Goal: Task Accomplishment & Management: Manage account settings

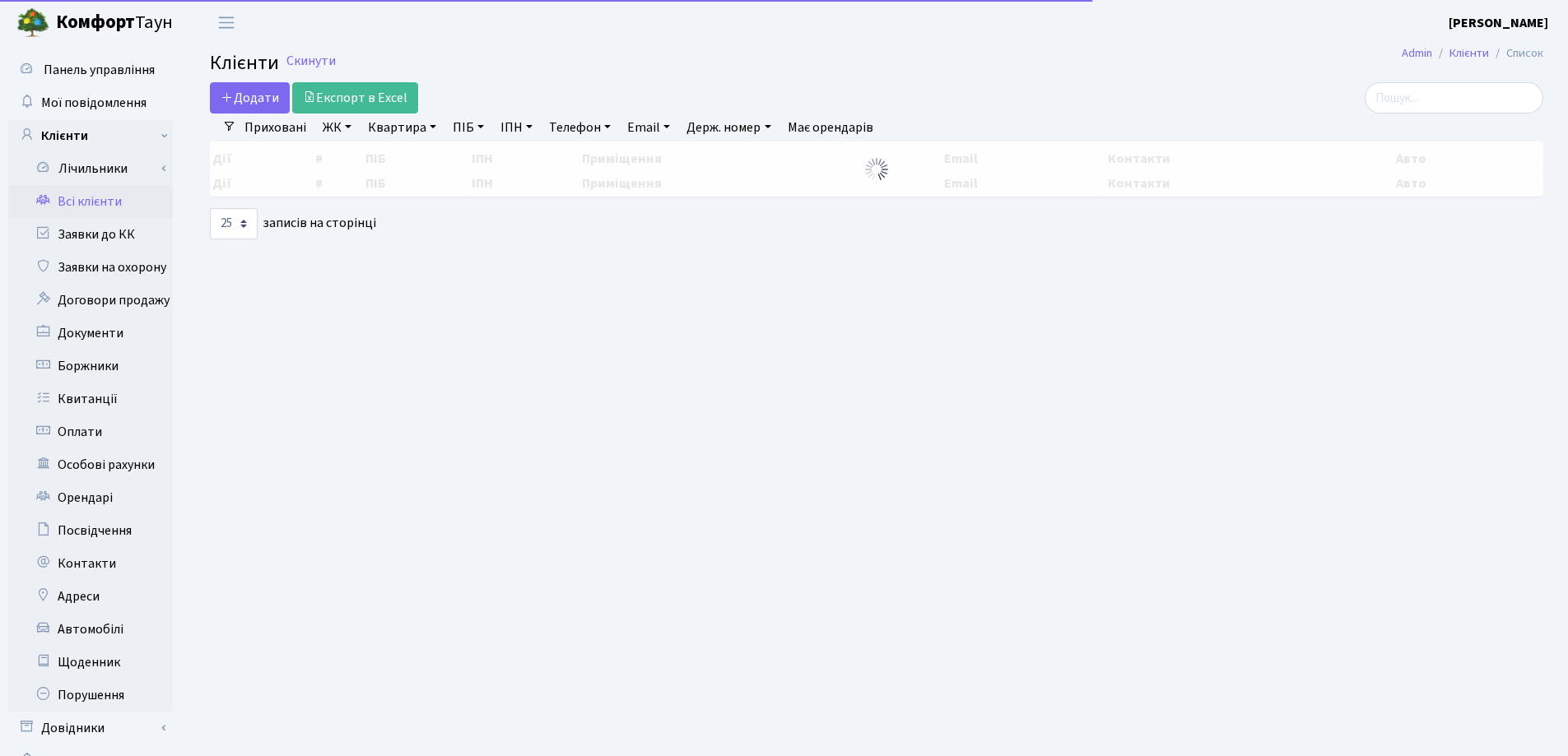
select select "25"
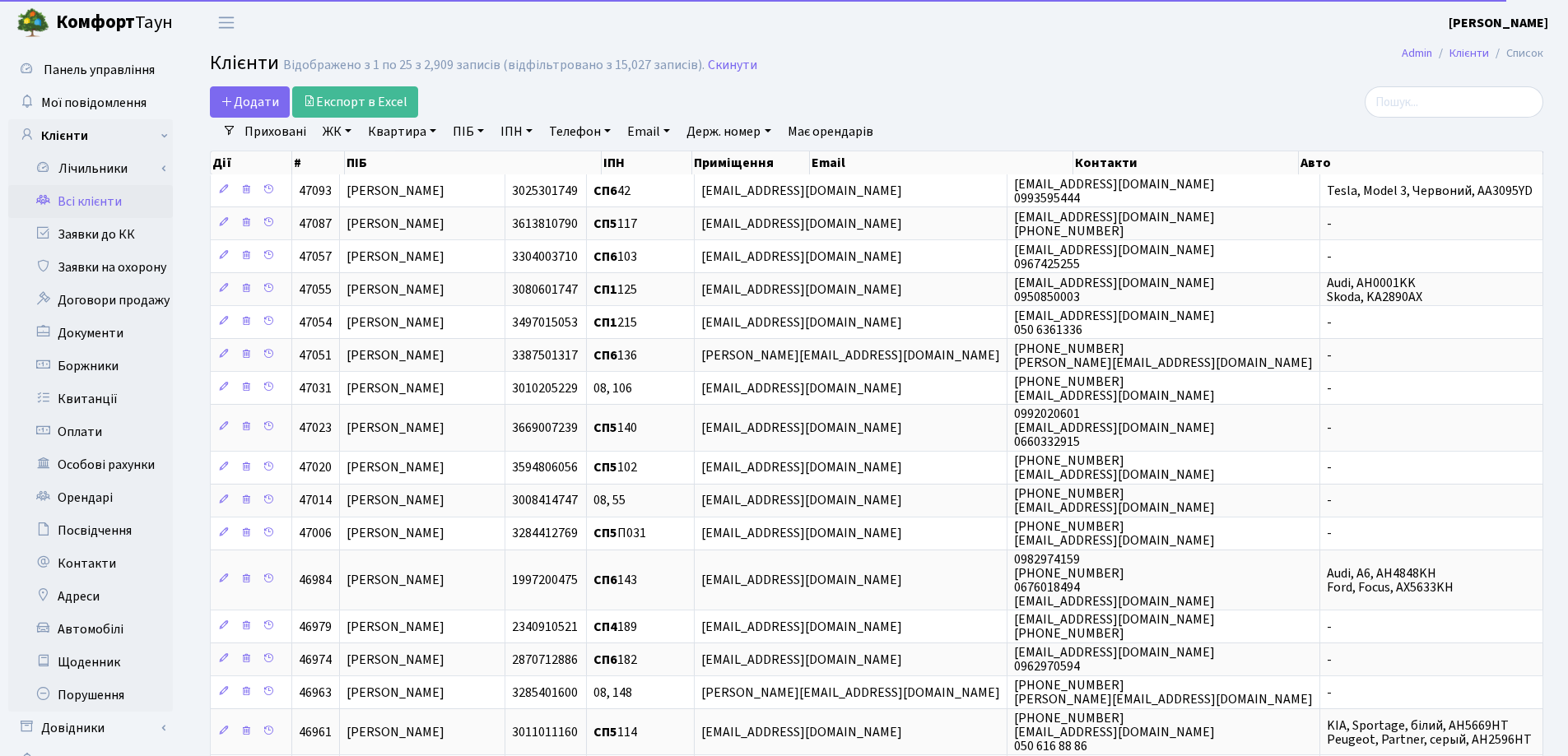
click at [435, 132] on link "Квартира" at bounding box center [402, 131] width 81 height 28
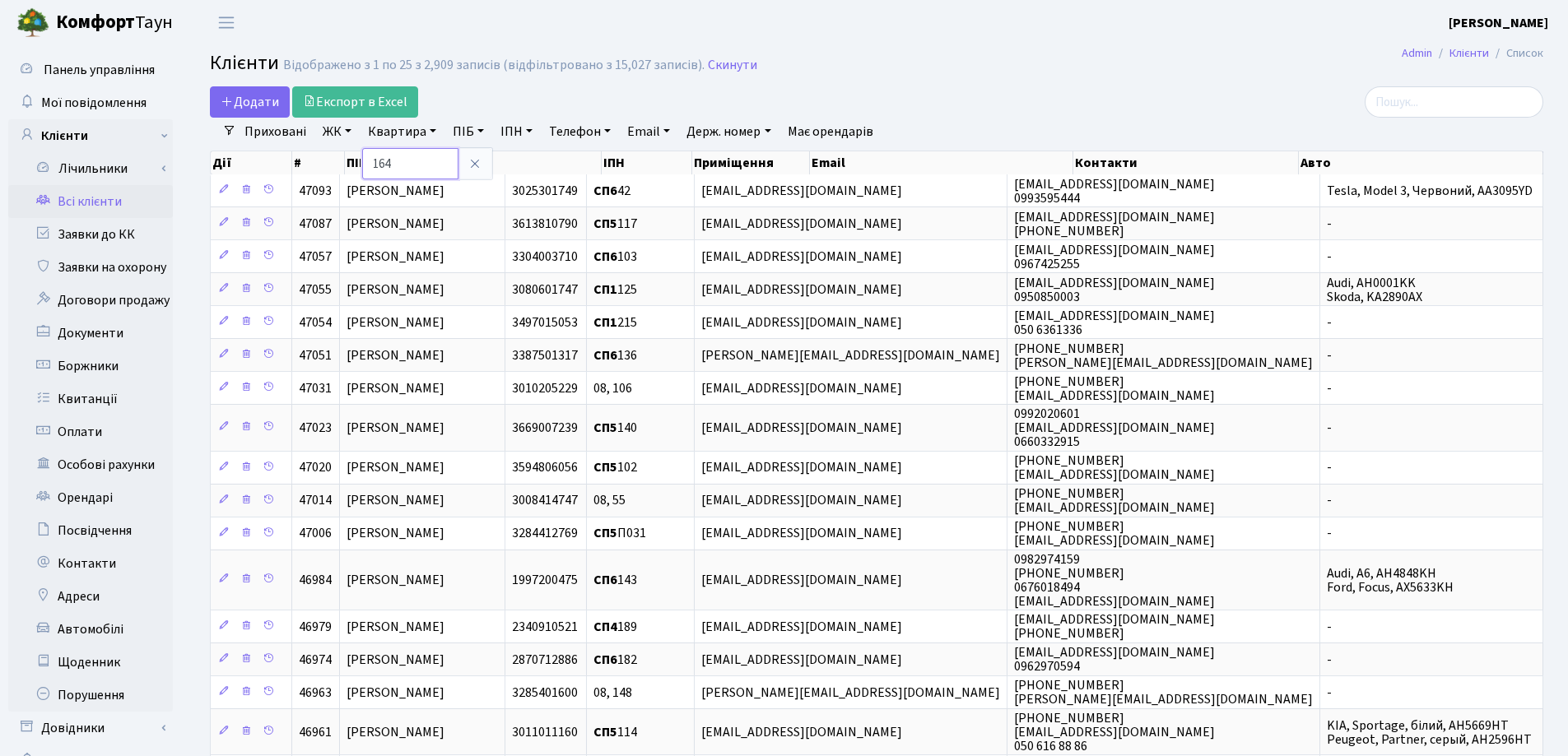
type input "164"
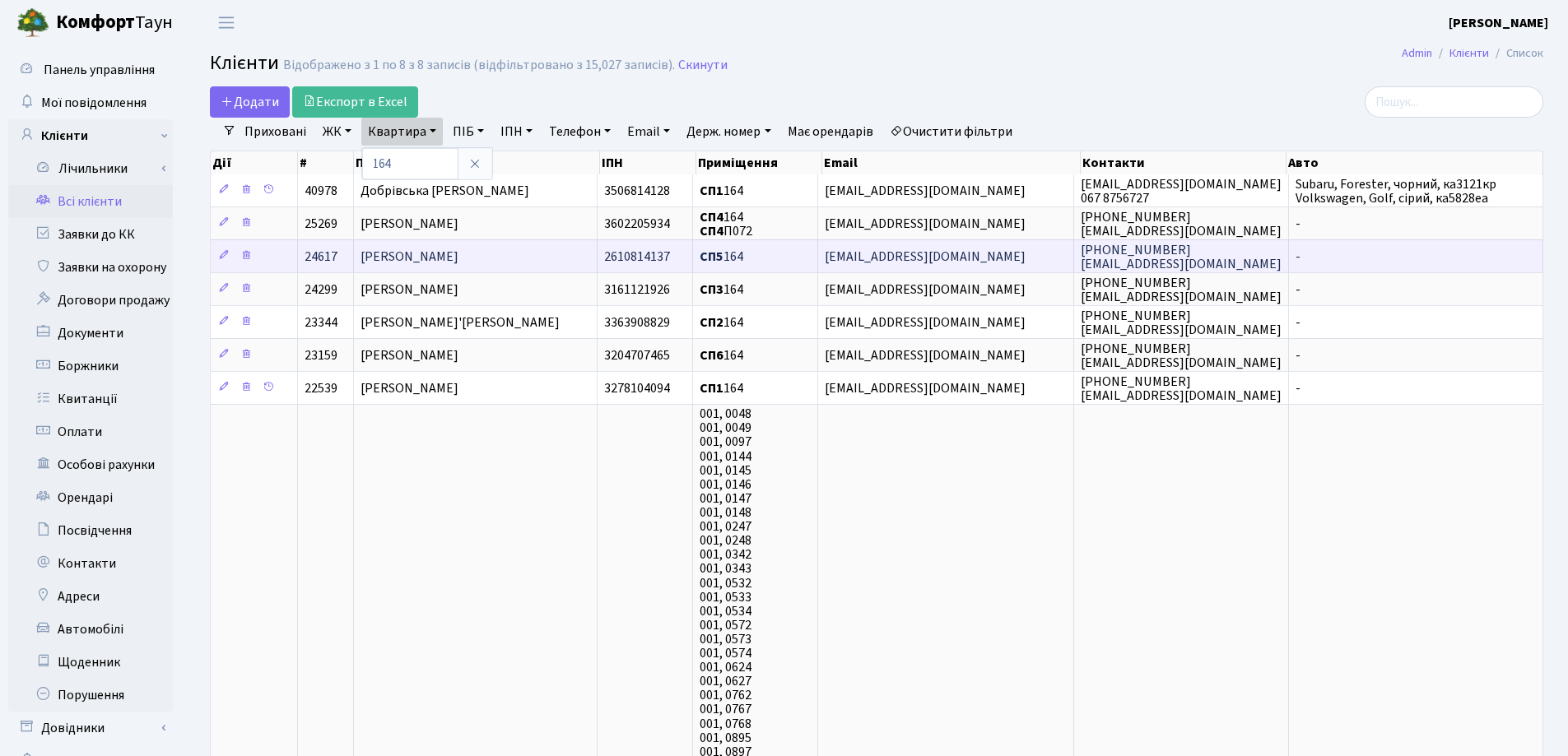
click at [552, 257] on td "Рудь Юрій Сергійович" at bounding box center [476, 256] width 245 height 33
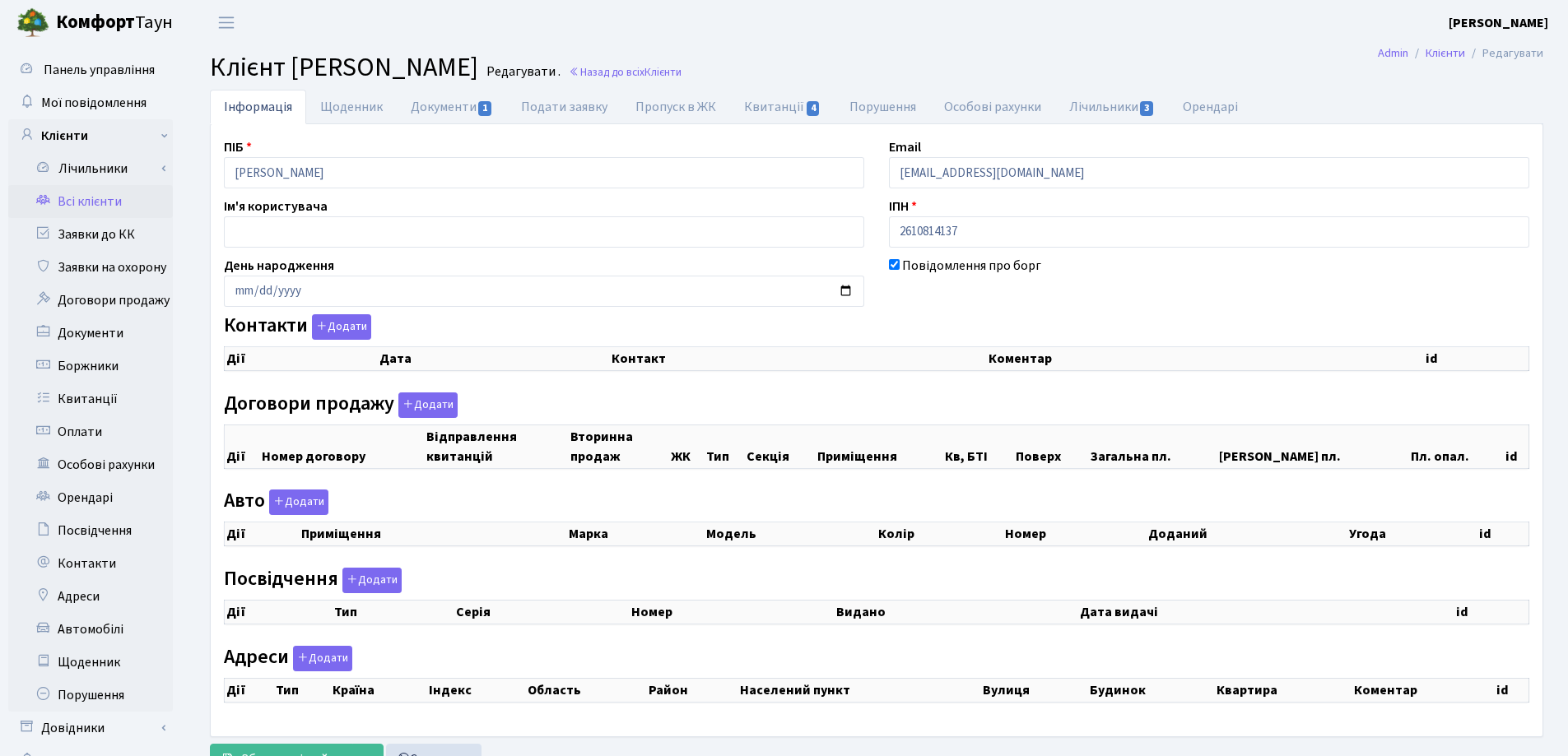
select select "25"
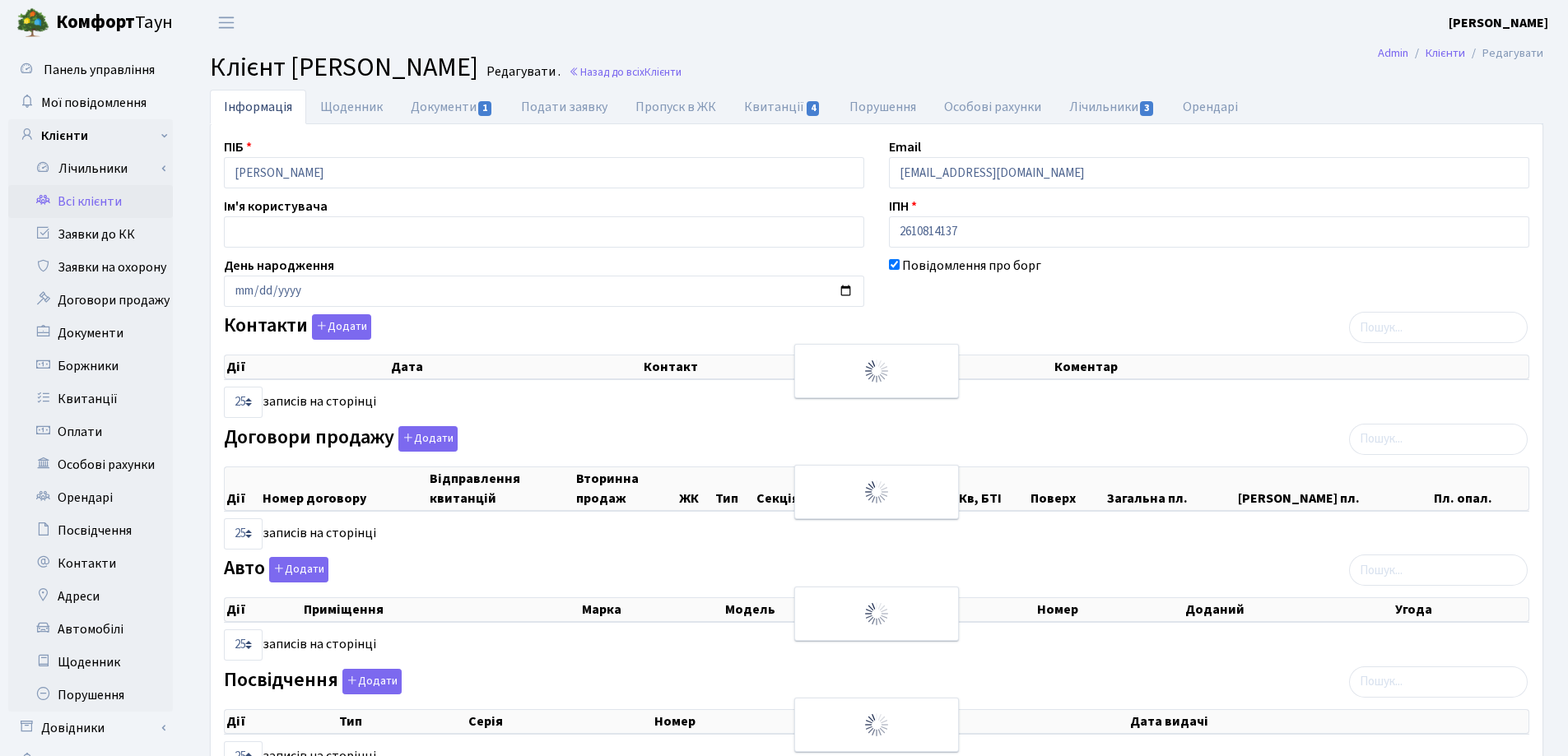
checkbox input "true"
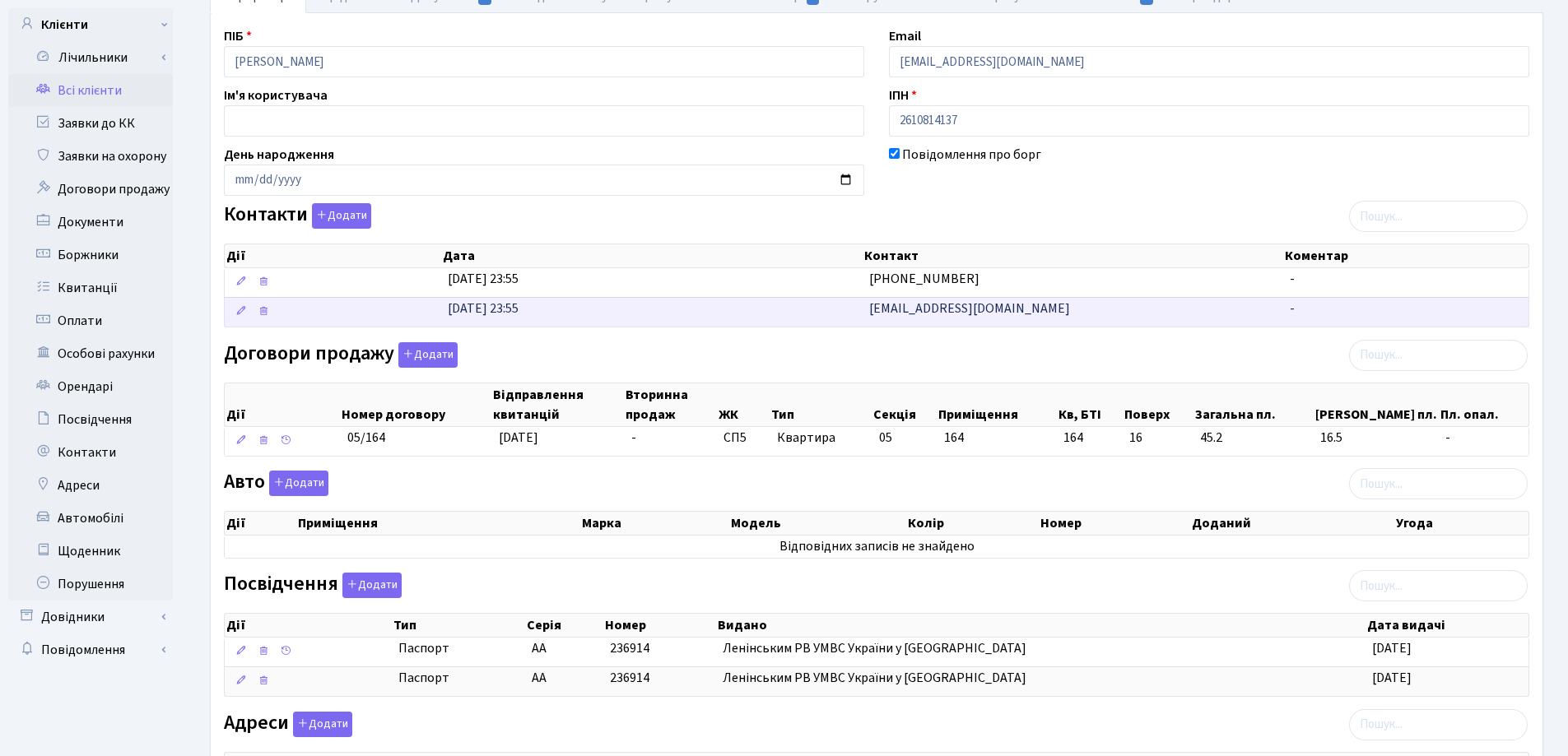
scroll to position [306, 0]
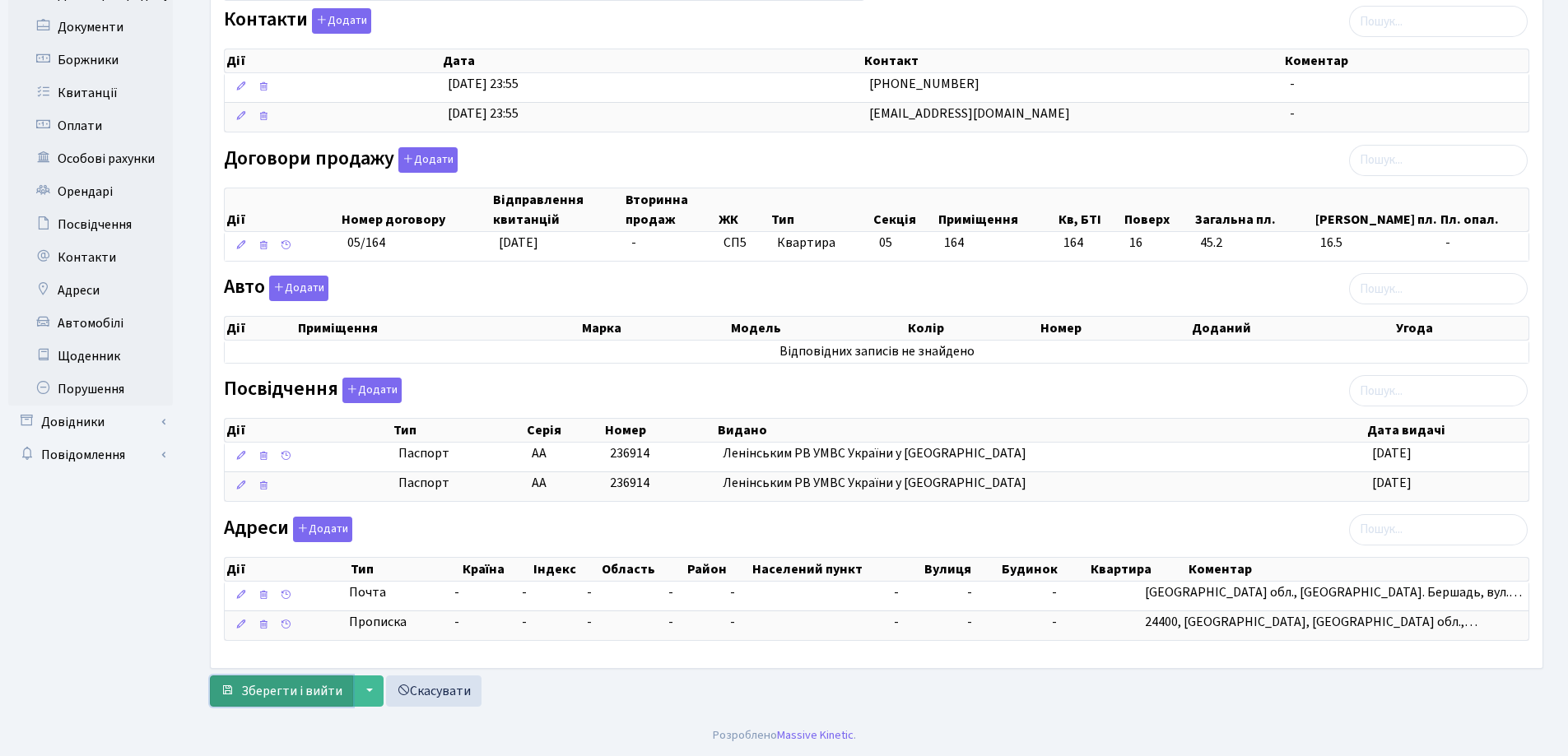
click at [264, 695] on span "Зберегти і вийти" at bounding box center [292, 691] width 101 height 18
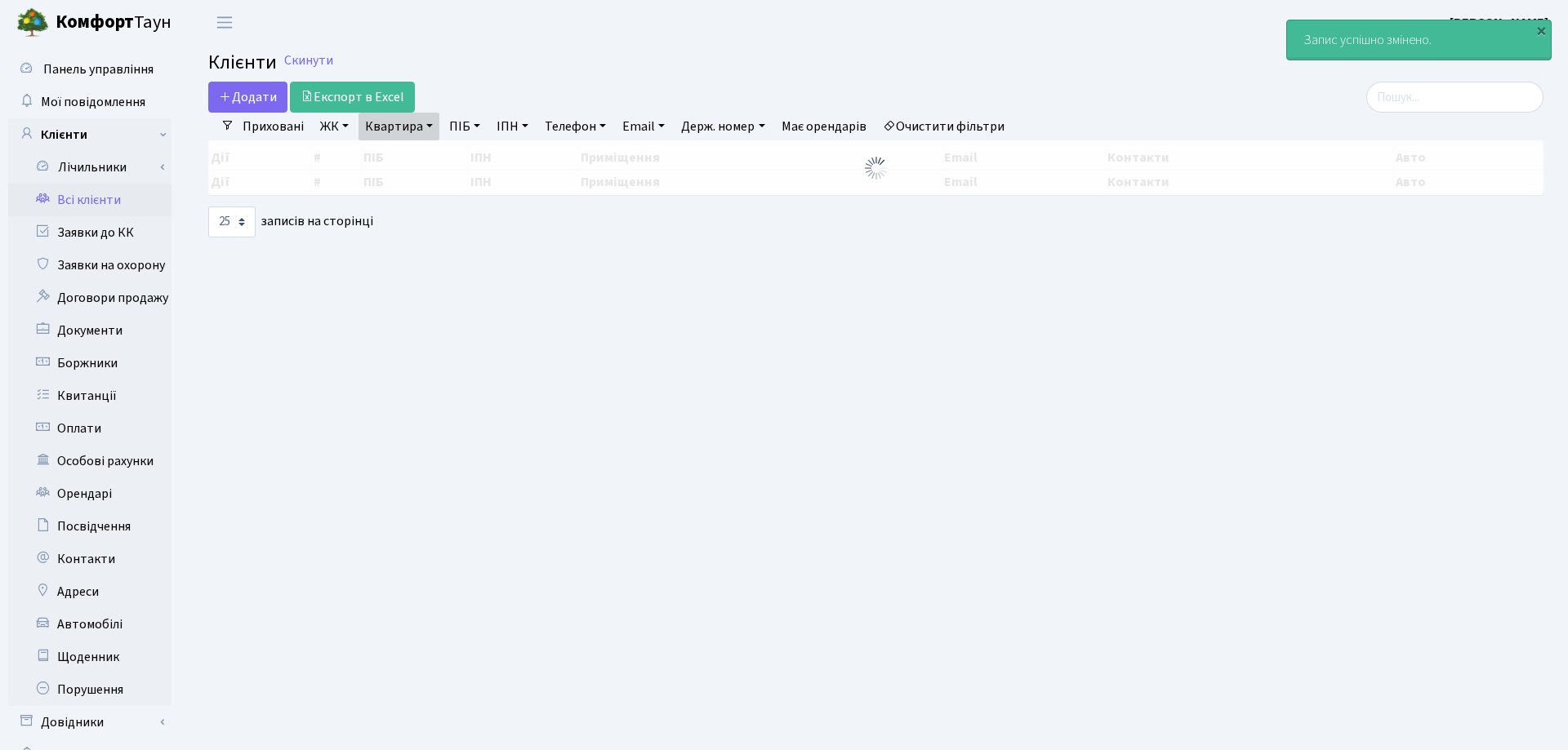
select select "25"
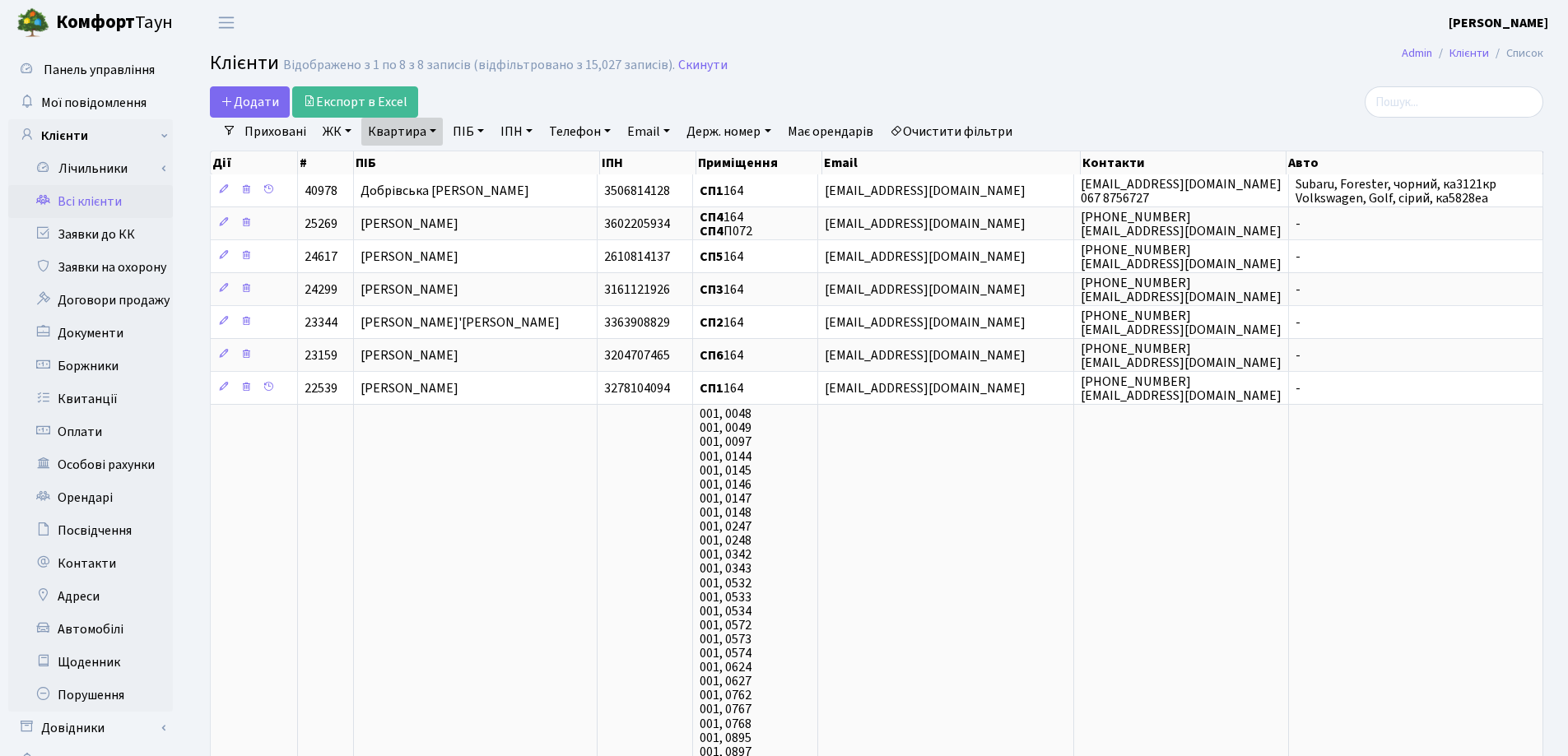
click at [434, 131] on link "Квартира" at bounding box center [402, 131] width 81 height 28
click at [471, 167] on icon at bounding box center [475, 163] width 14 height 14
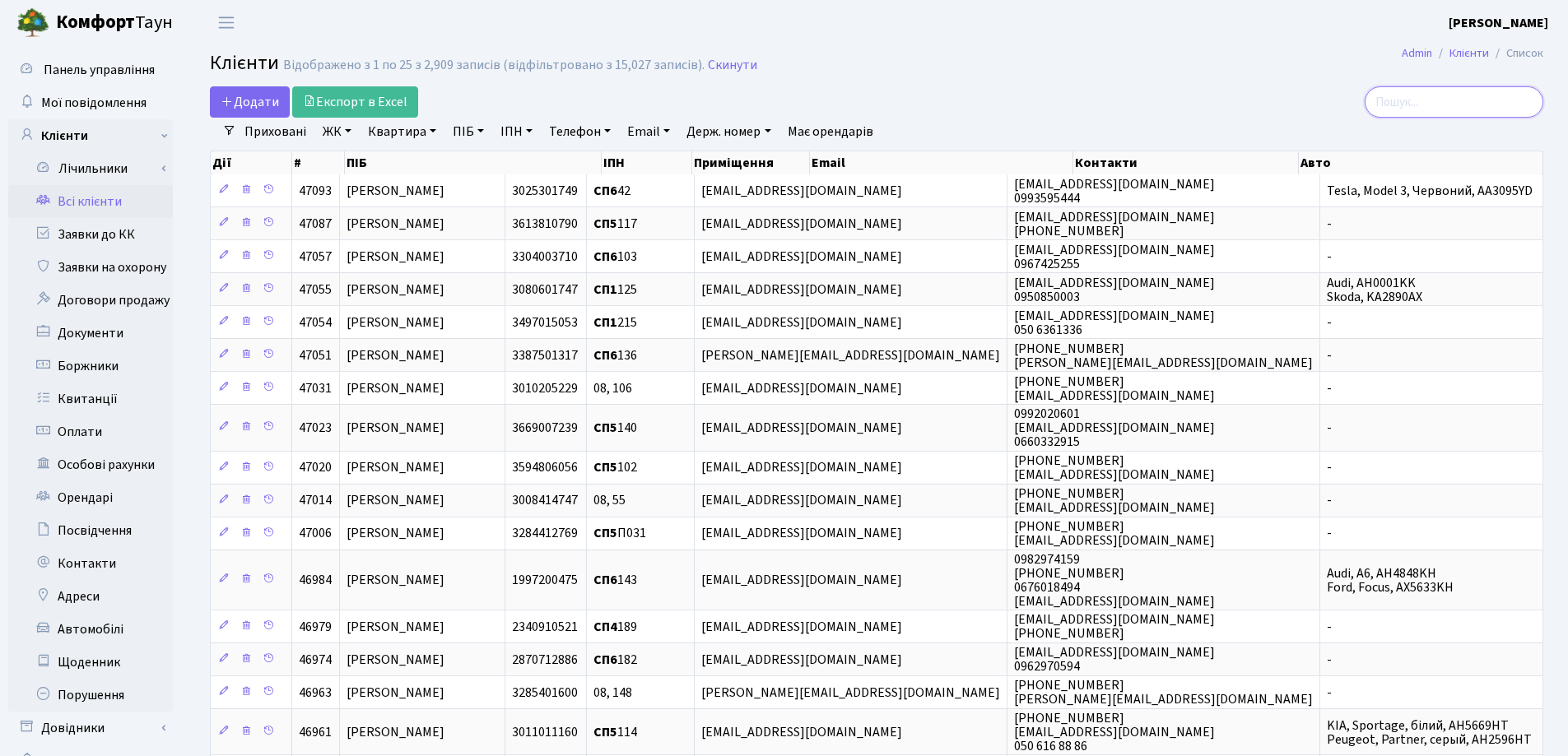
click at [1479, 93] on input "search" at bounding box center [1454, 102] width 179 height 32
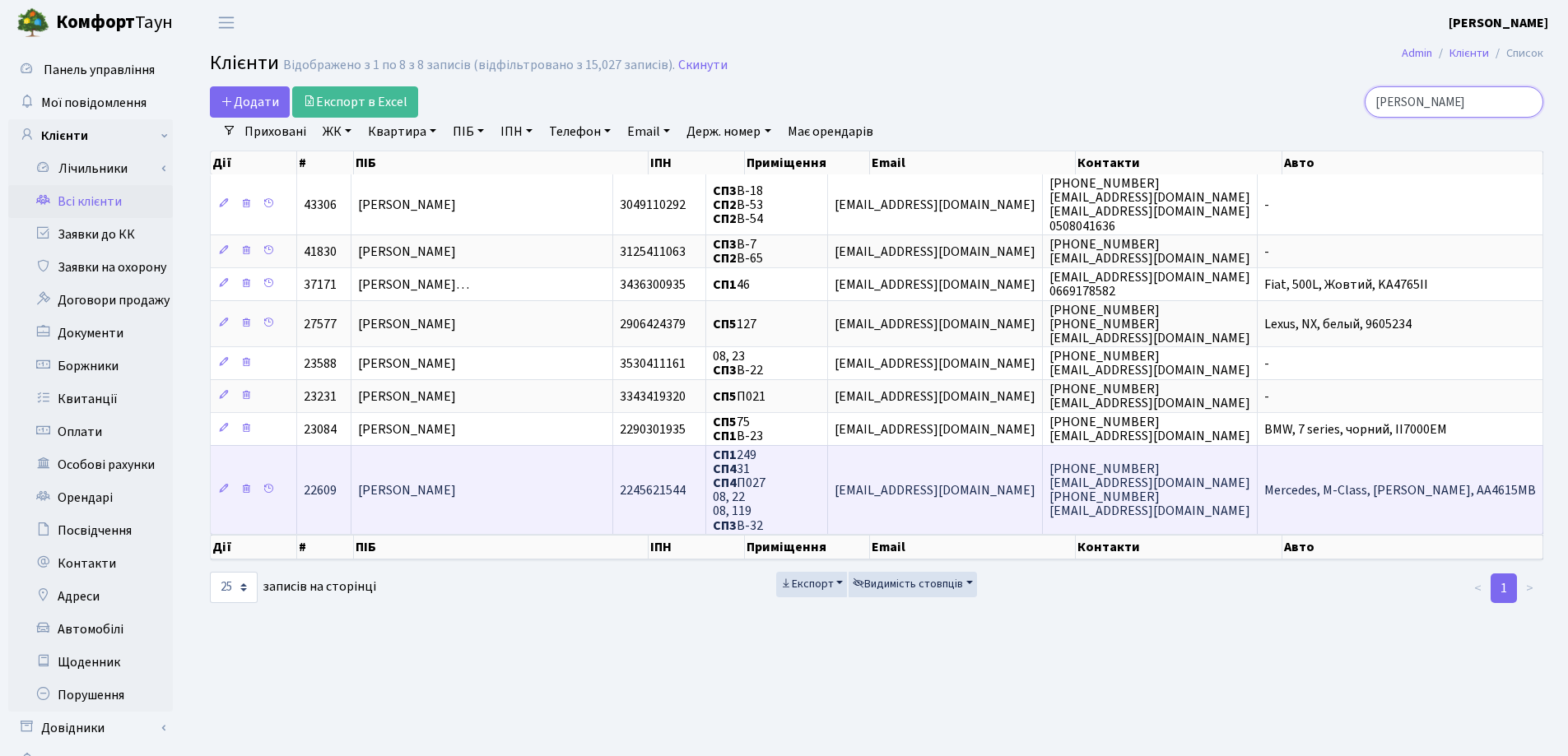
type input "Алекс"
click at [448, 494] on span "Алексєєва Ірина Олександрівна" at bounding box center [406, 490] width 98 height 18
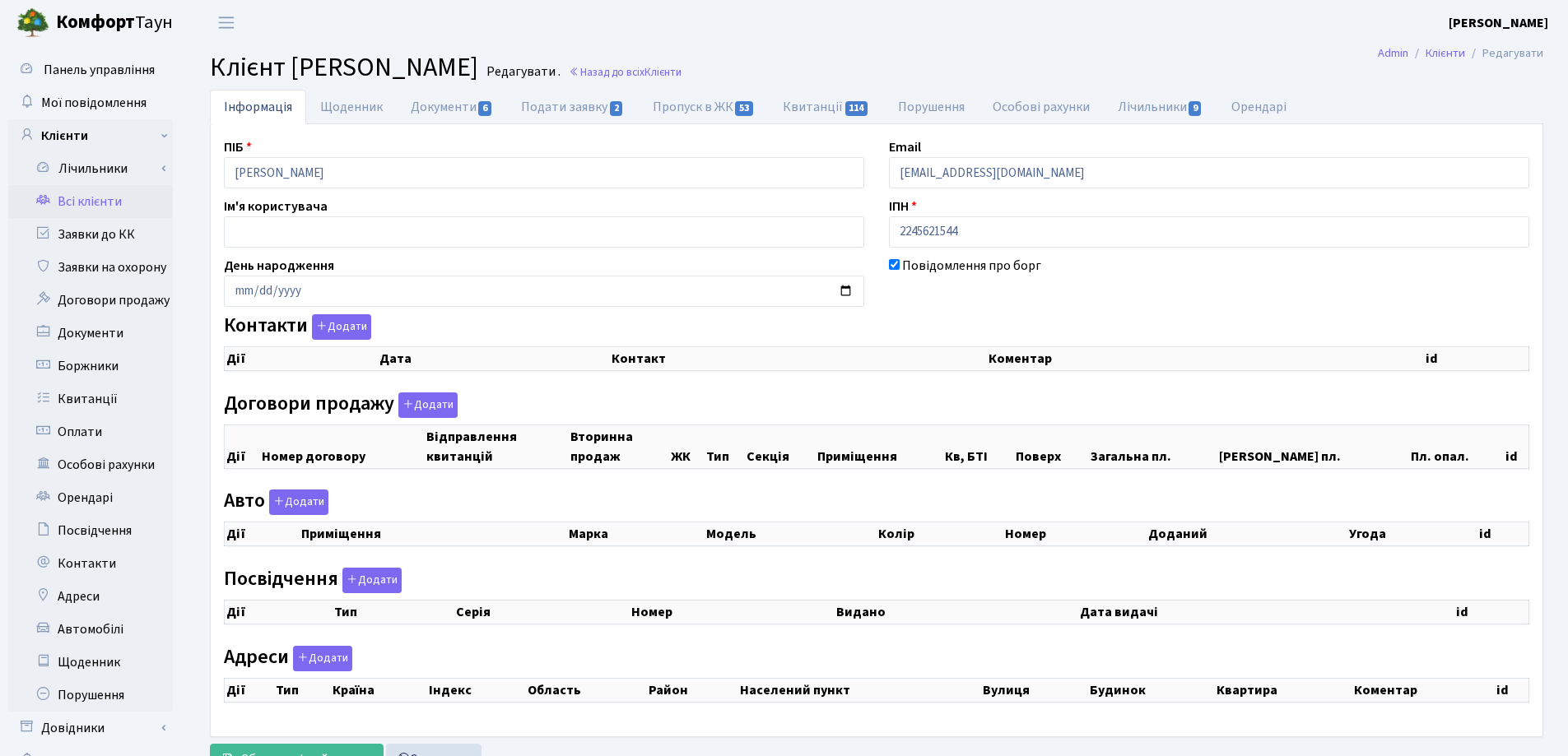
checkbox input "true"
select select "25"
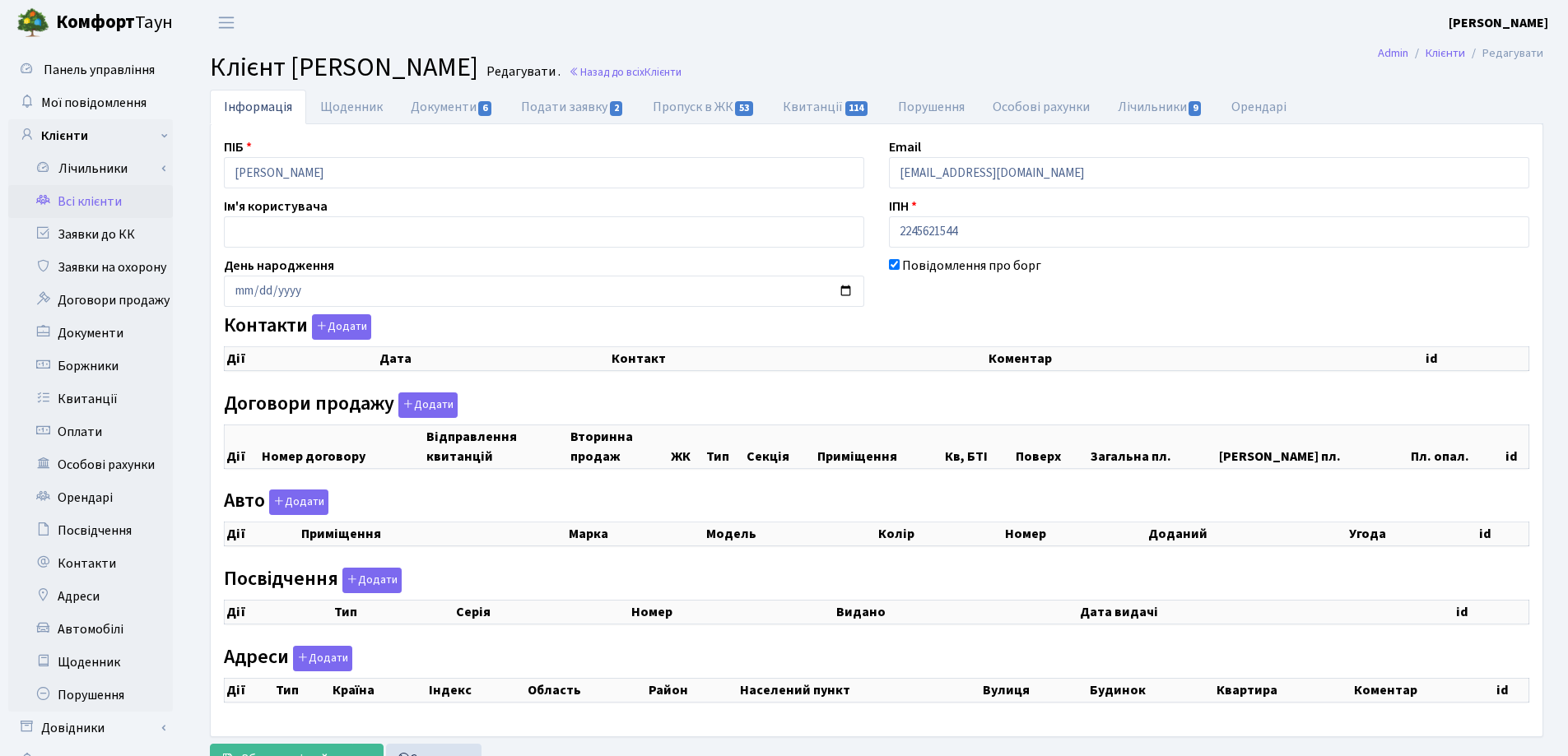
select select "25"
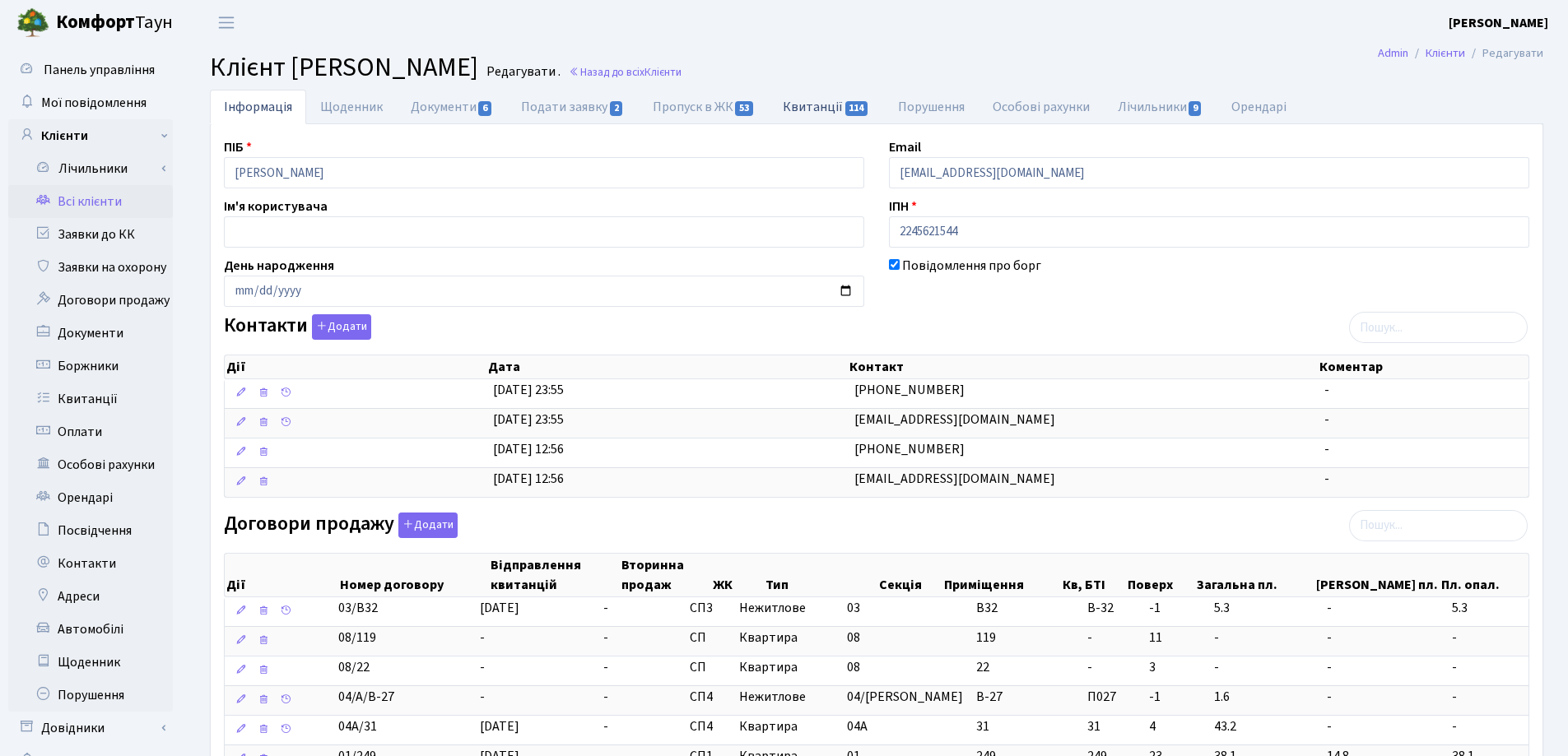
click at [796, 113] on link "Квитанції 114" at bounding box center [826, 106] width 115 height 33
select select "25"
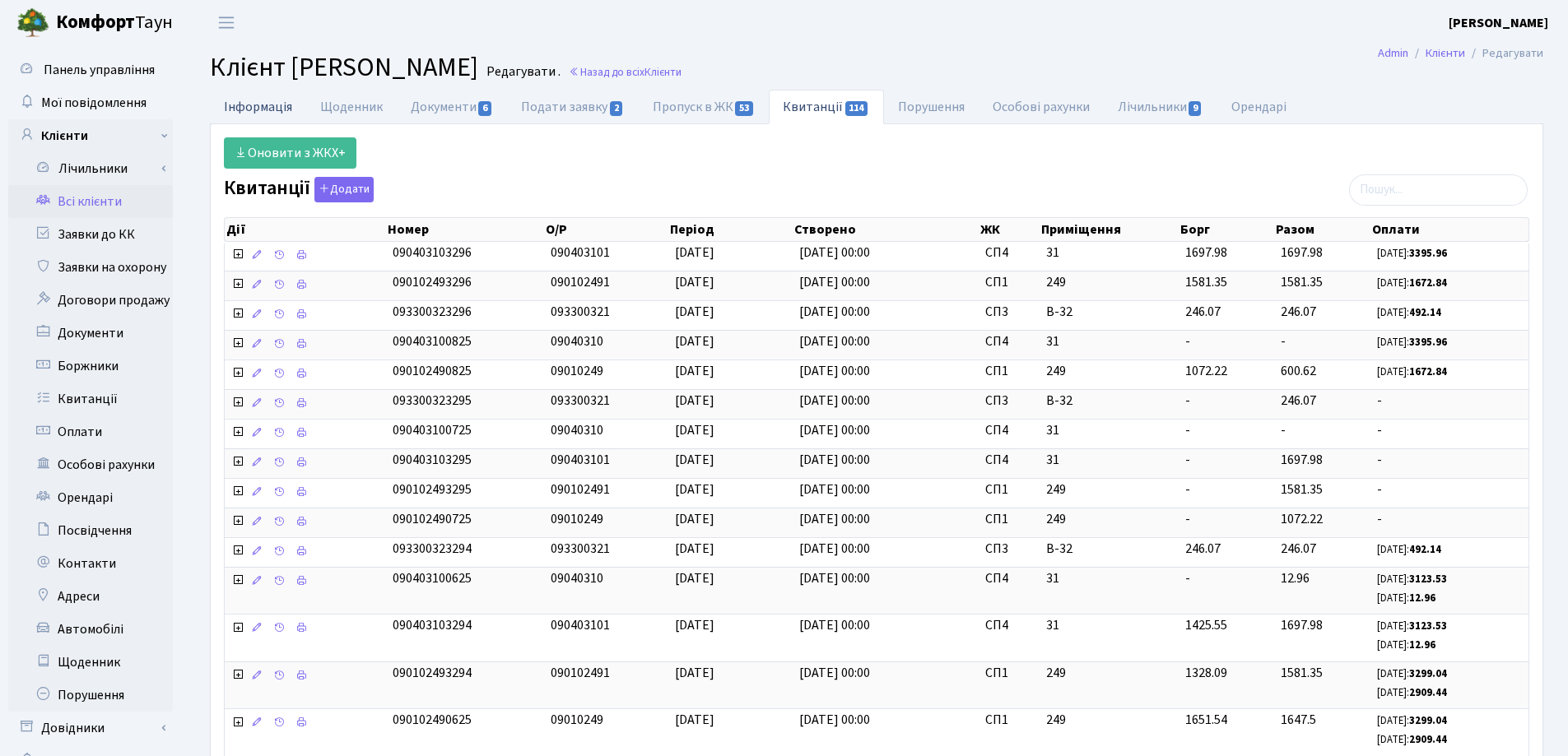
click at [252, 107] on link "Інформація" at bounding box center [257, 106] width 97 height 33
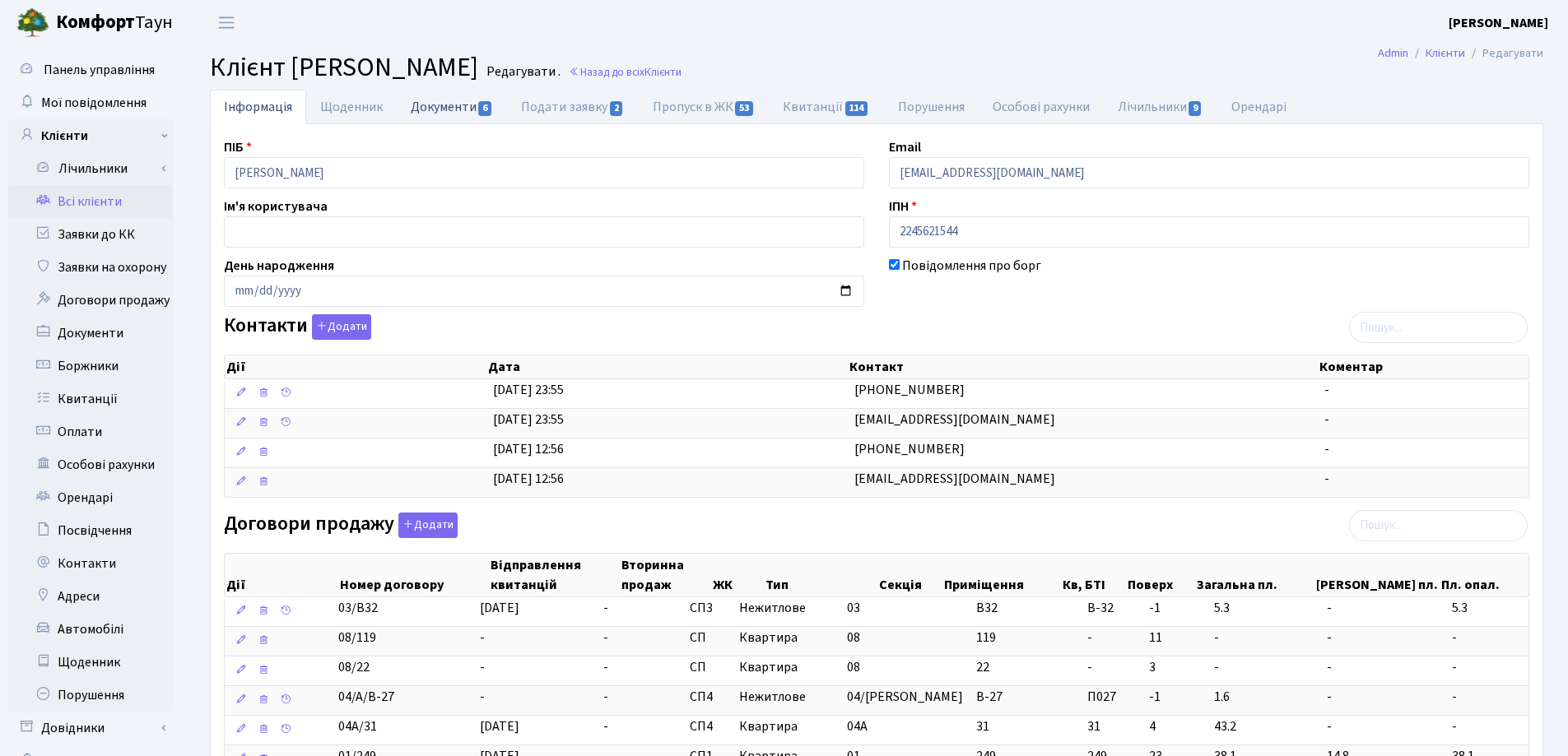
click at [445, 99] on link "Документи 6" at bounding box center [452, 106] width 110 height 33
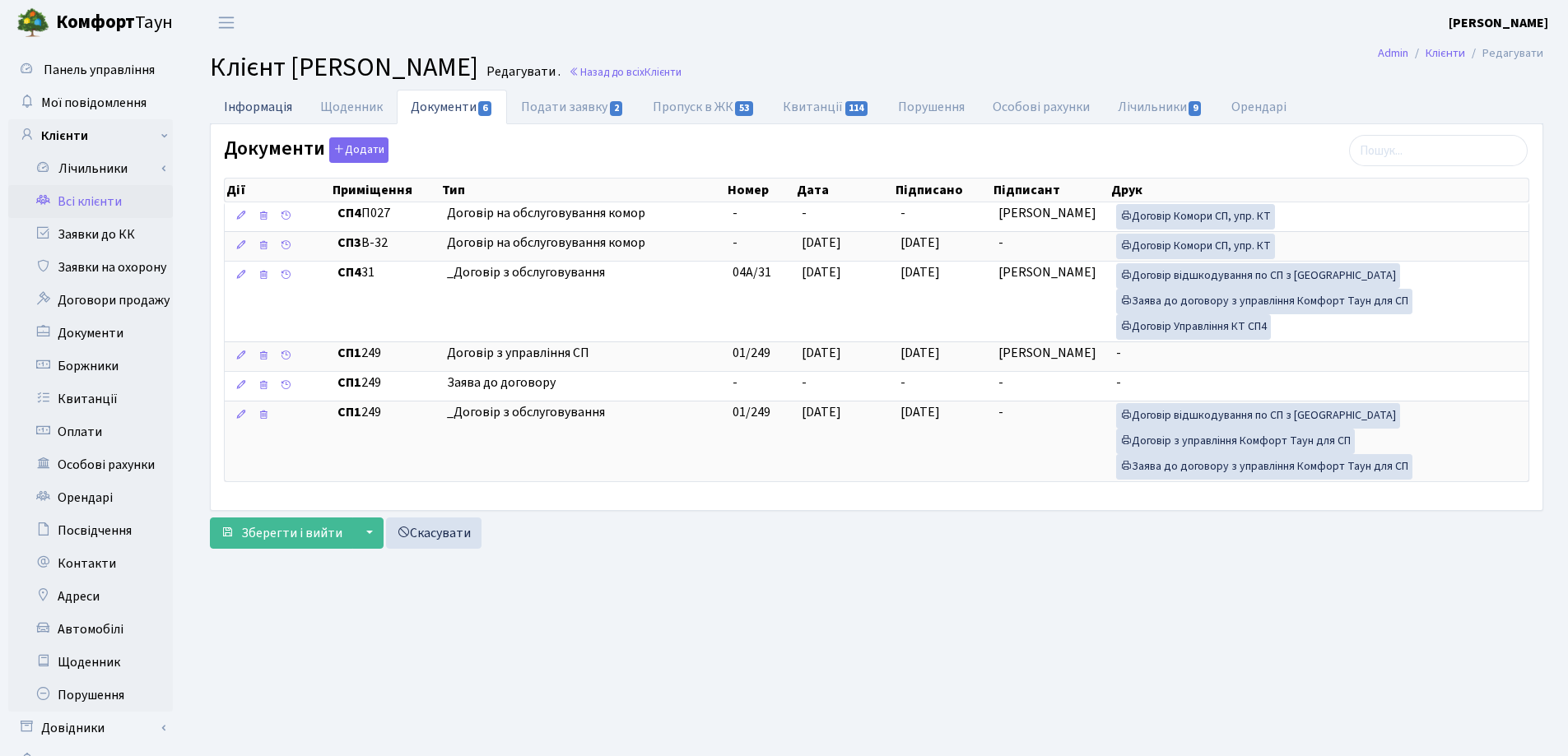
click at [252, 110] on link "Інформація" at bounding box center [257, 106] width 97 height 33
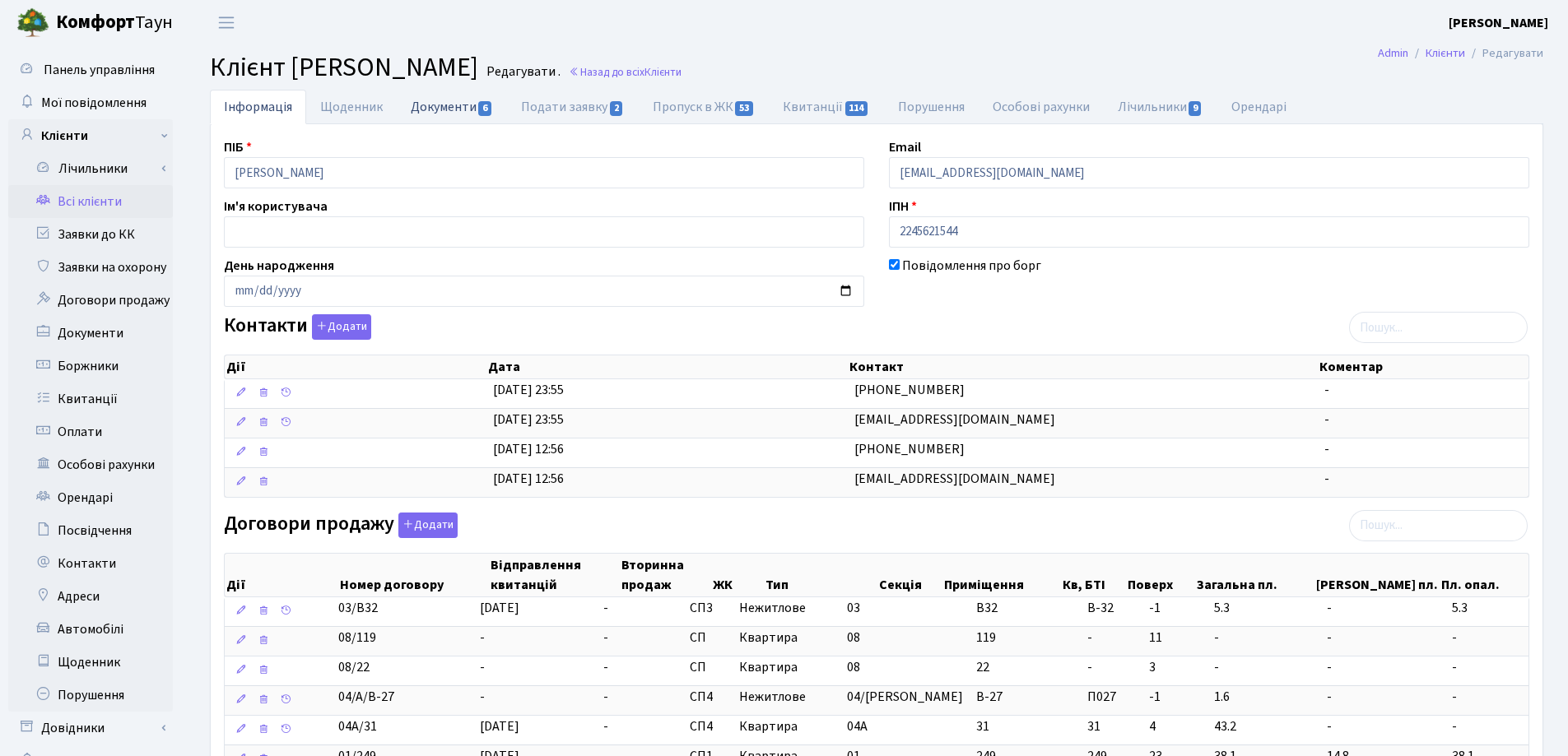
click at [440, 107] on link "Документи 6" at bounding box center [452, 106] width 110 height 33
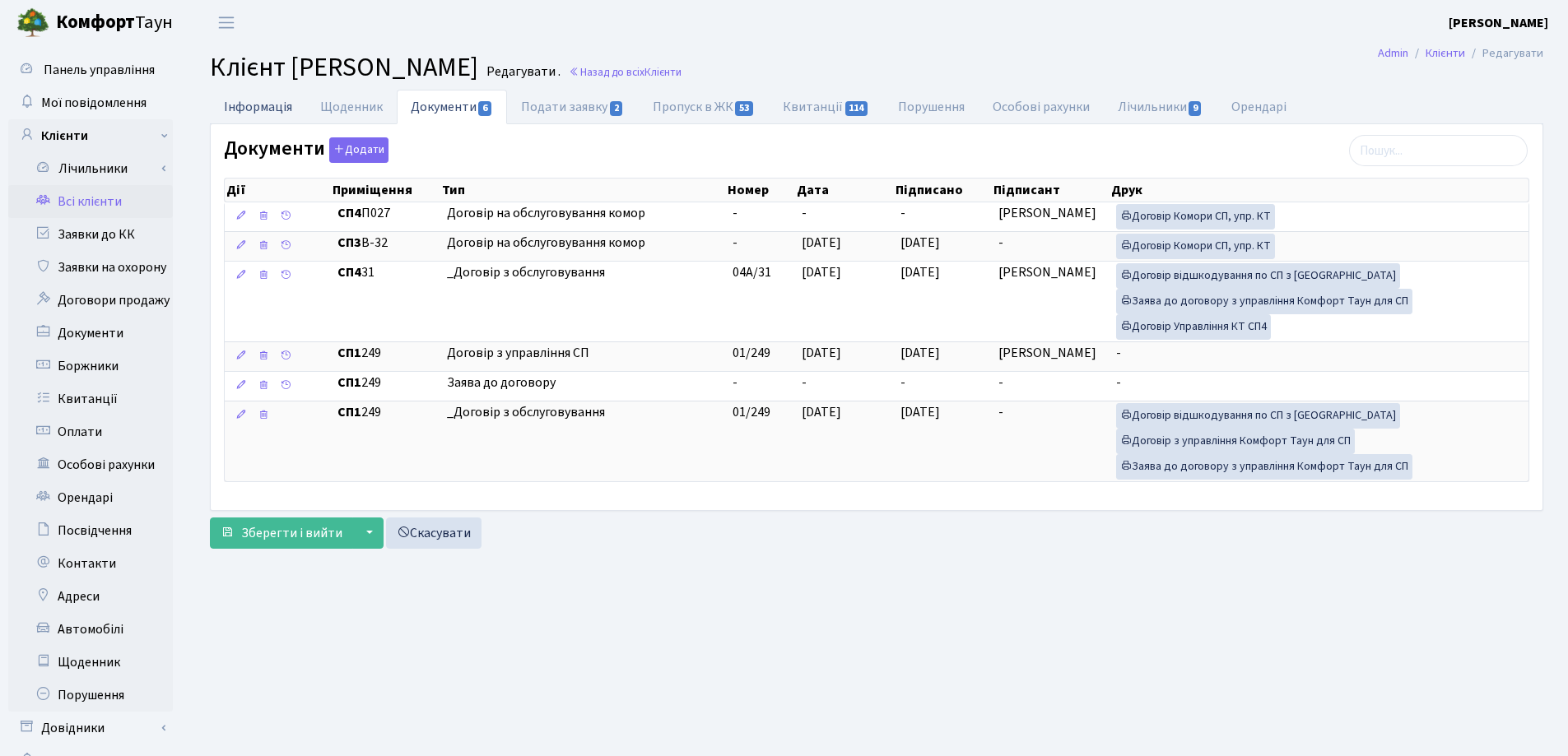
click at [233, 114] on link "Інформація" at bounding box center [257, 106] width 97 height 33
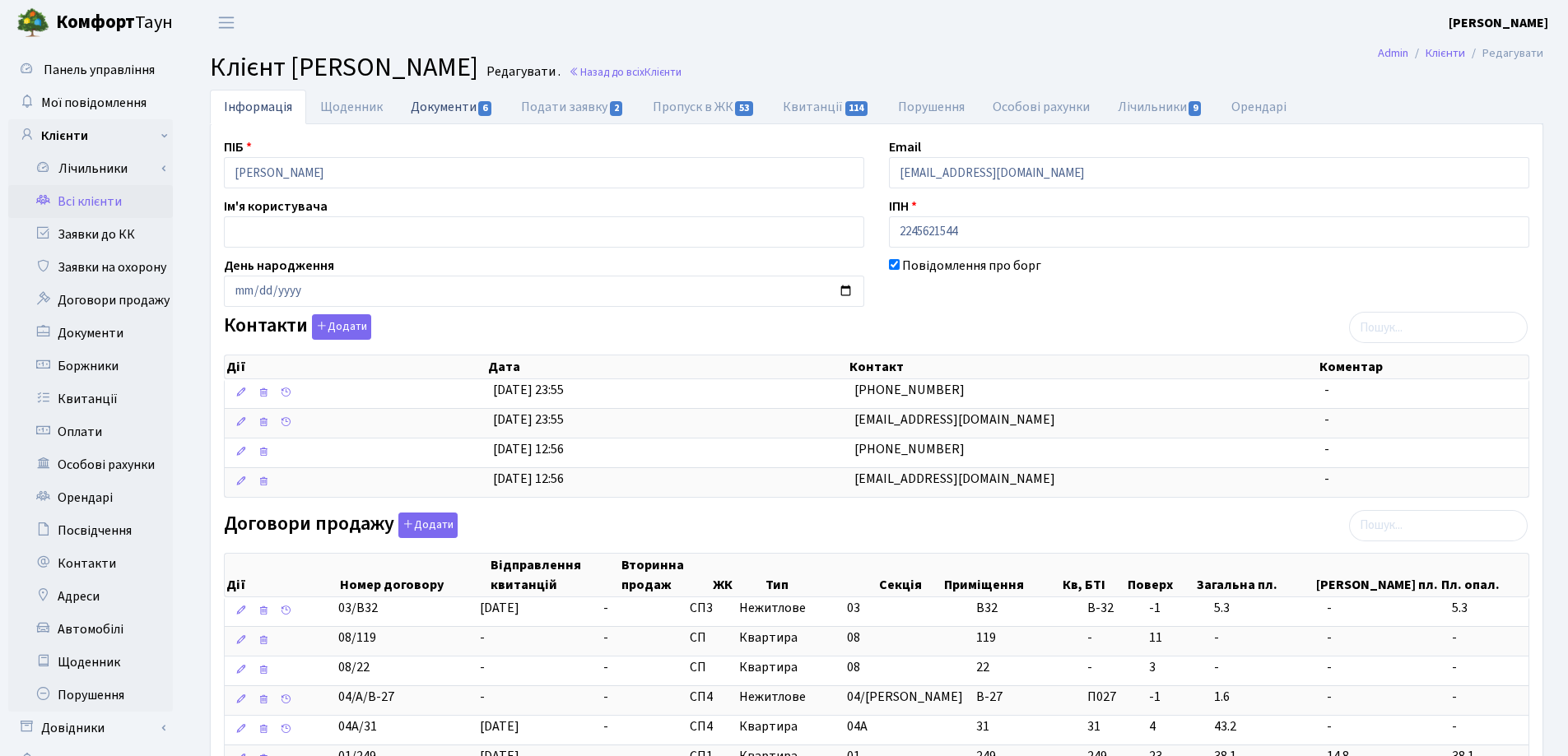
click at [451, 109] on link "Документи 6" at bounding box center [452, 106] width 110 height 33
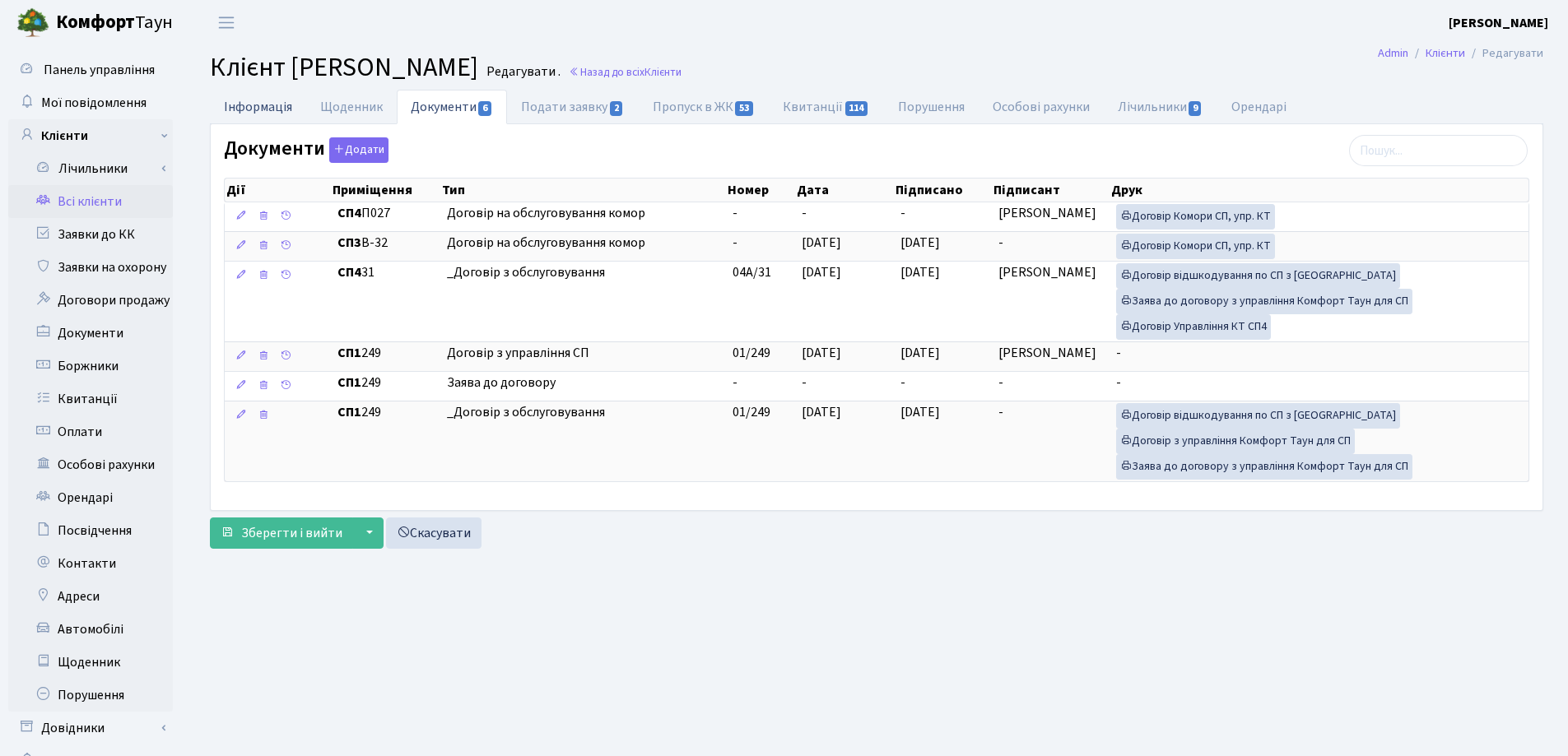
click at [248, 111] on link "Інформація" at bounding box center [257, 106] width 97 height 33
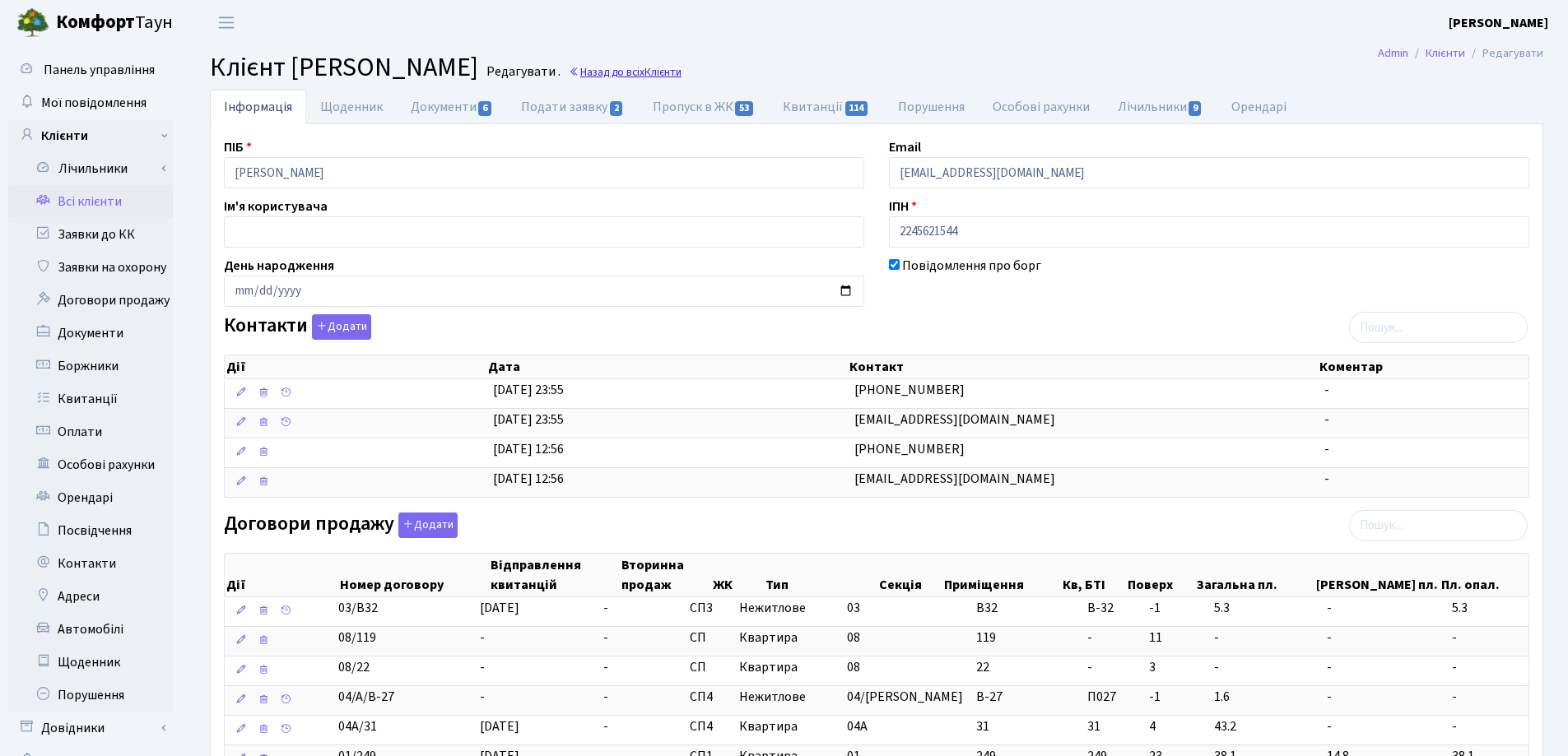
click at [682, 74] on link "Назад до всіх Клієнти" at bounding box center [625, 71] width 113 height 15
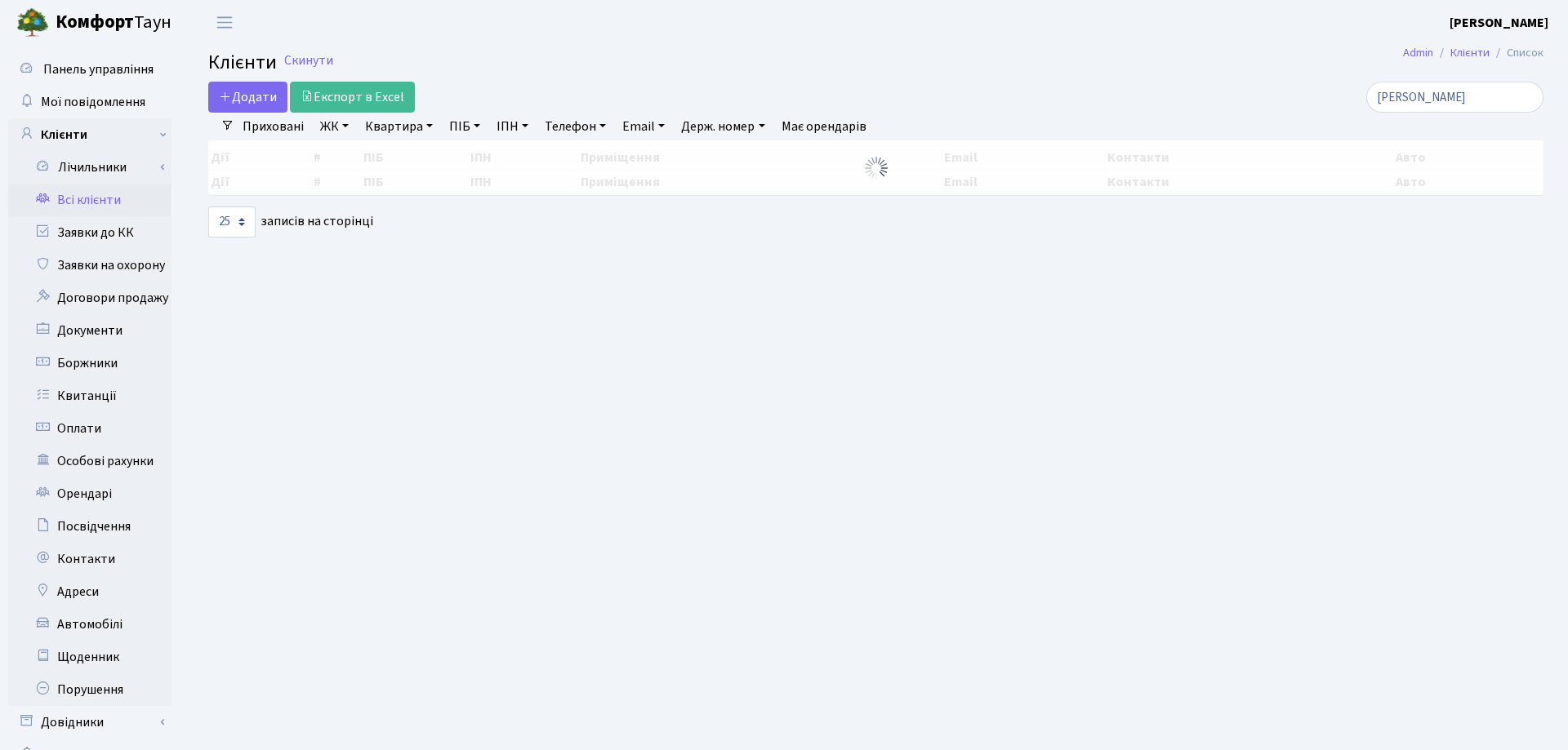
select select "25"
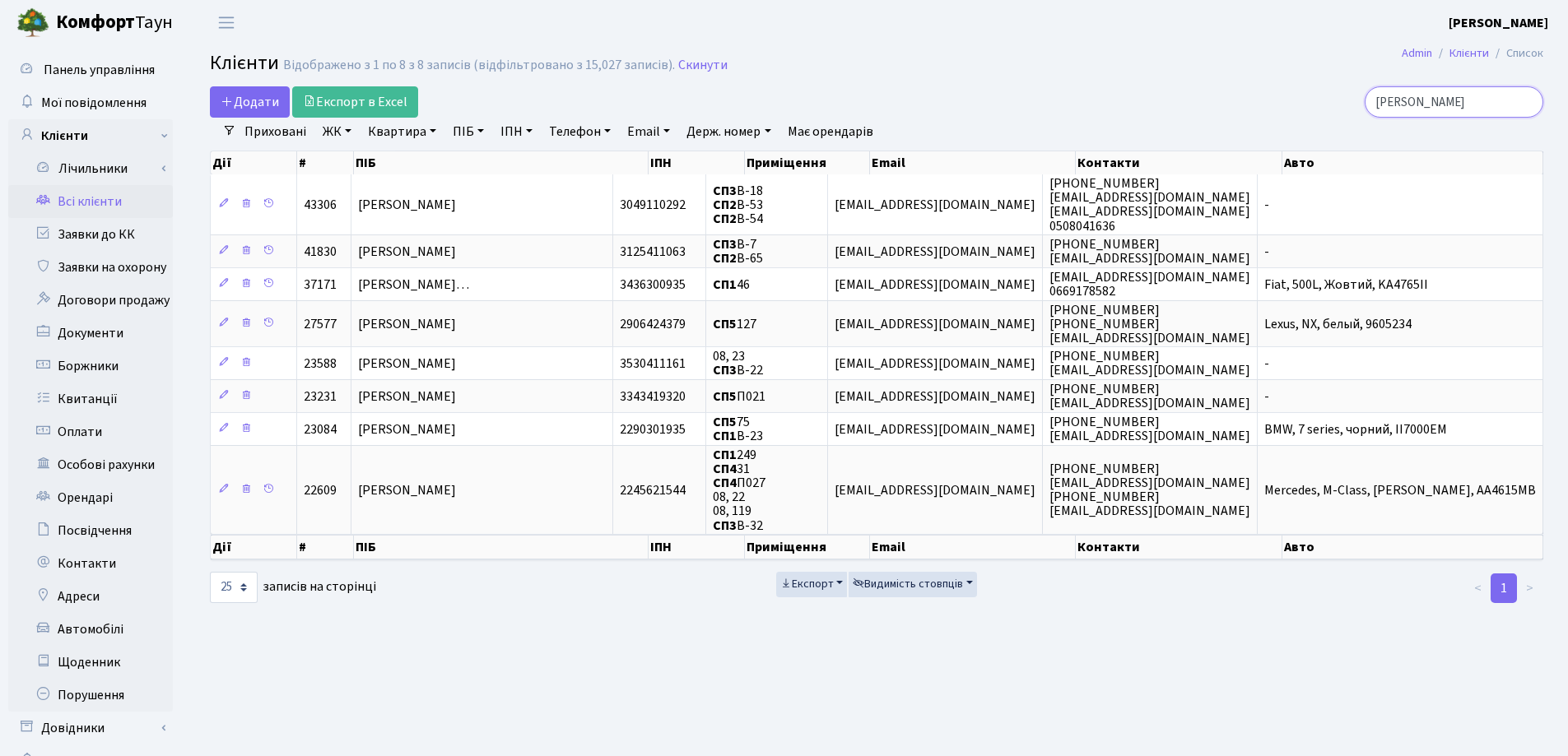
click at [1529, 102] on input "Алекс" at bounding box center [1454, 102] width 179 height 32
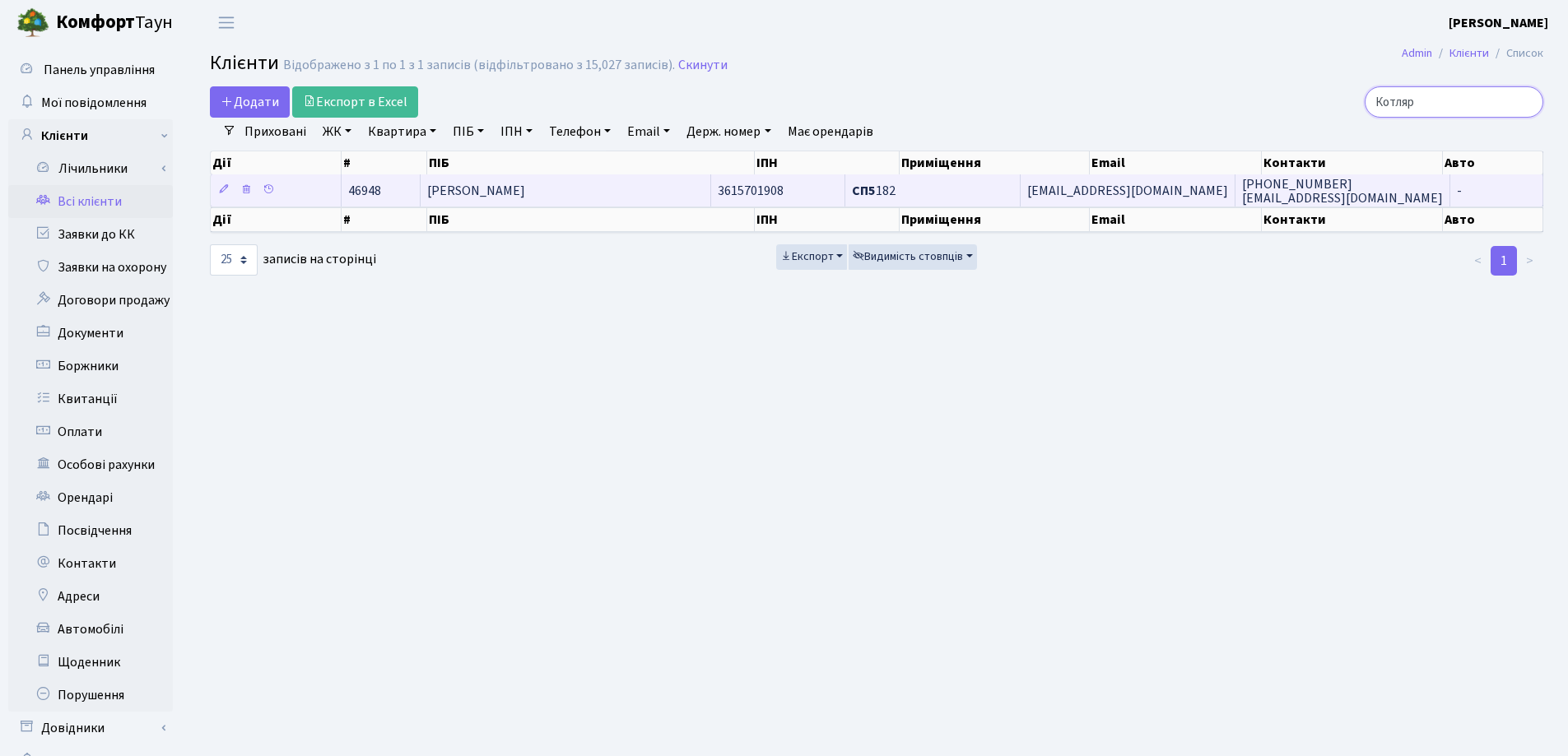
type input "Котляр"
click at [611, 197] on td "[PERSON_NAME]" at bounding box center [566, 191] width 291 height 33
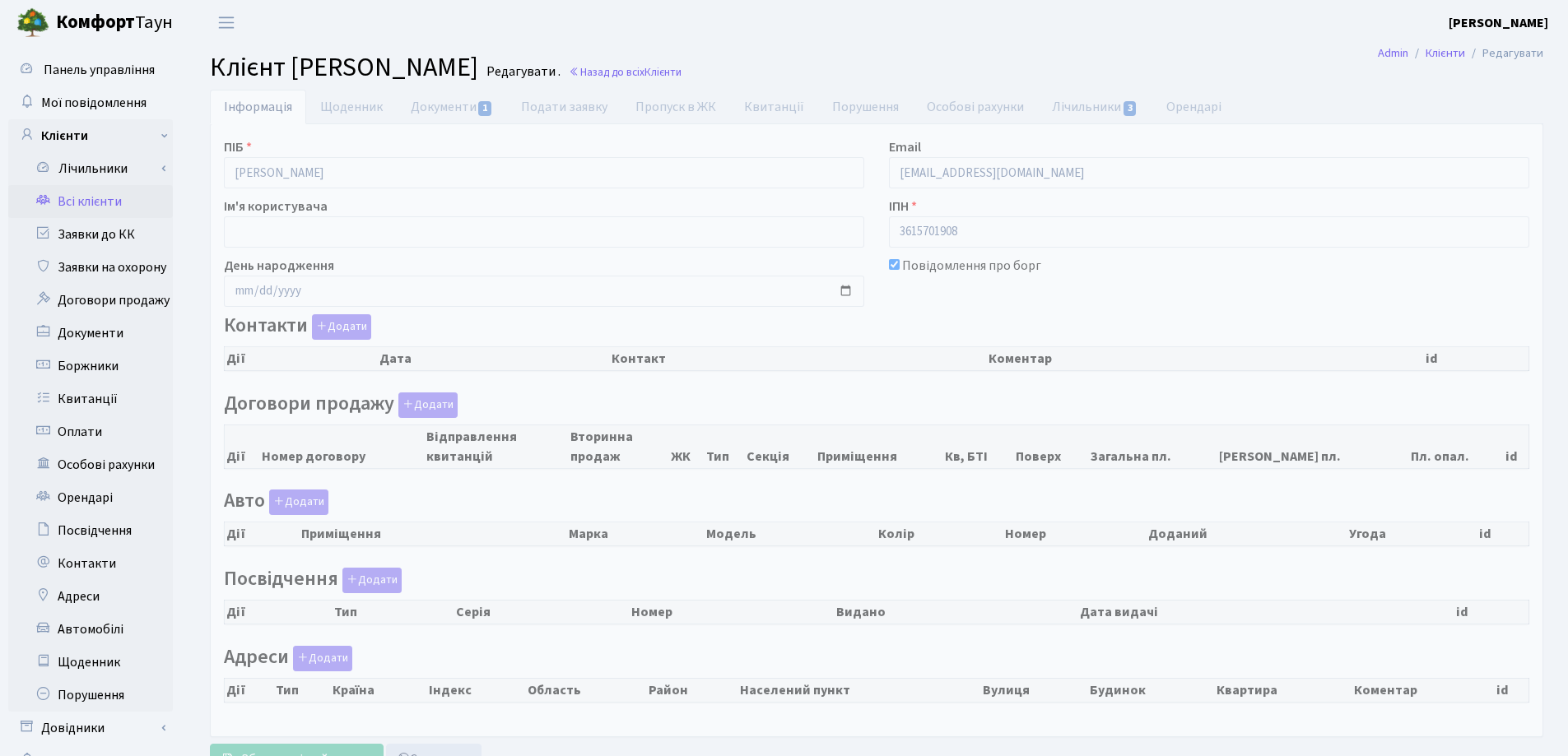
checkbox input "true"
select select "25"
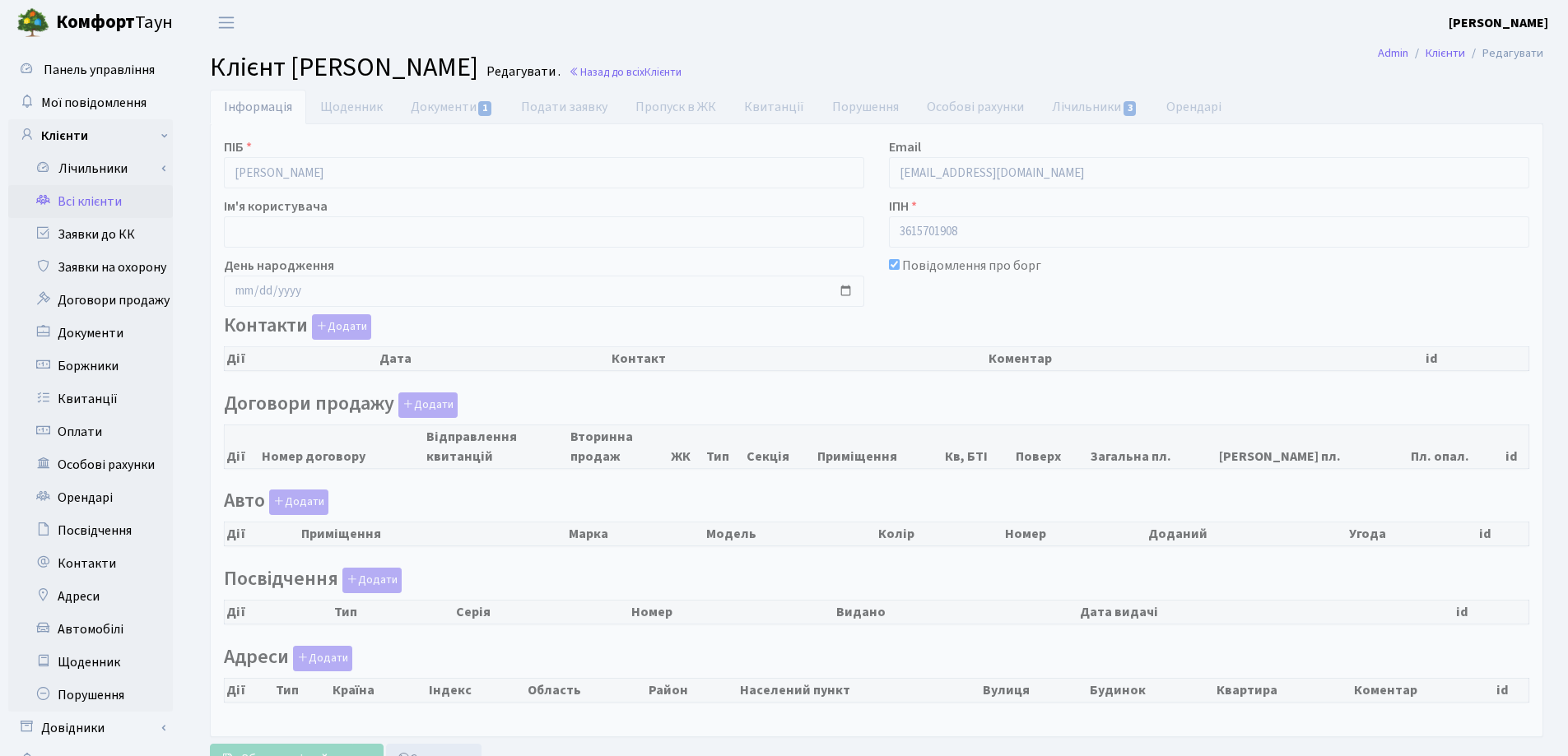
select select "25"
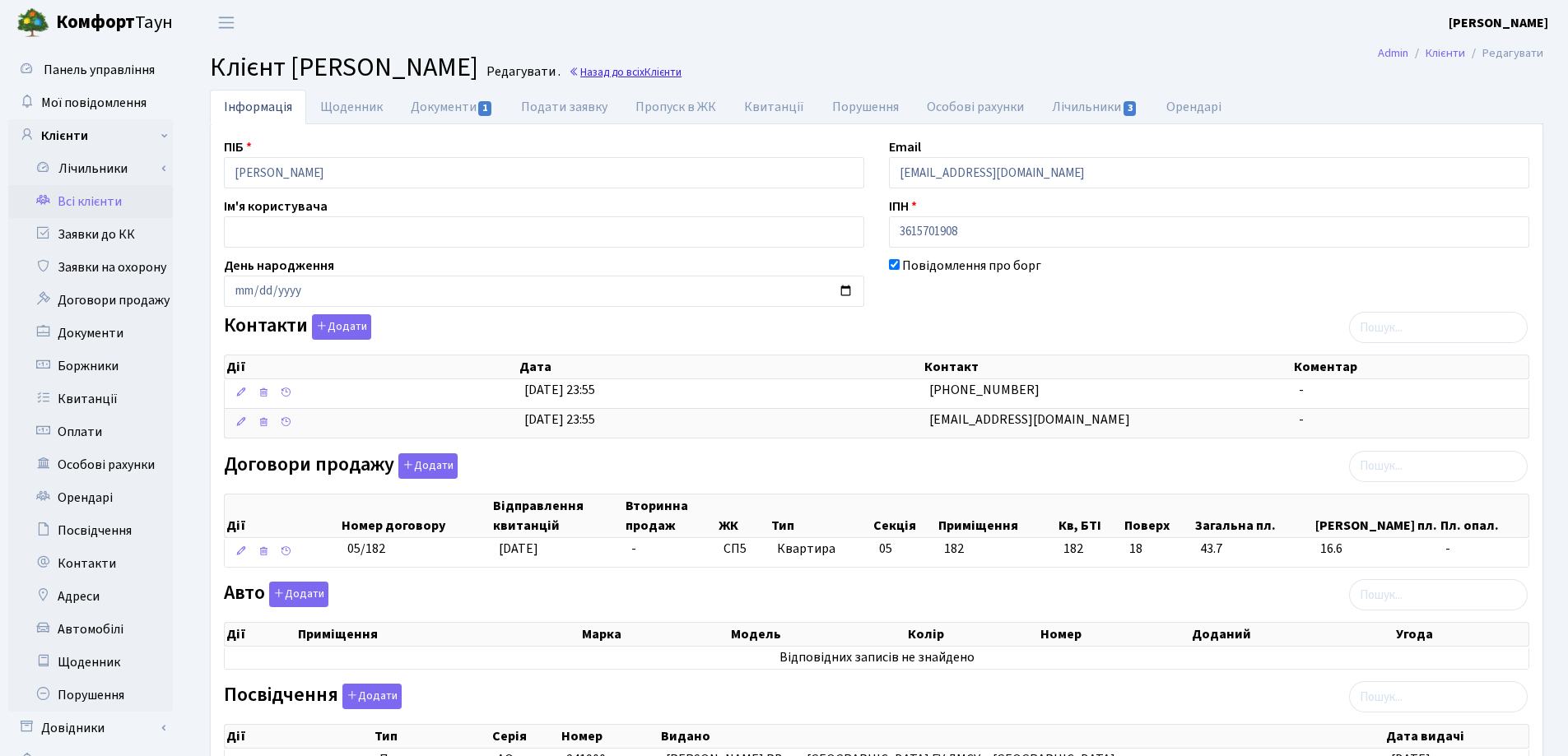
click at [682, 71] on link "Назад до всіх Клієнти" at bounding box center [625, 71] width 113 height 15
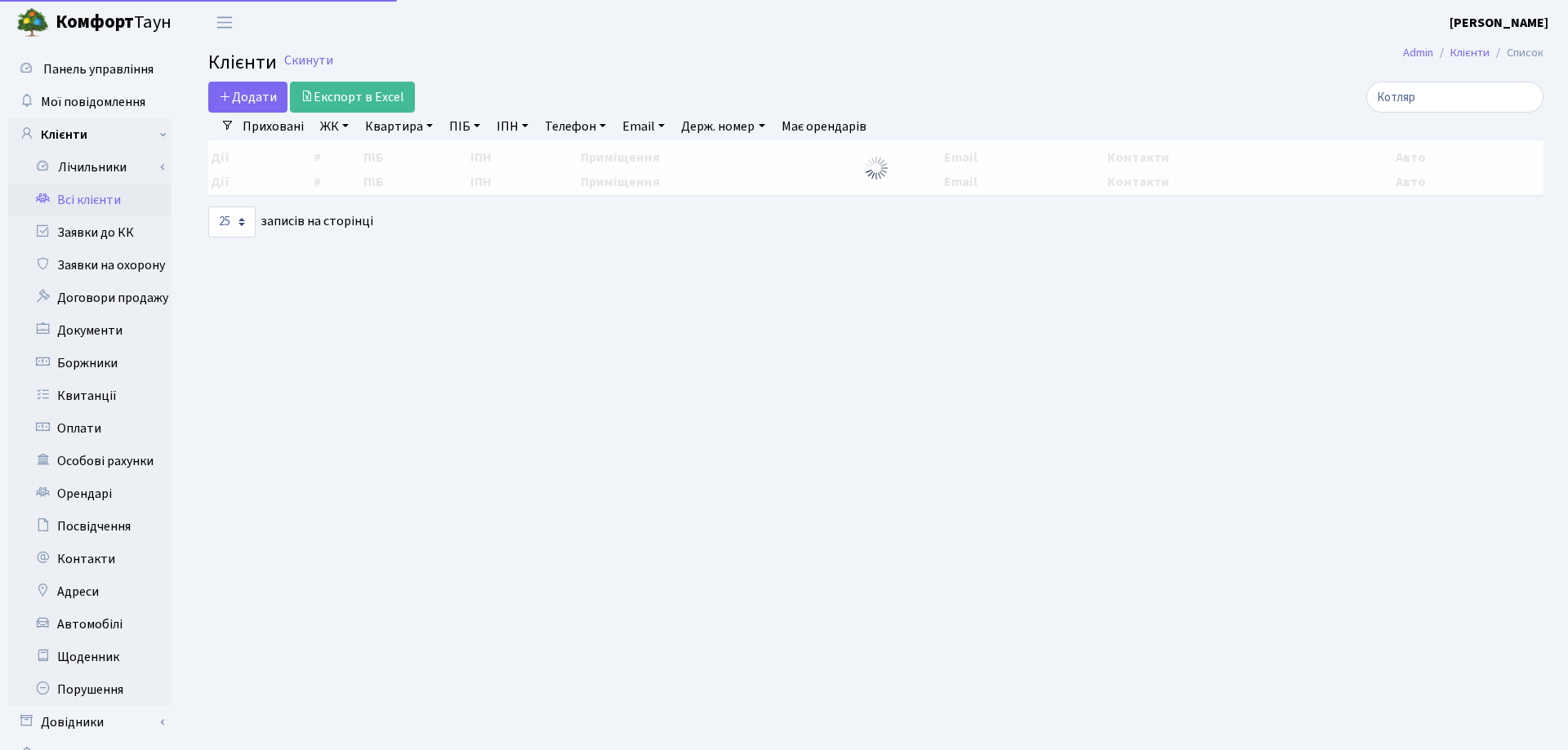
select select "25"
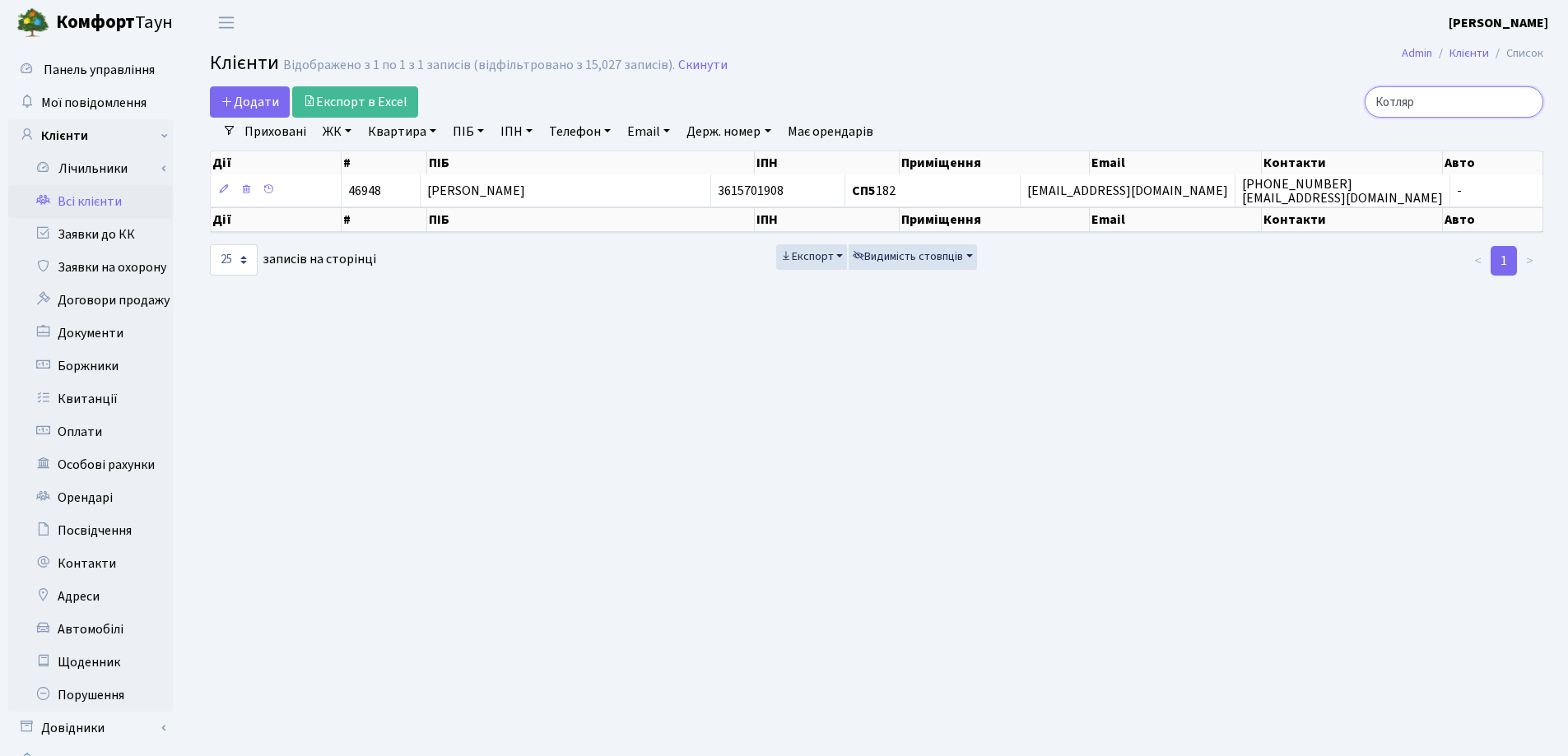
click at [1524, 98] on input "Котляр" at bounding box center [1454, 102] width 179 height 32
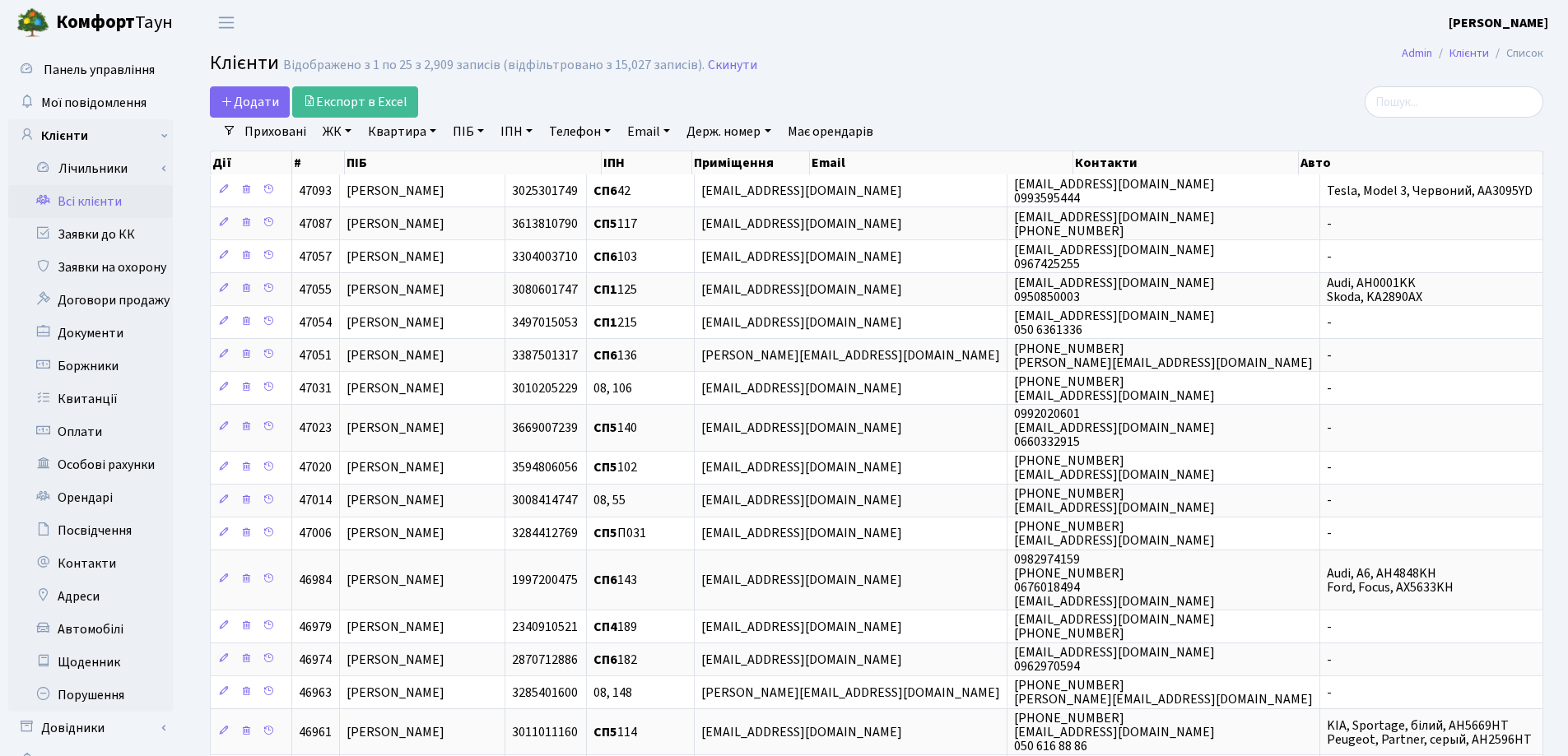
drag, startPoint x: 434, startPoint y: 131, endPoint x: 432, endPoint y: 166, distance: 35.1
click at [432, 132] on link "Квартира" at bounding box center [402, 131] width 81 height 28
click at [433, 163] on input "text" at bounding box center [410, 163] width 97 height 32
type input "31"
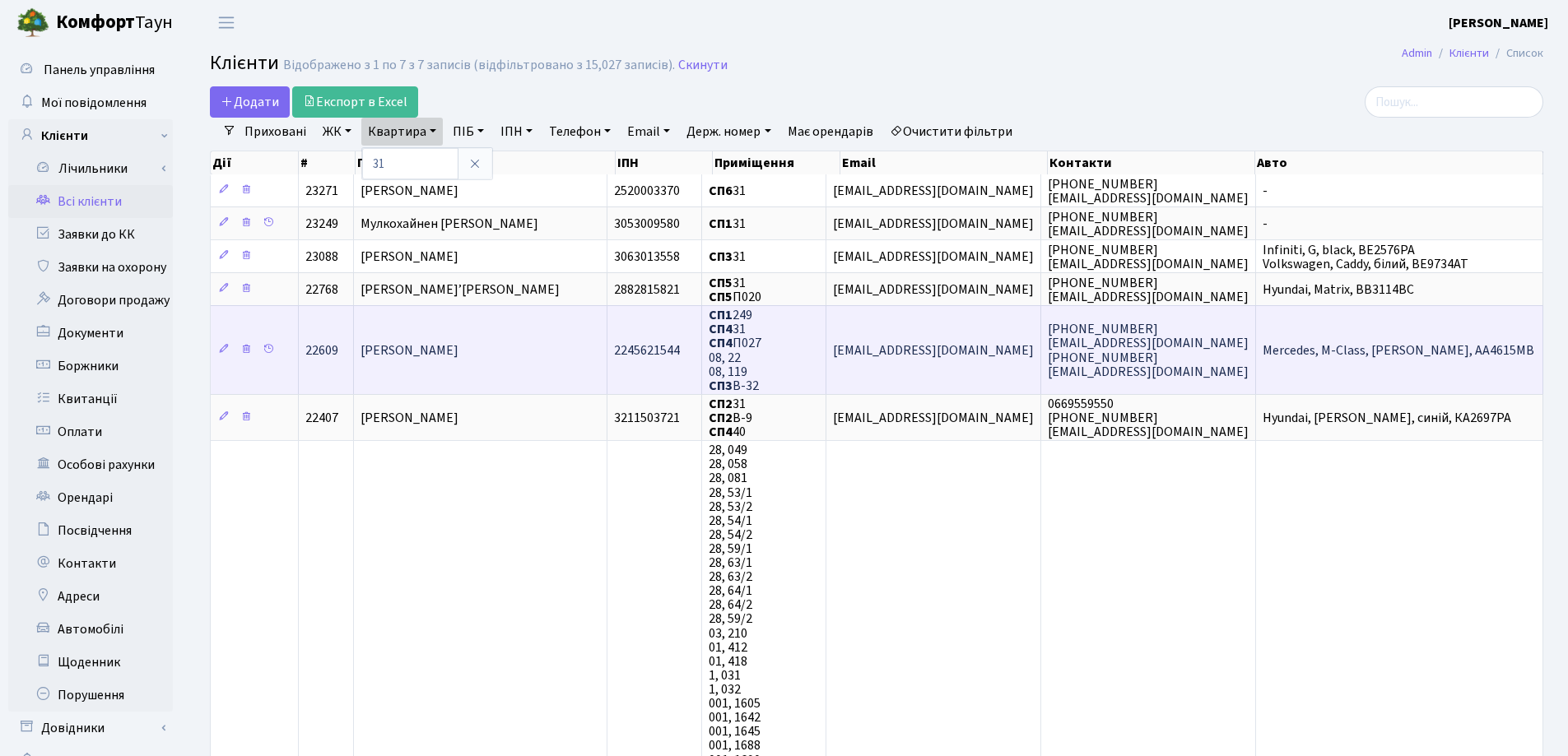
click at [459, 343] on span "Алексєєва Ірина Олександрівна" at bounding box center [409, 350] width 98 height 18
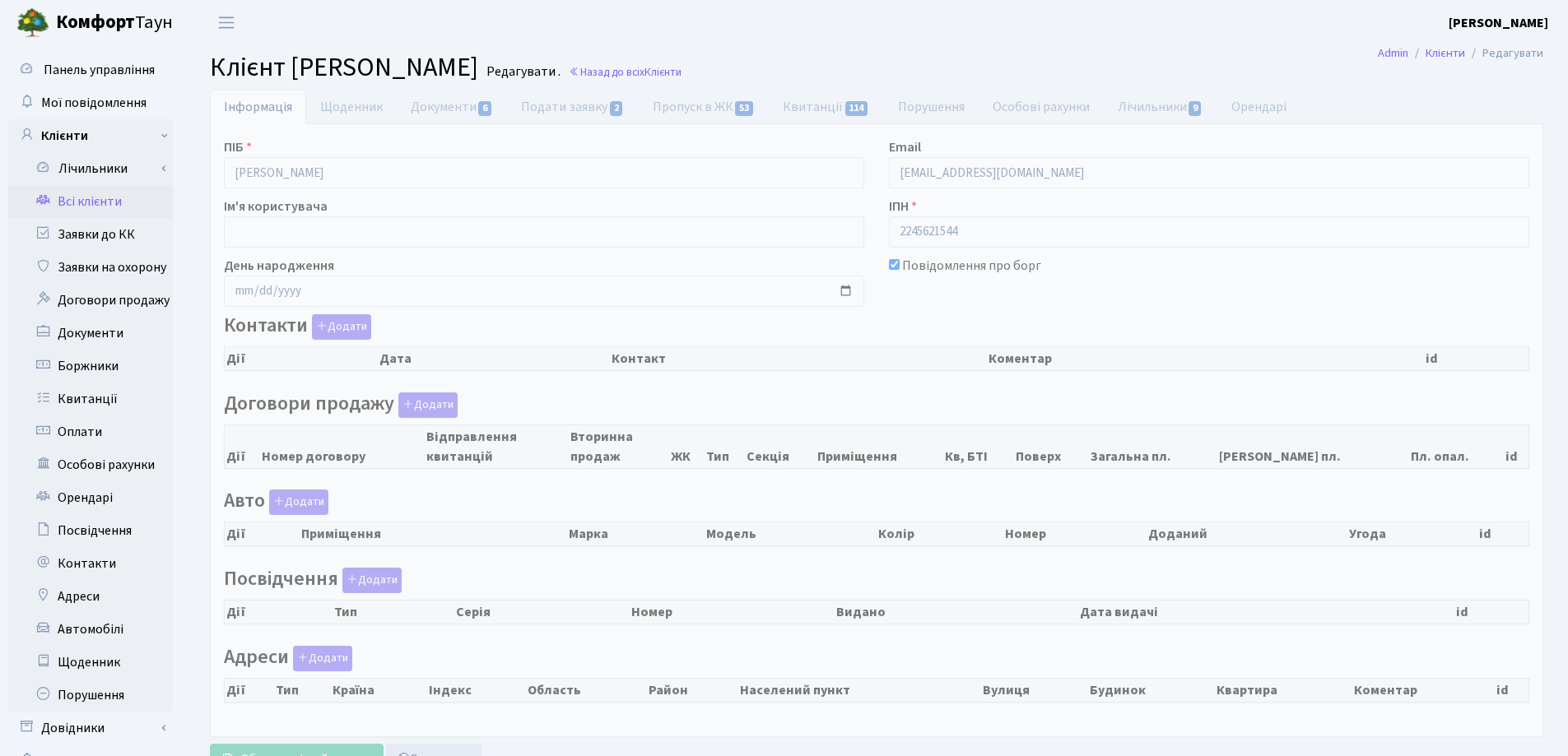
checkbox input "true"
select select "25"
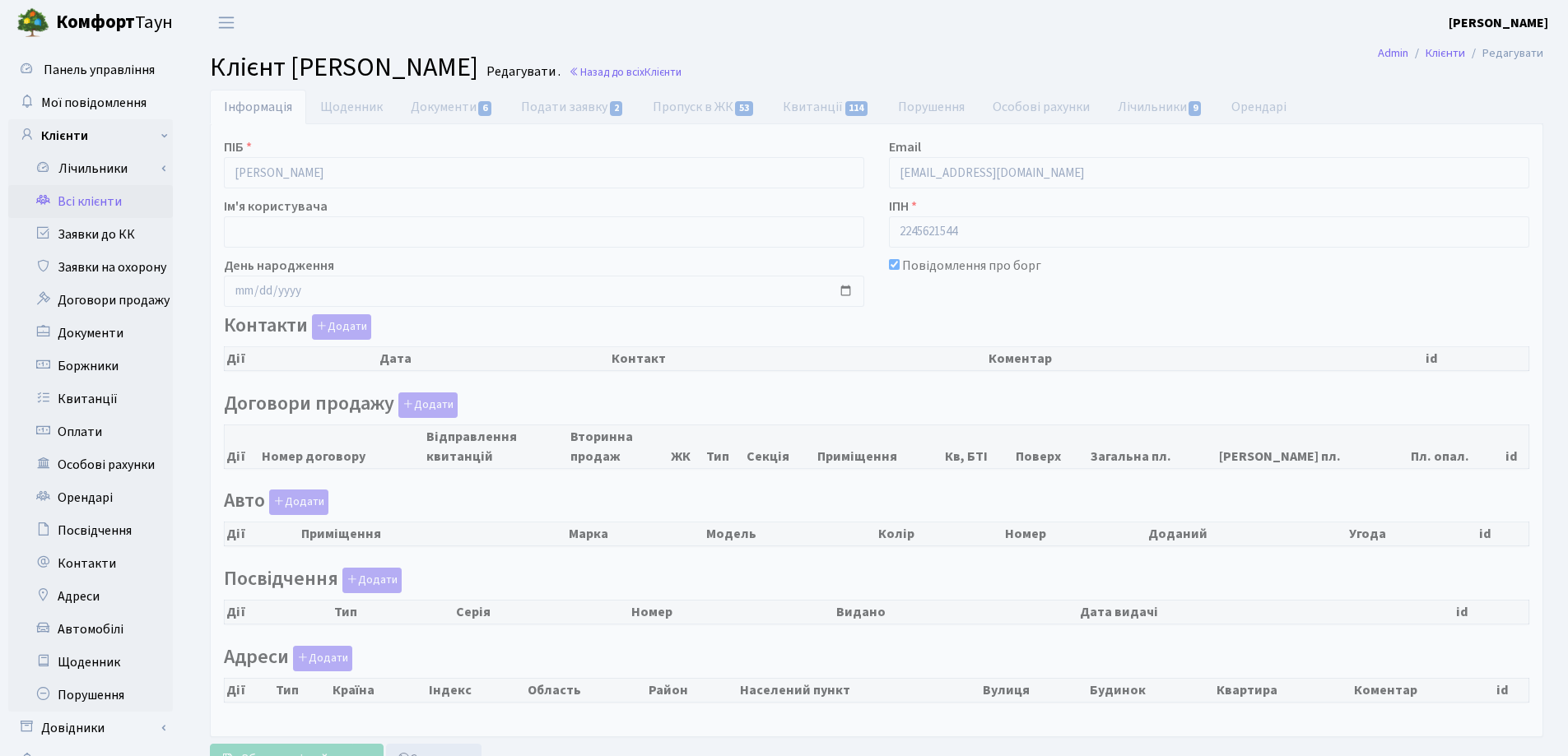
select select "25"
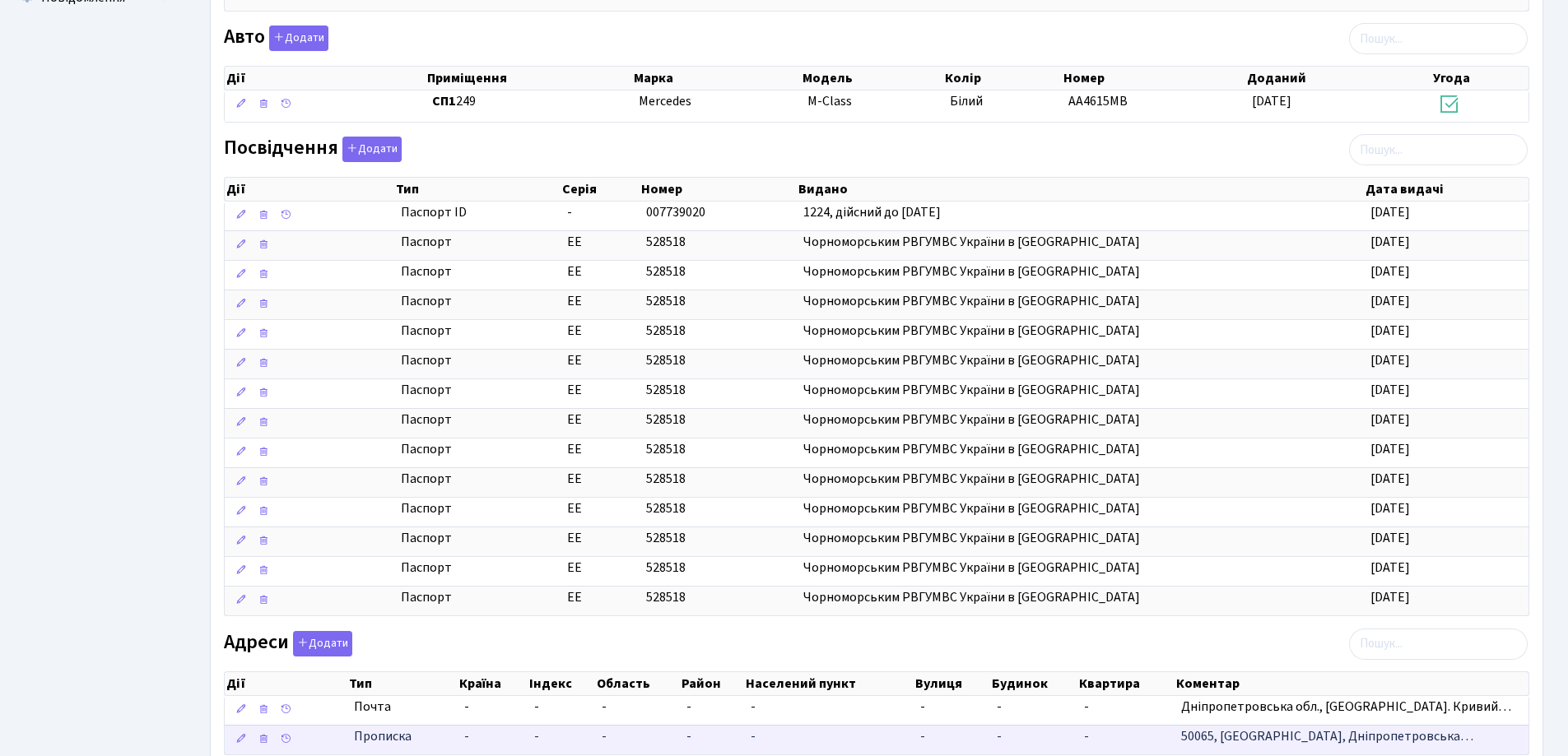
scroll to position [878, 0]
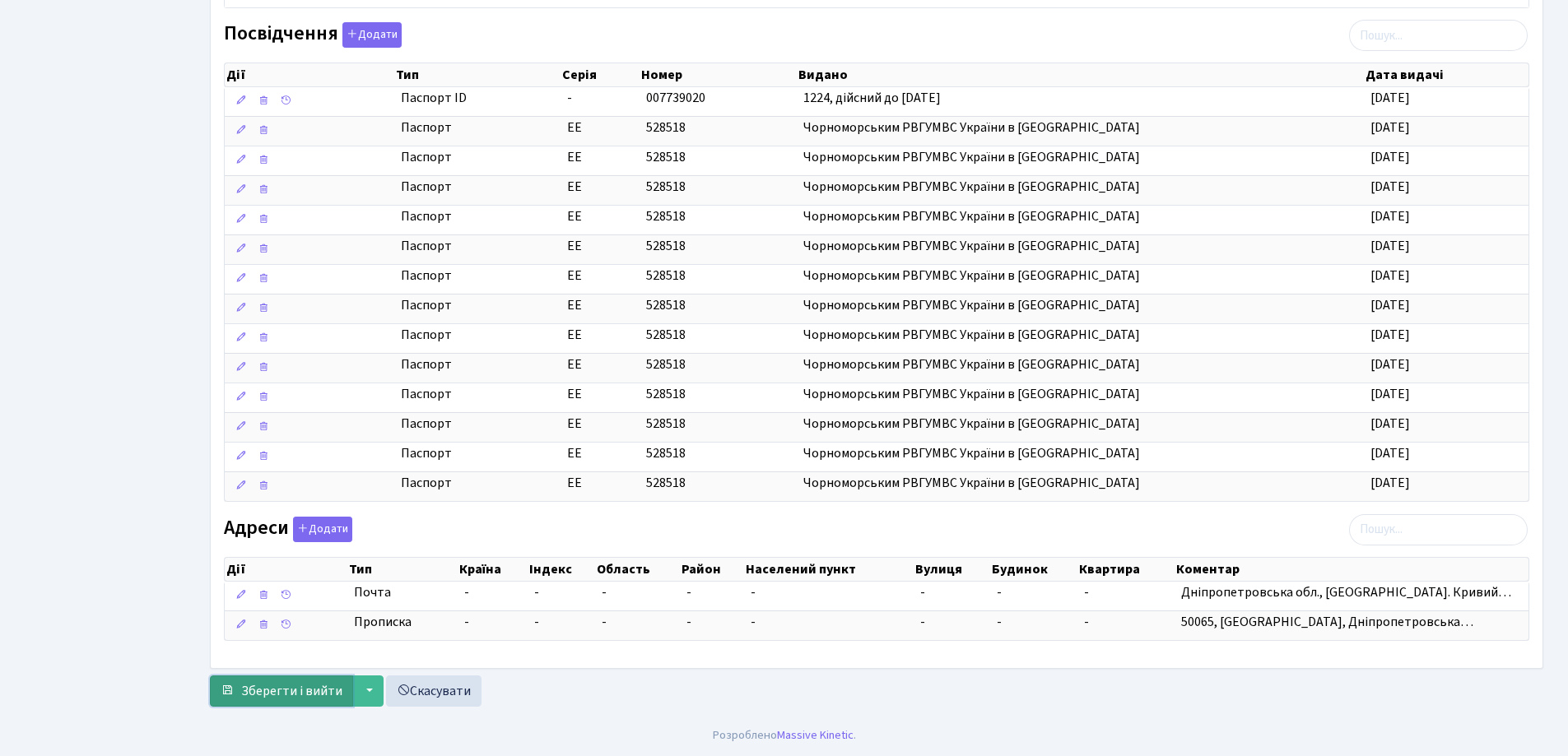
click at [312, 695] on span "Зберегти і вийти" at bounding box center [292, 691] width 101 height 18
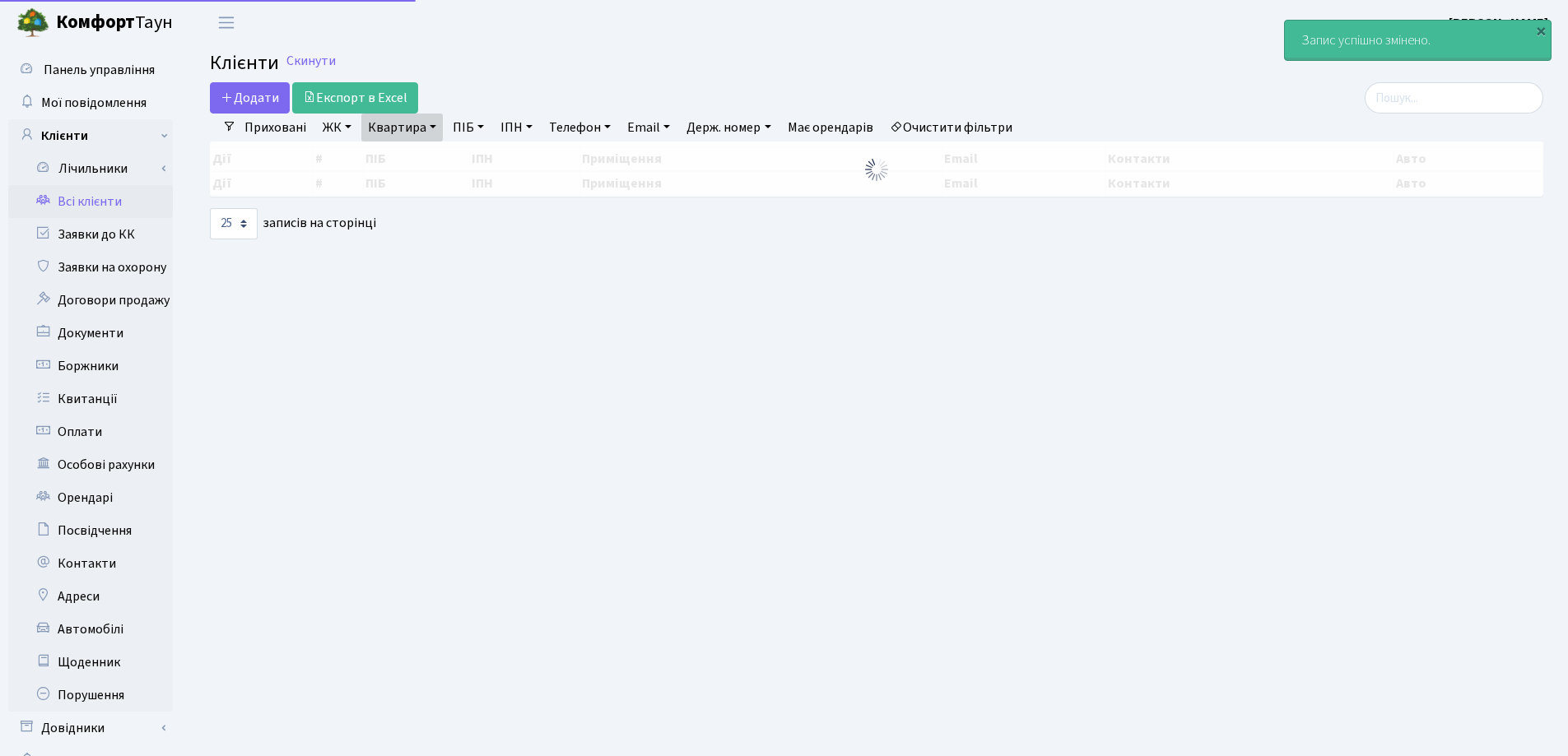
select select "25"
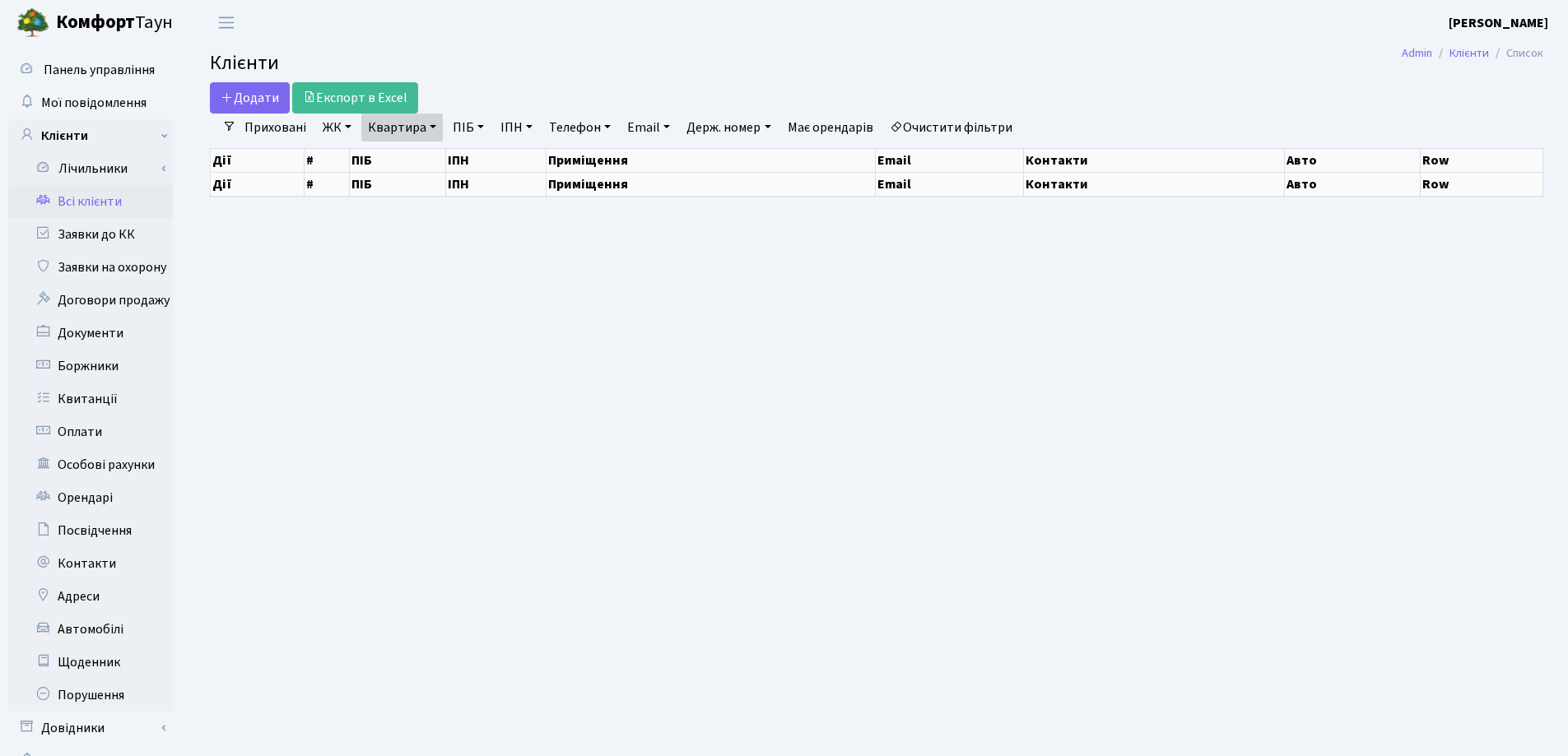
select select "25"
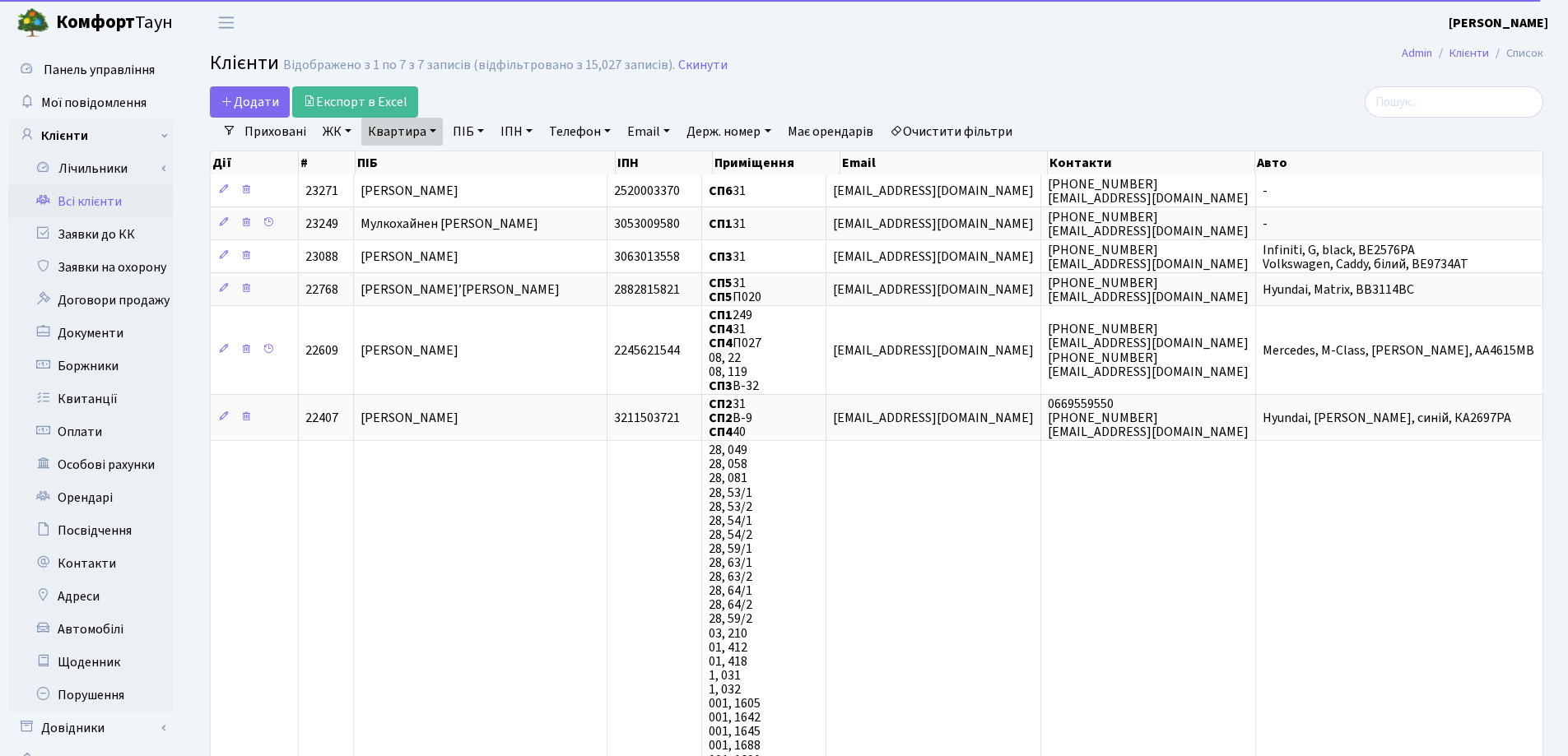
click at [426, 133] on link "Квартира" at bounding box center [402, 131] width 81 height 28
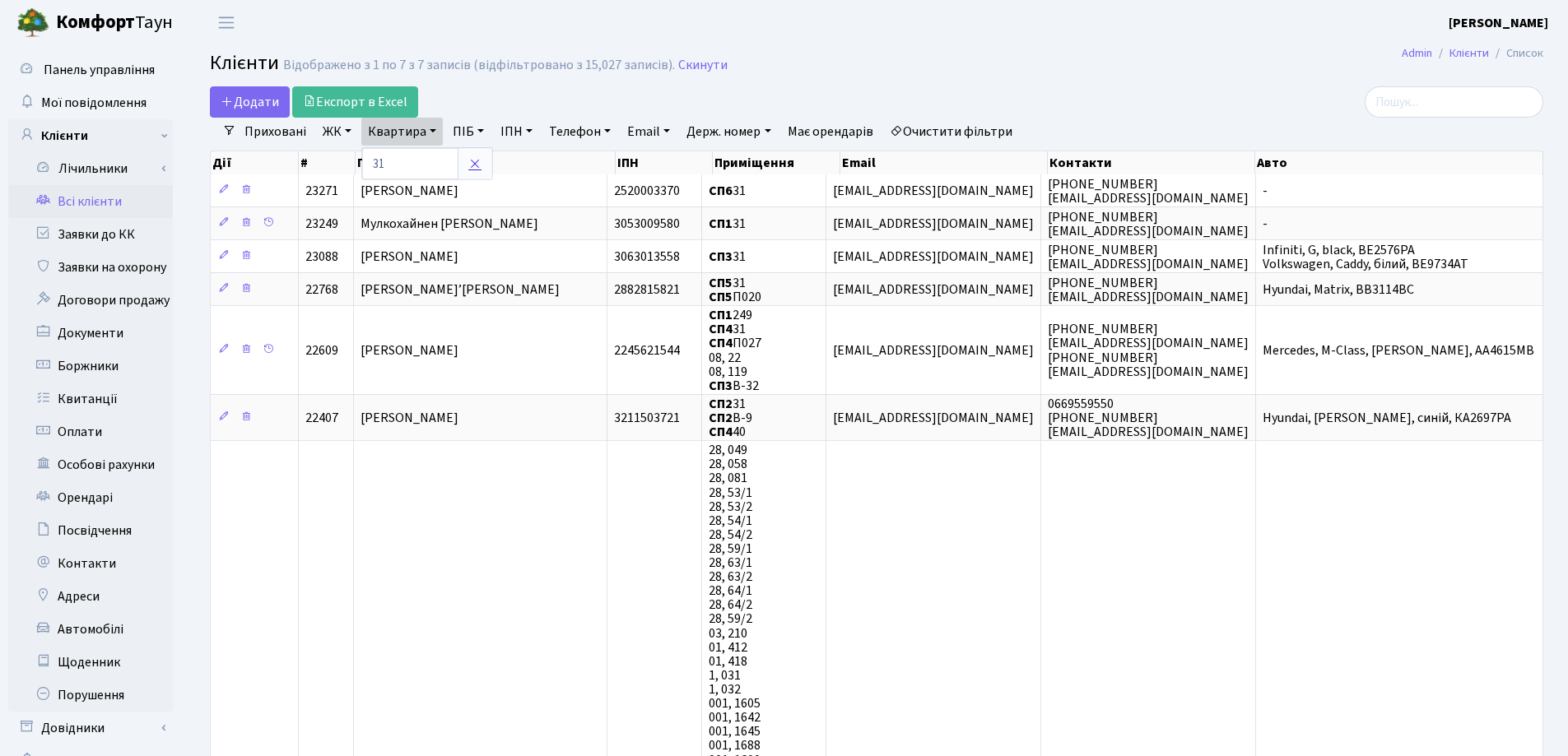
click at [473, 169] on icon at bounding box center [475, 163] width 14 height 14
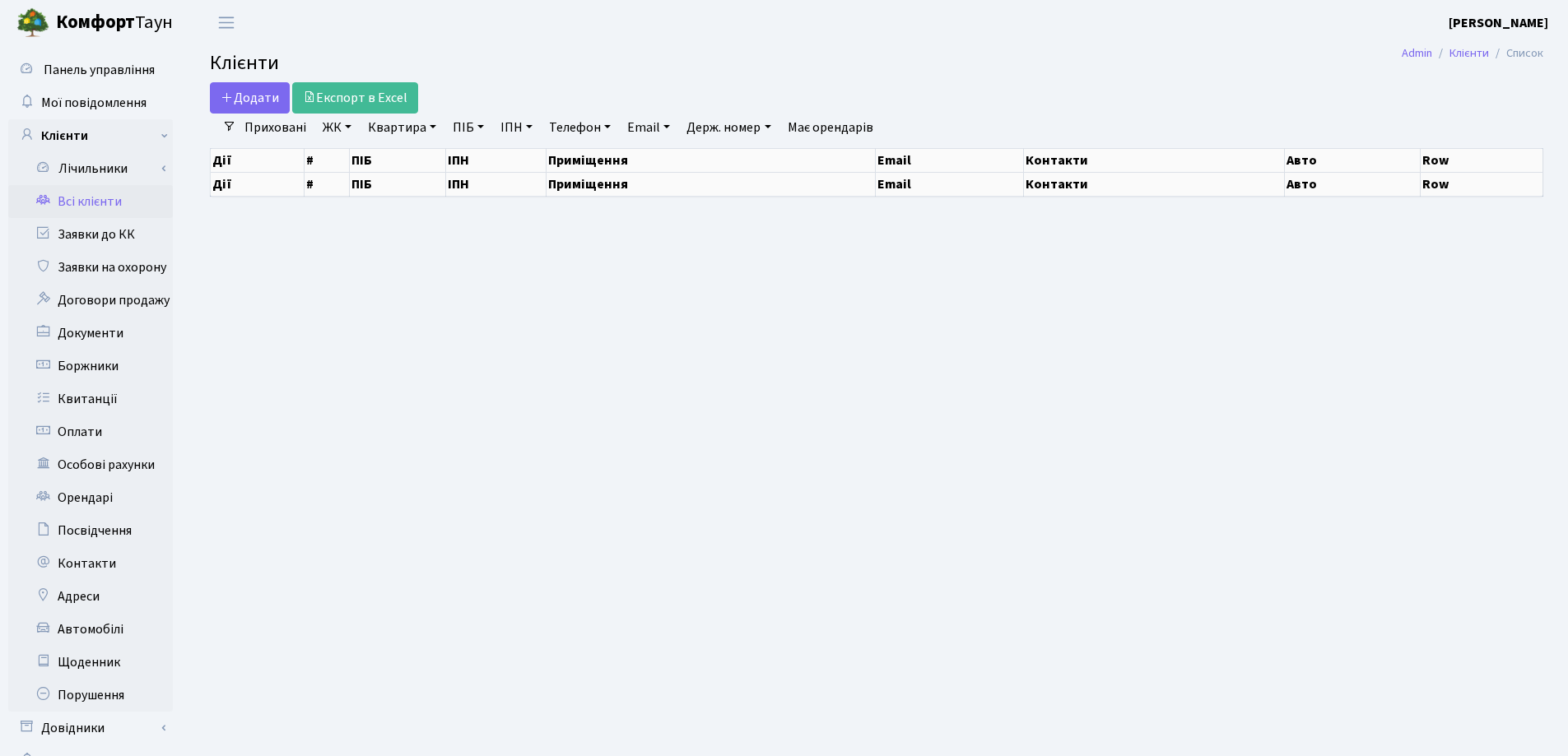
select select "25"
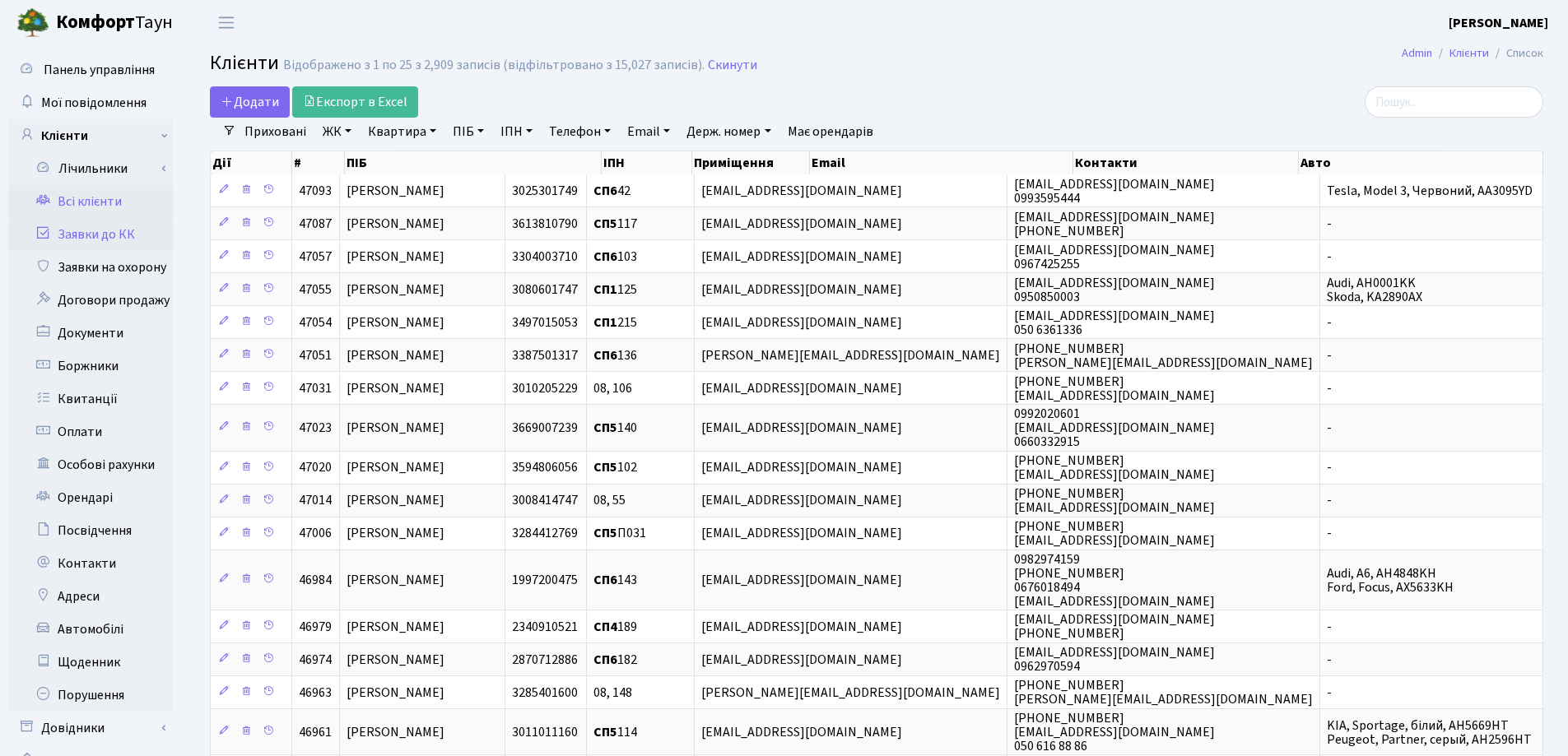
click at [102, 237] on link "Заявки до КК" at bounding box center [90, 234] width 164 height 33
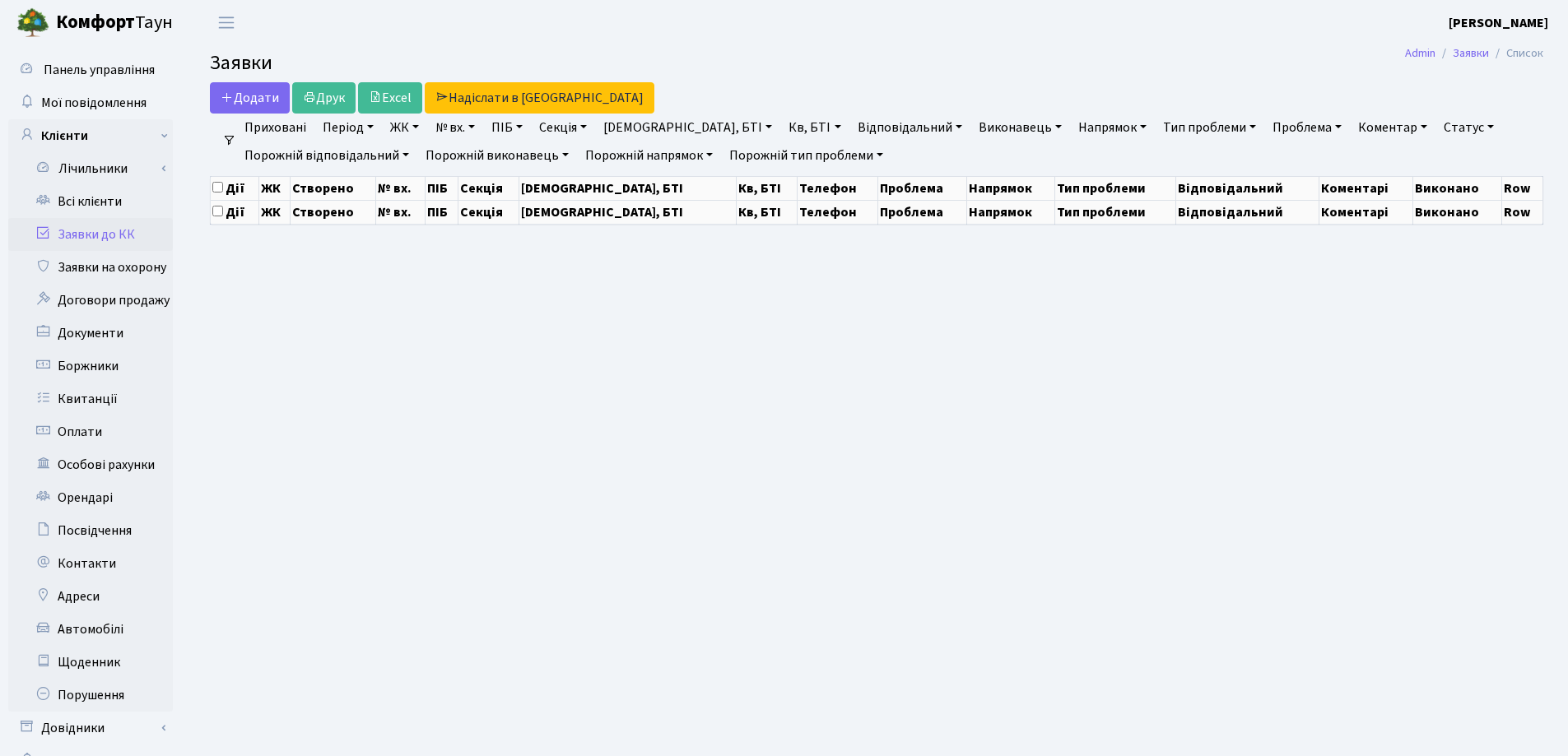
select select "25"
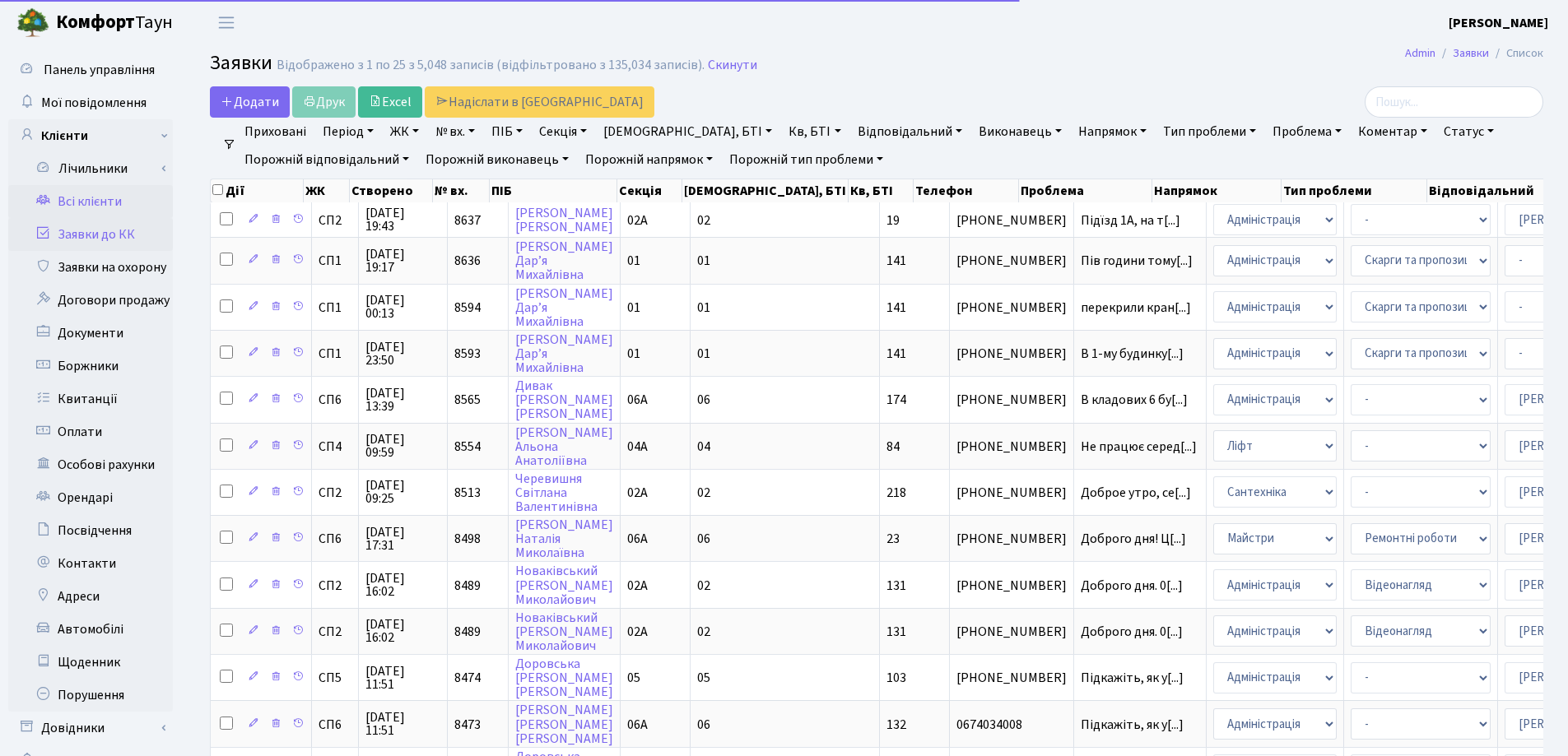
click at [101, 194] on link "Всі клієнти" at bounding box center [90, 201] width 164 height 33
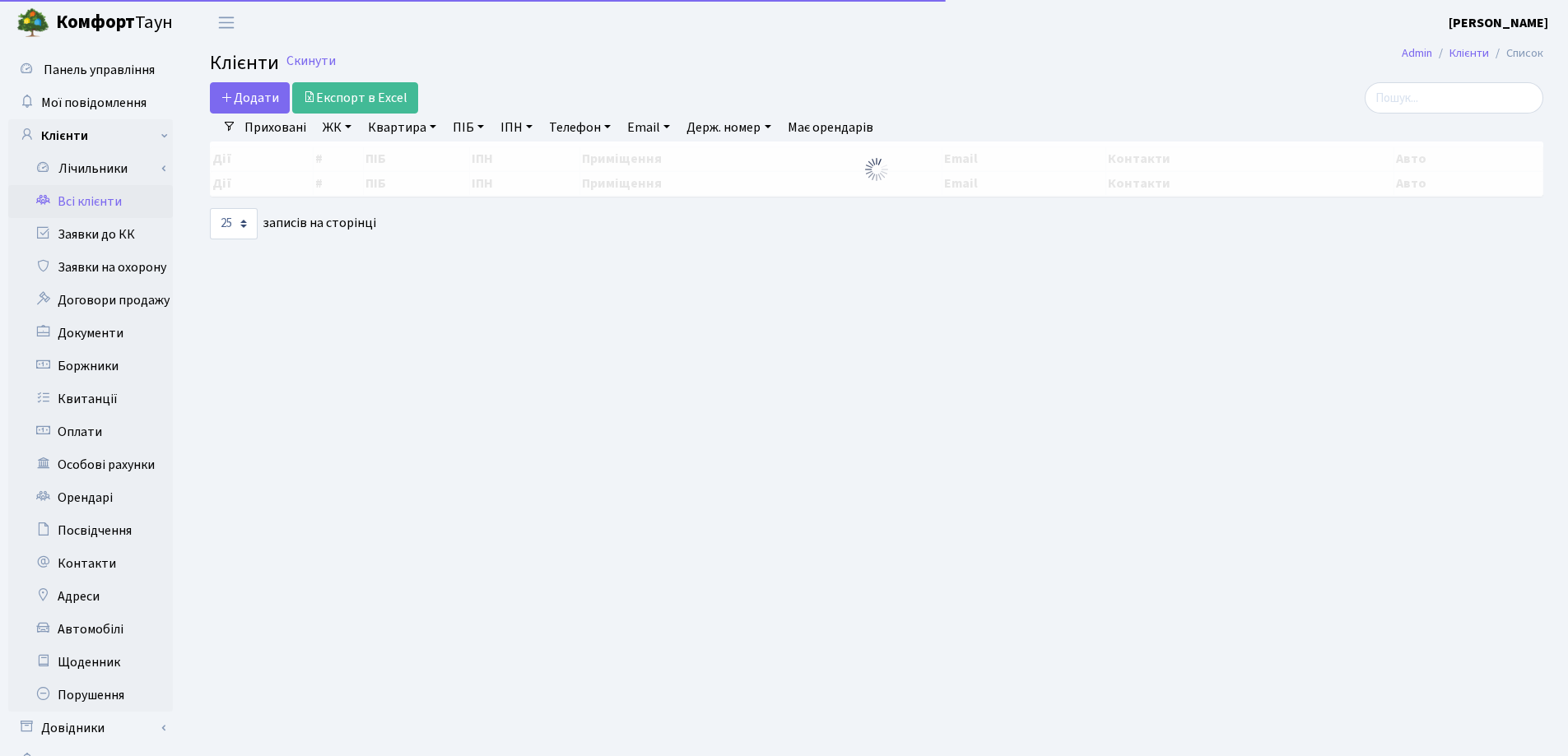
select select "25"
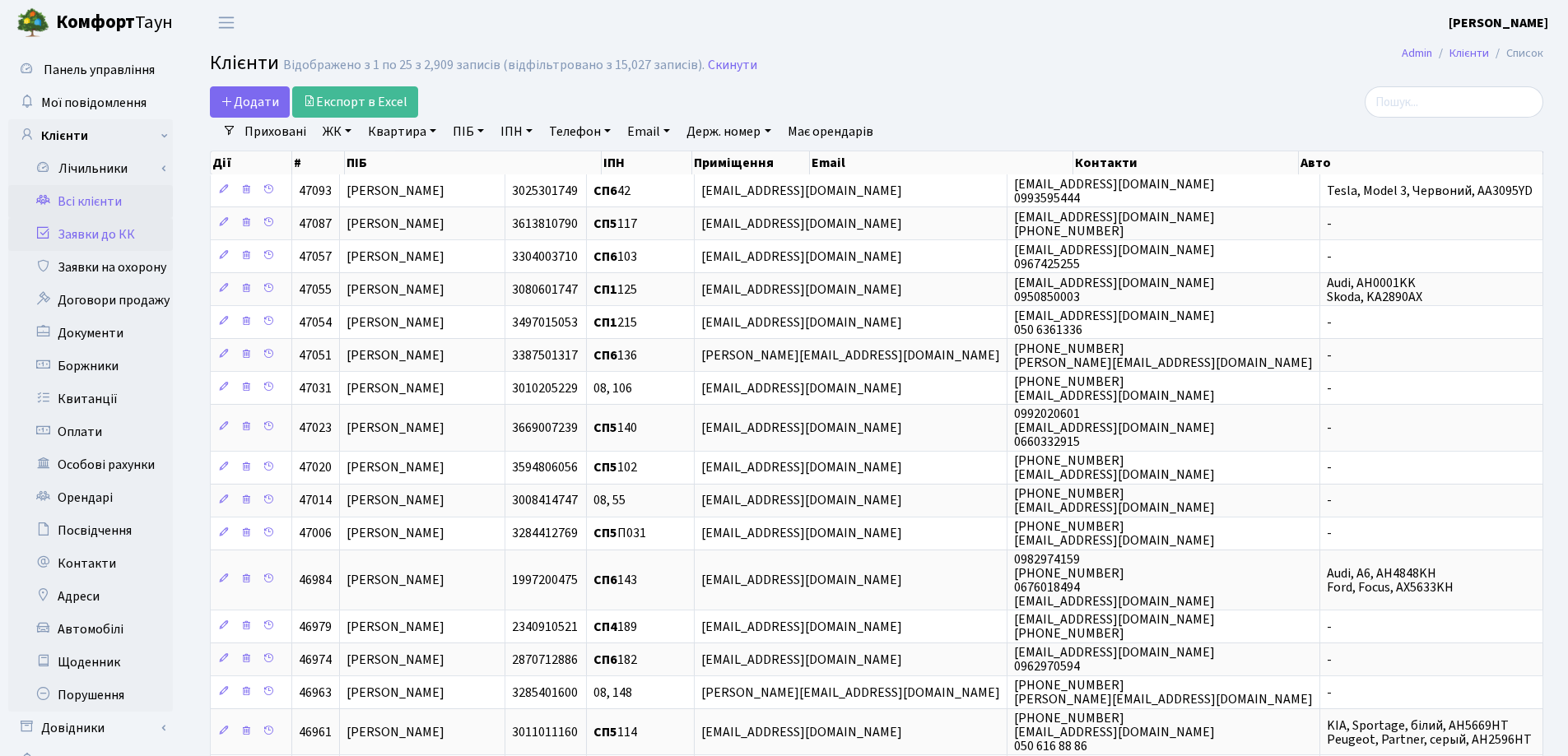
click at [114, 235] on link "Заявки до КК" at bounding box center [90, 234] width 164 height 33
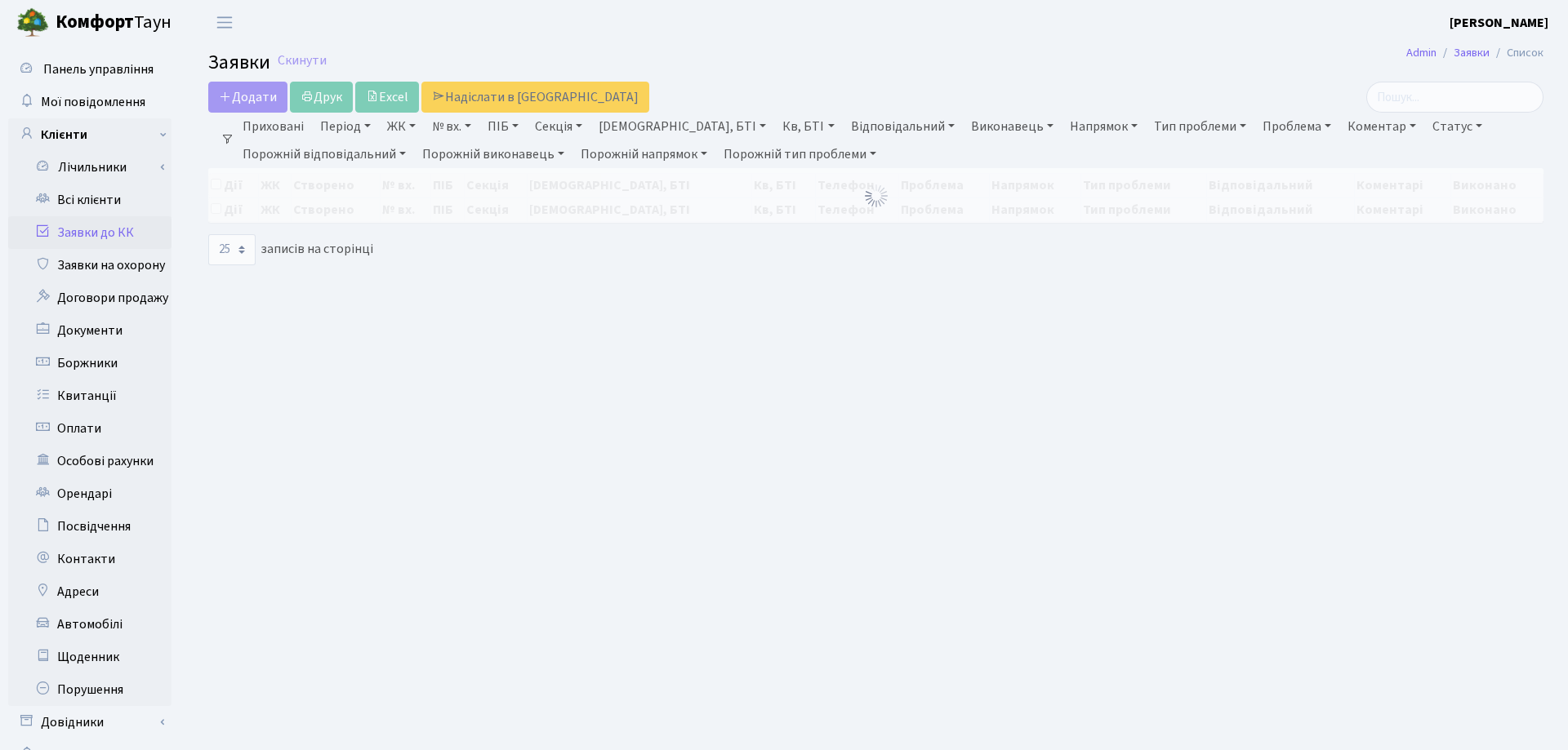
select select "25"
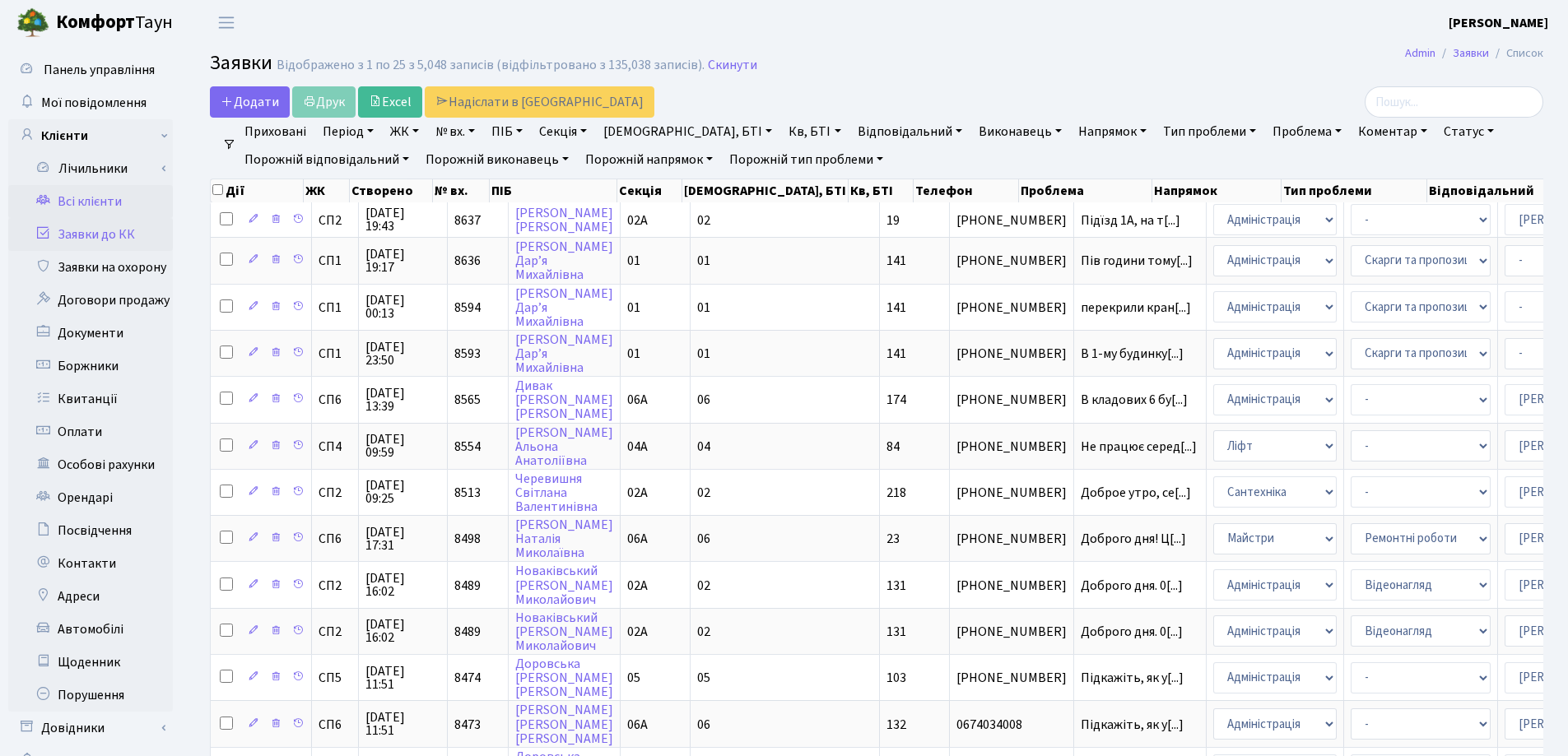
click at [77, 209] on link "Всі клієнти" at bounding box center [90, 201] width 164 height 33
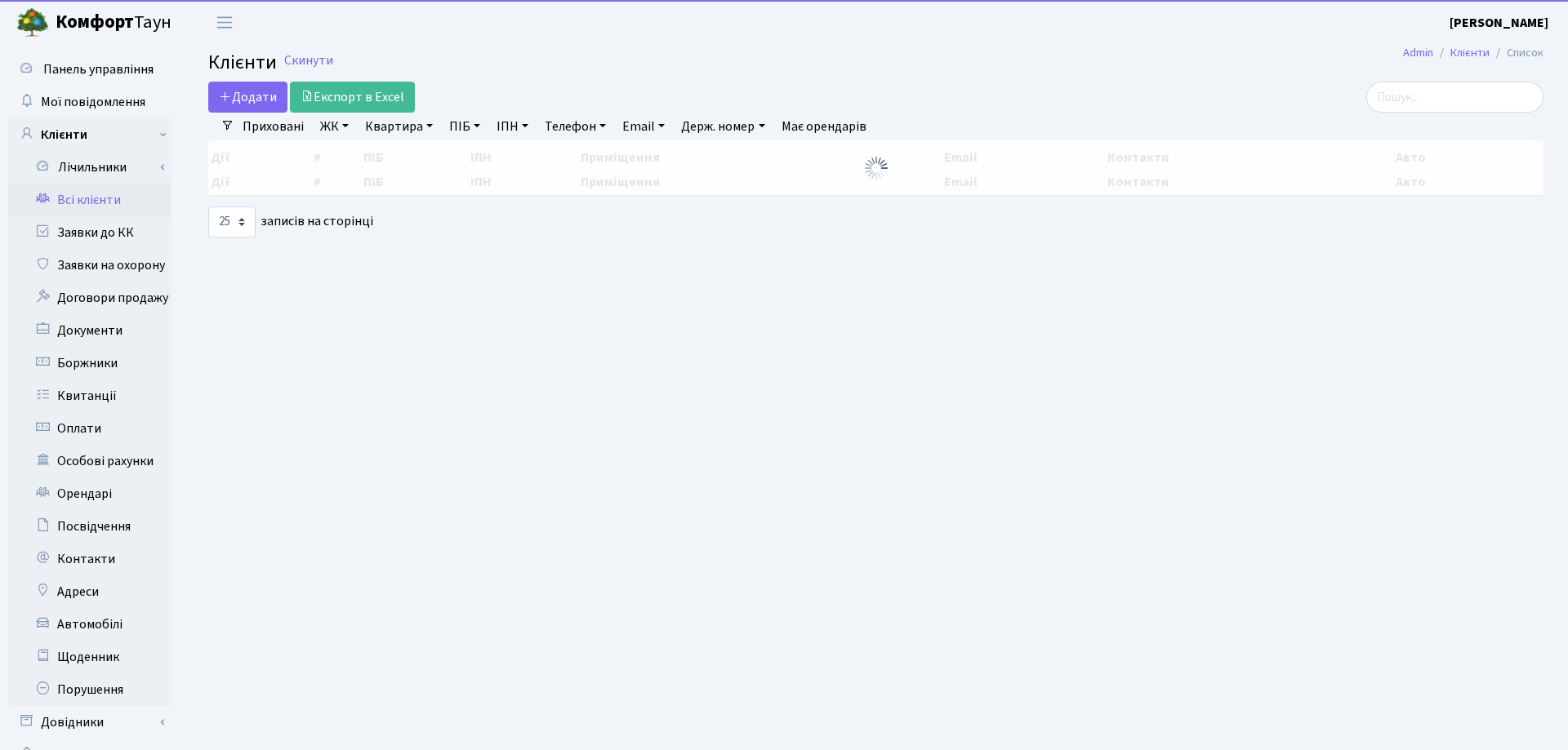
select select "25"
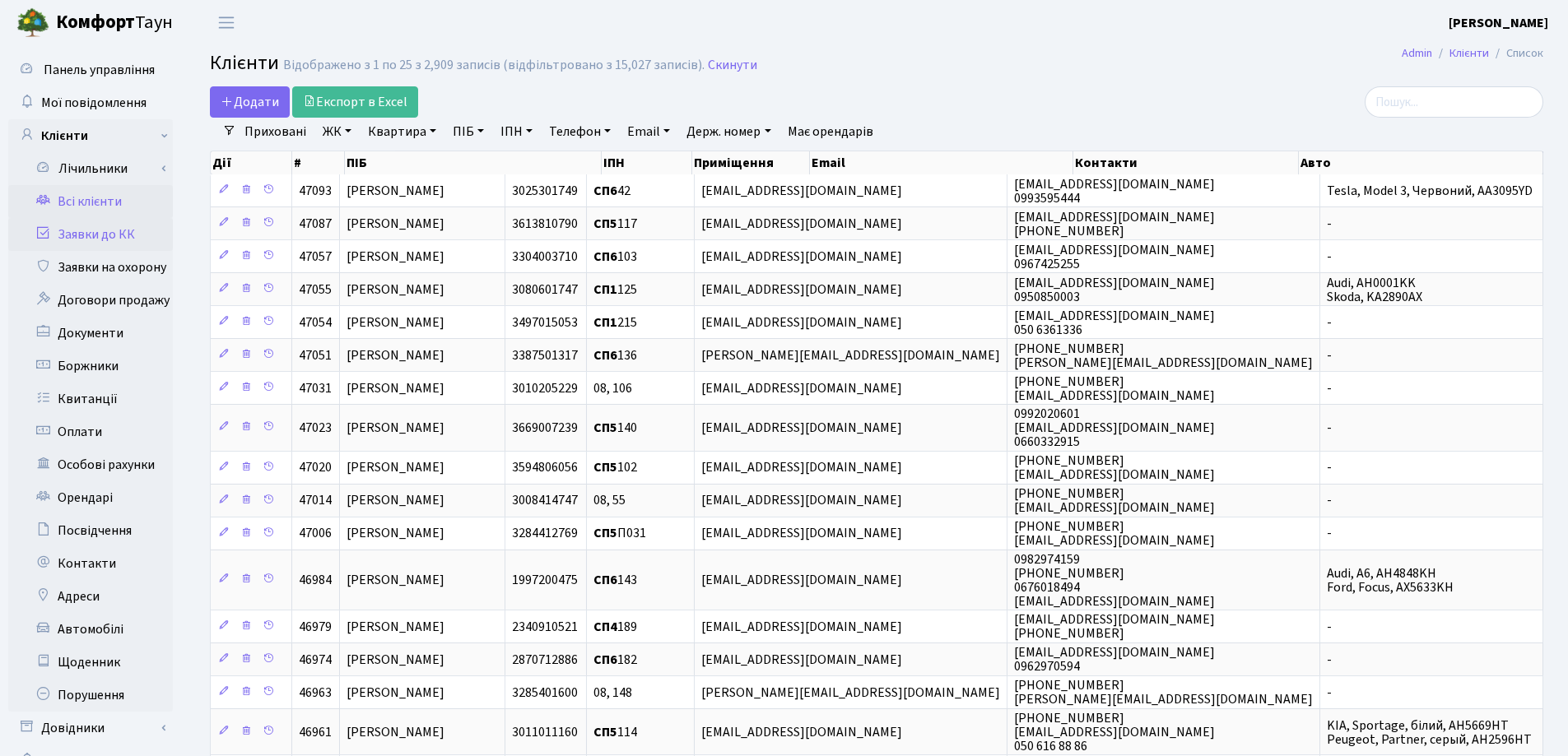
click at [89, 245] on link "Заявки до КК" at bounding box center [90, 234] width 164 height 33
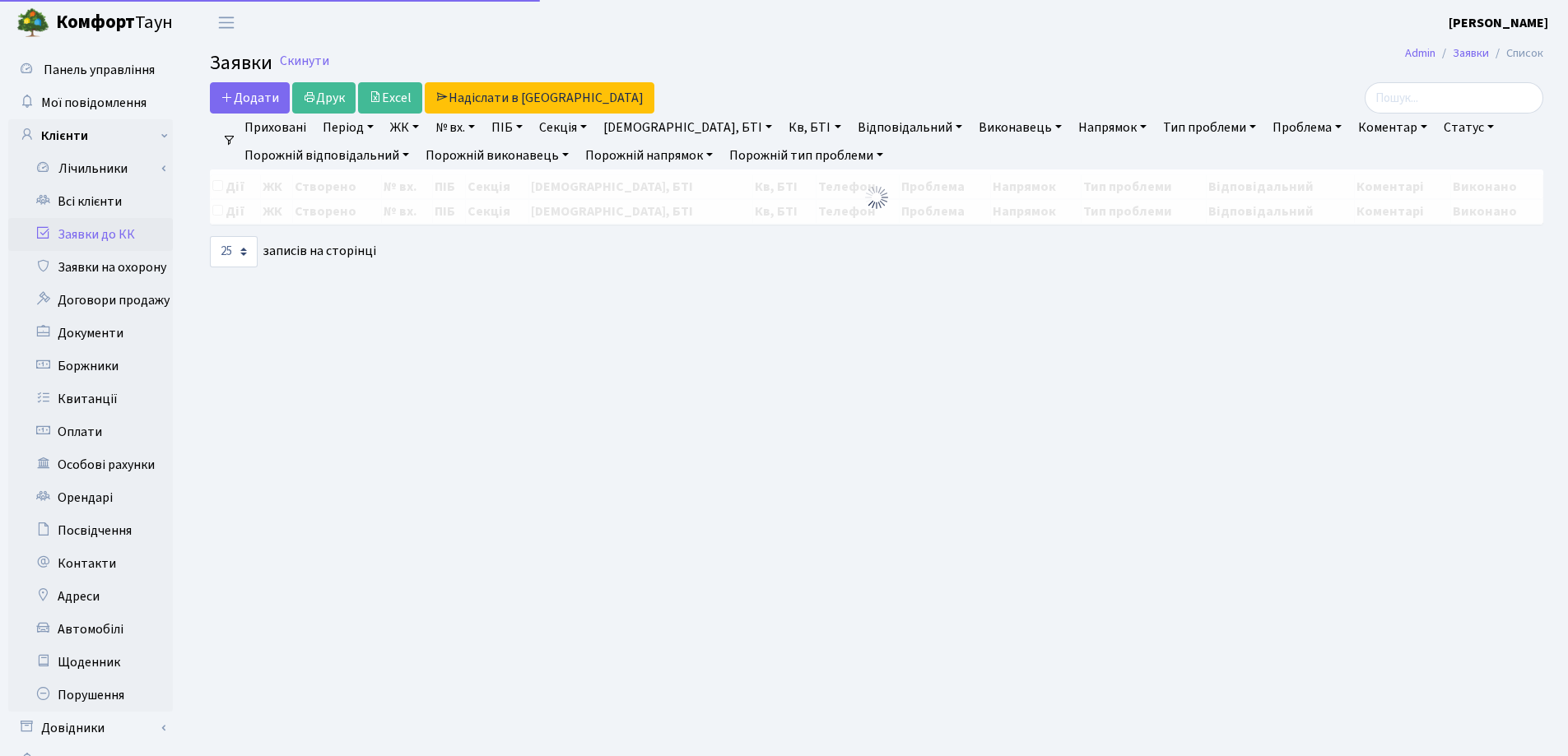
select select "25"
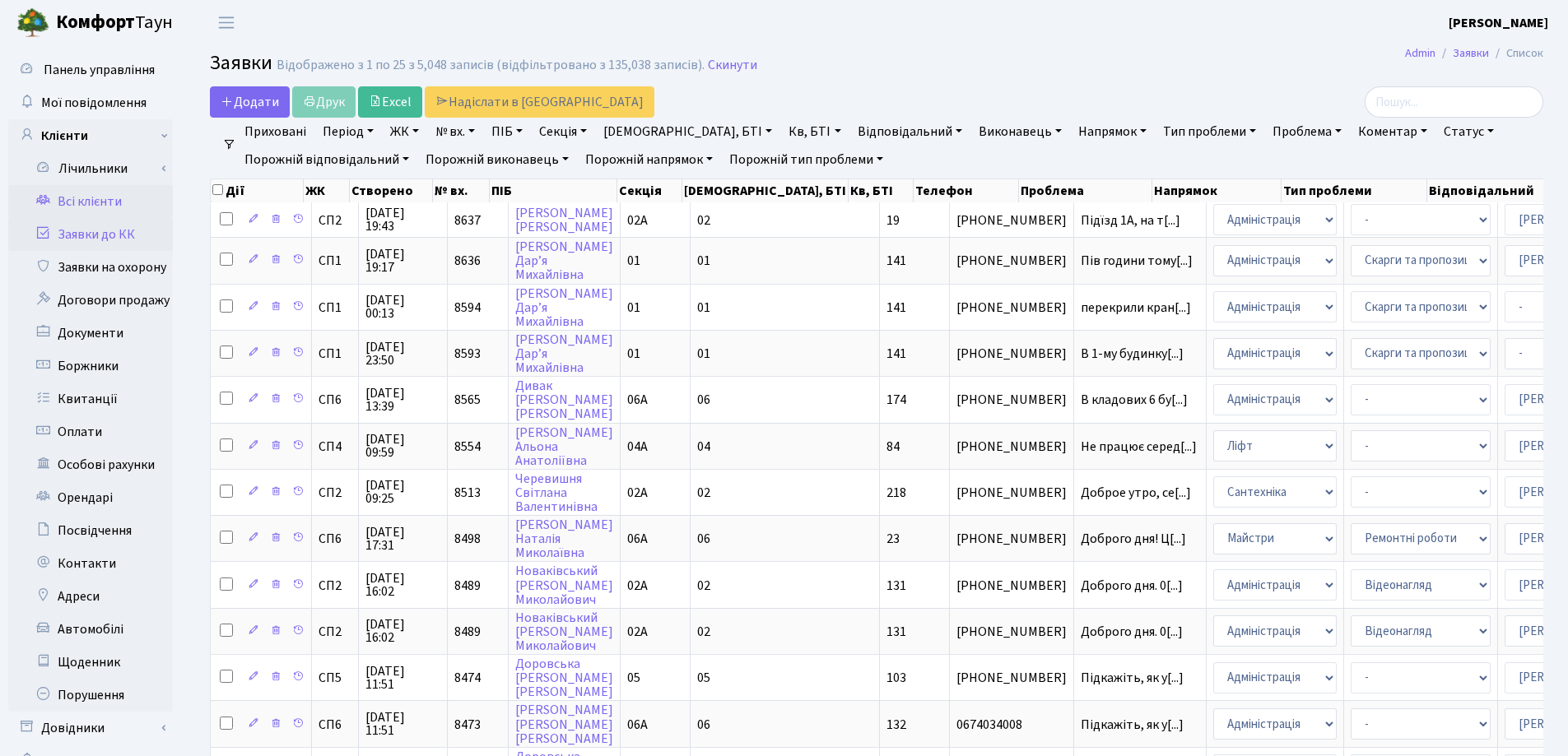
click at [69, 203] on link "Всі клієнти" at bounding box center [90, 201] width 164 height 33
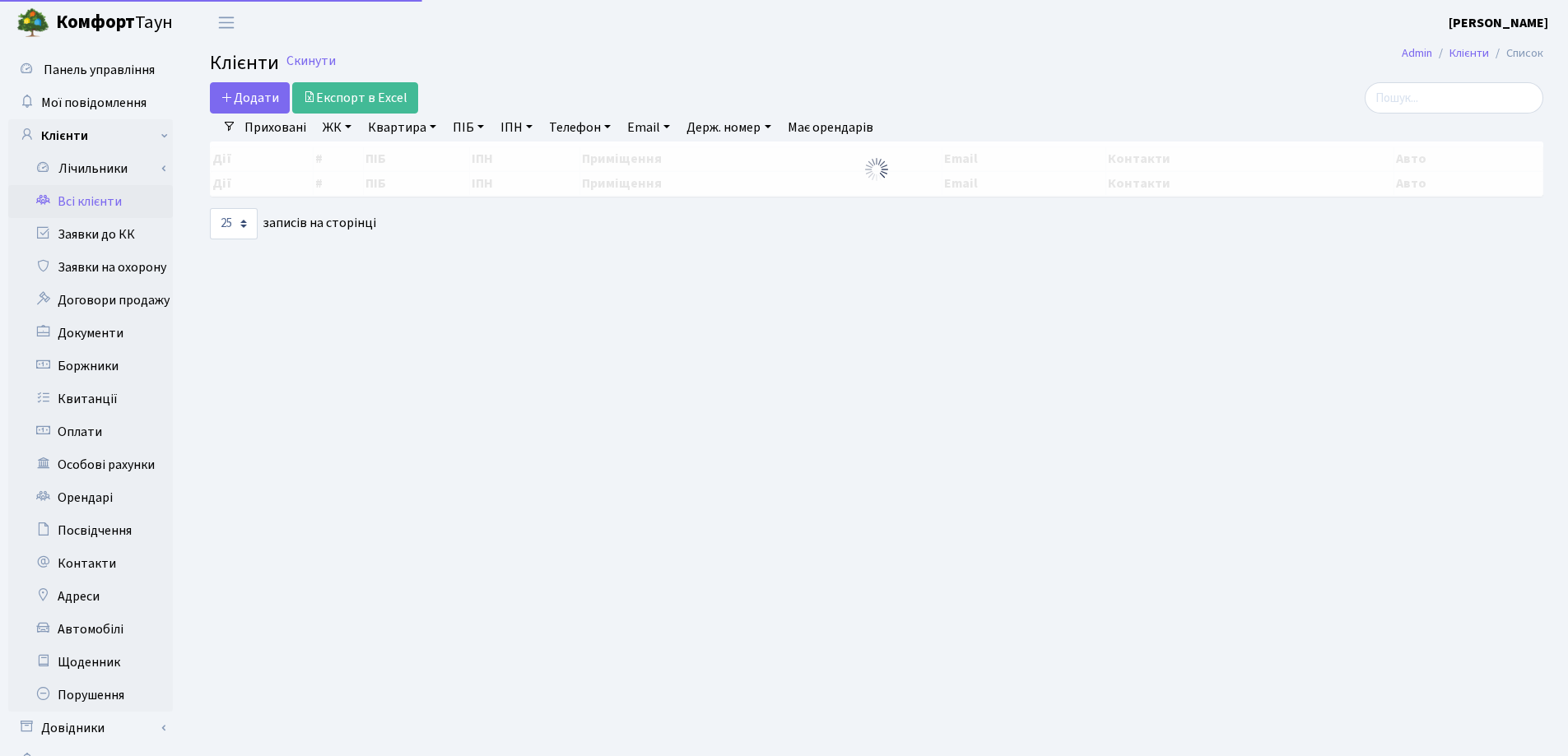
select select "25"
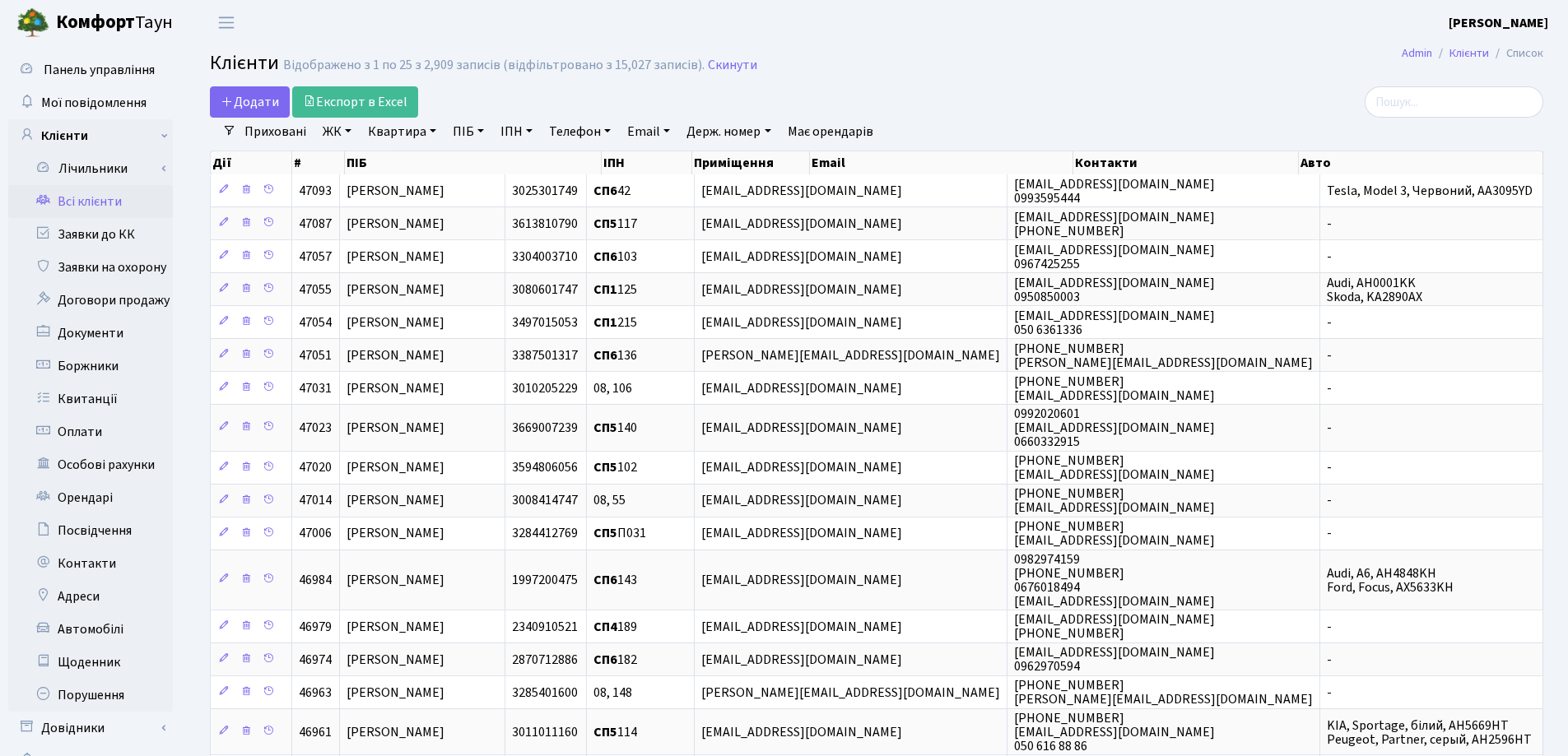
drag, startPoint x: 434, startPoint y: 126, endPoint x: 432, endPoint y: 143, distance: 17.1
click at [434, 126] on link "Квартира" at bounding box center [402, 131] width 81 height 28
type input "253"
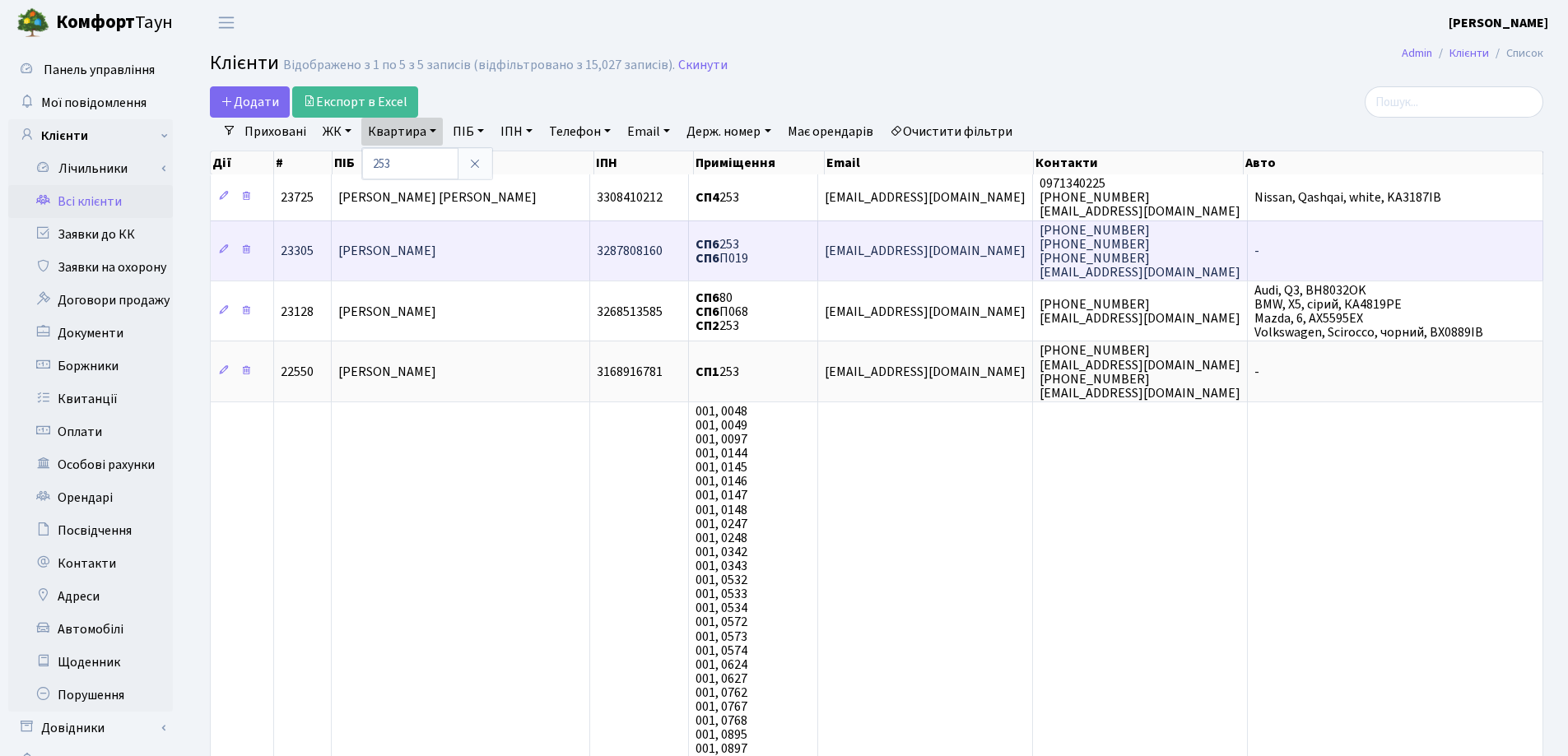
click at [518, 255] on td "[PERSON_NAME]" at bounding box center [461, 250] width 258 height 61
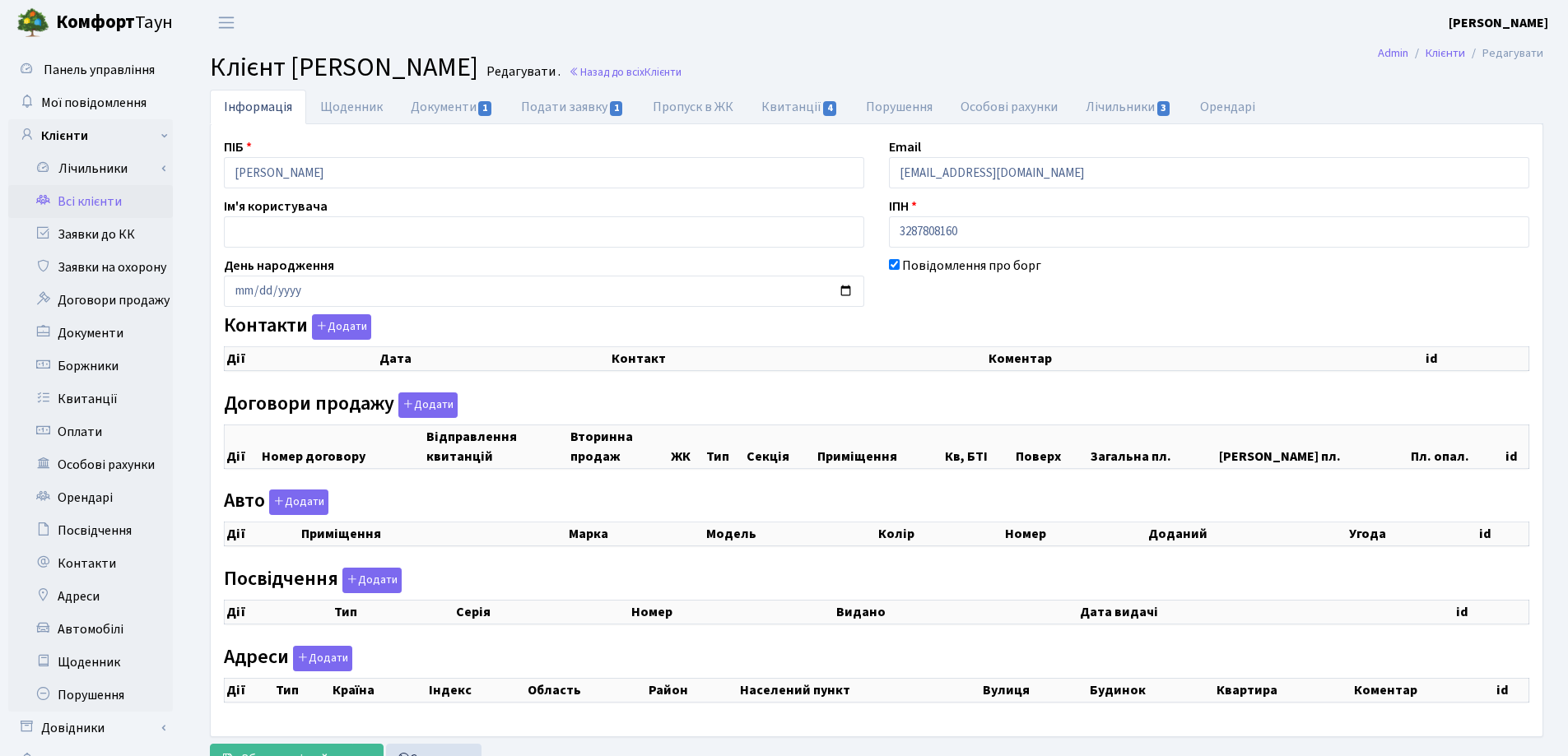
checkbox input "true"
select select "25"
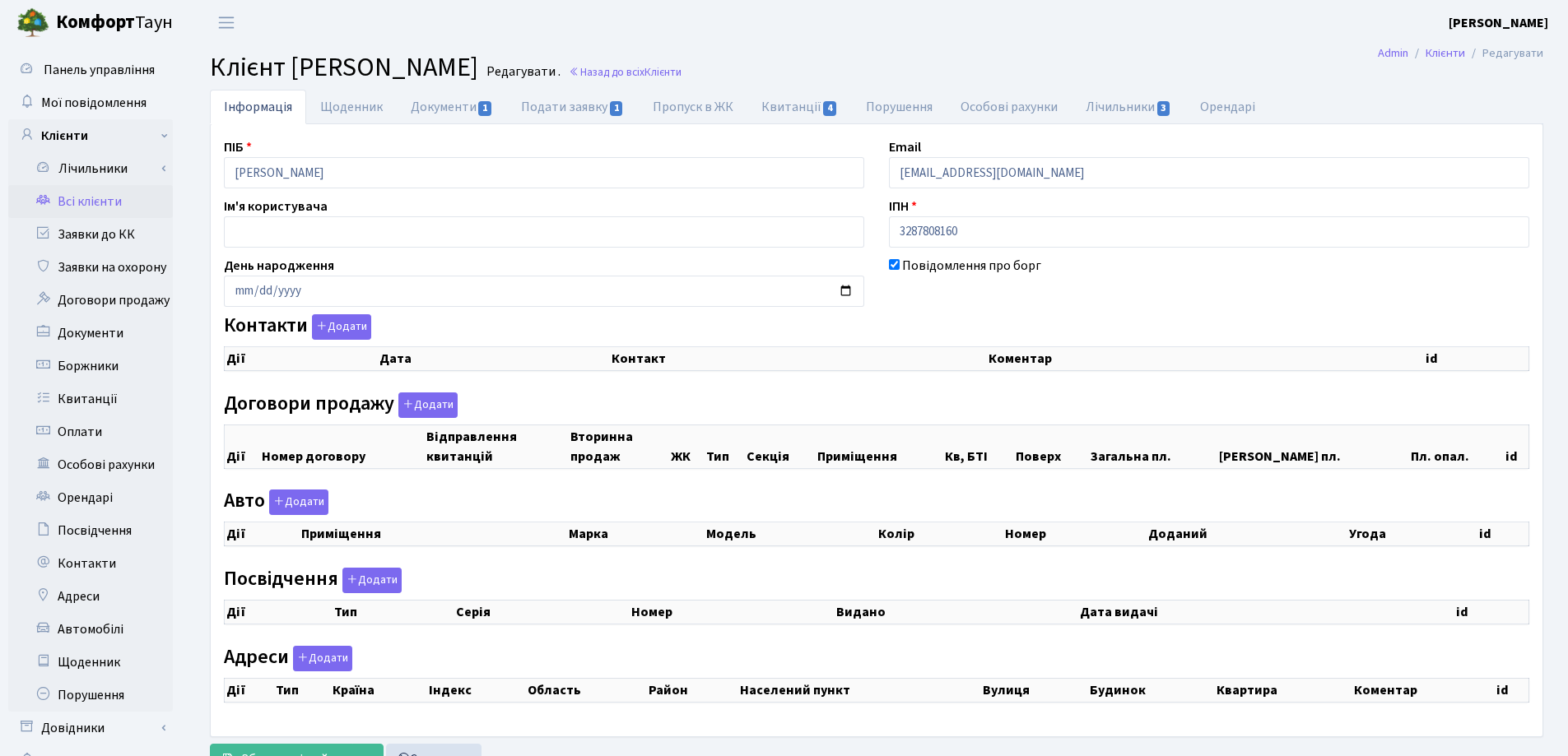
select select "25"
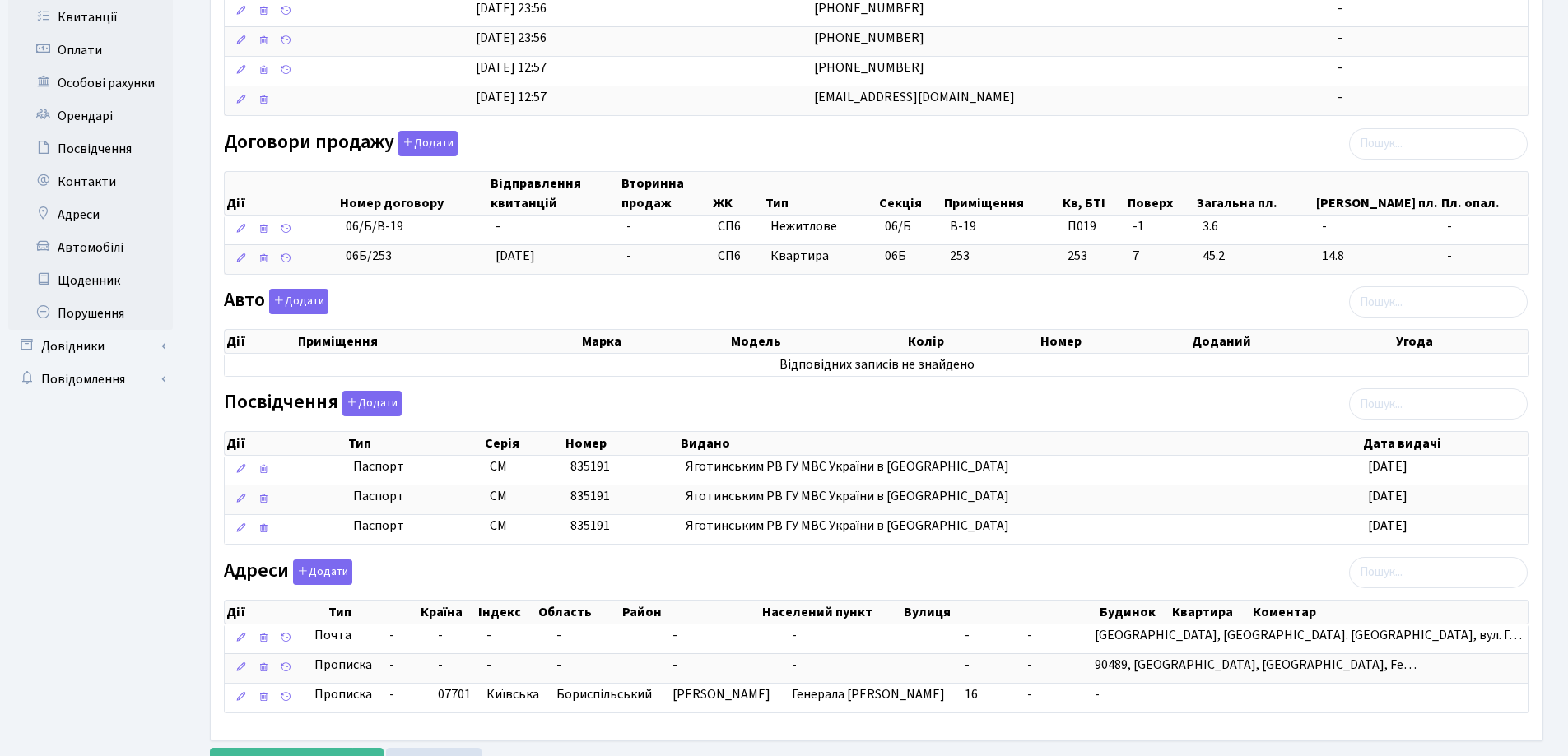
scroll to position [412, 0]
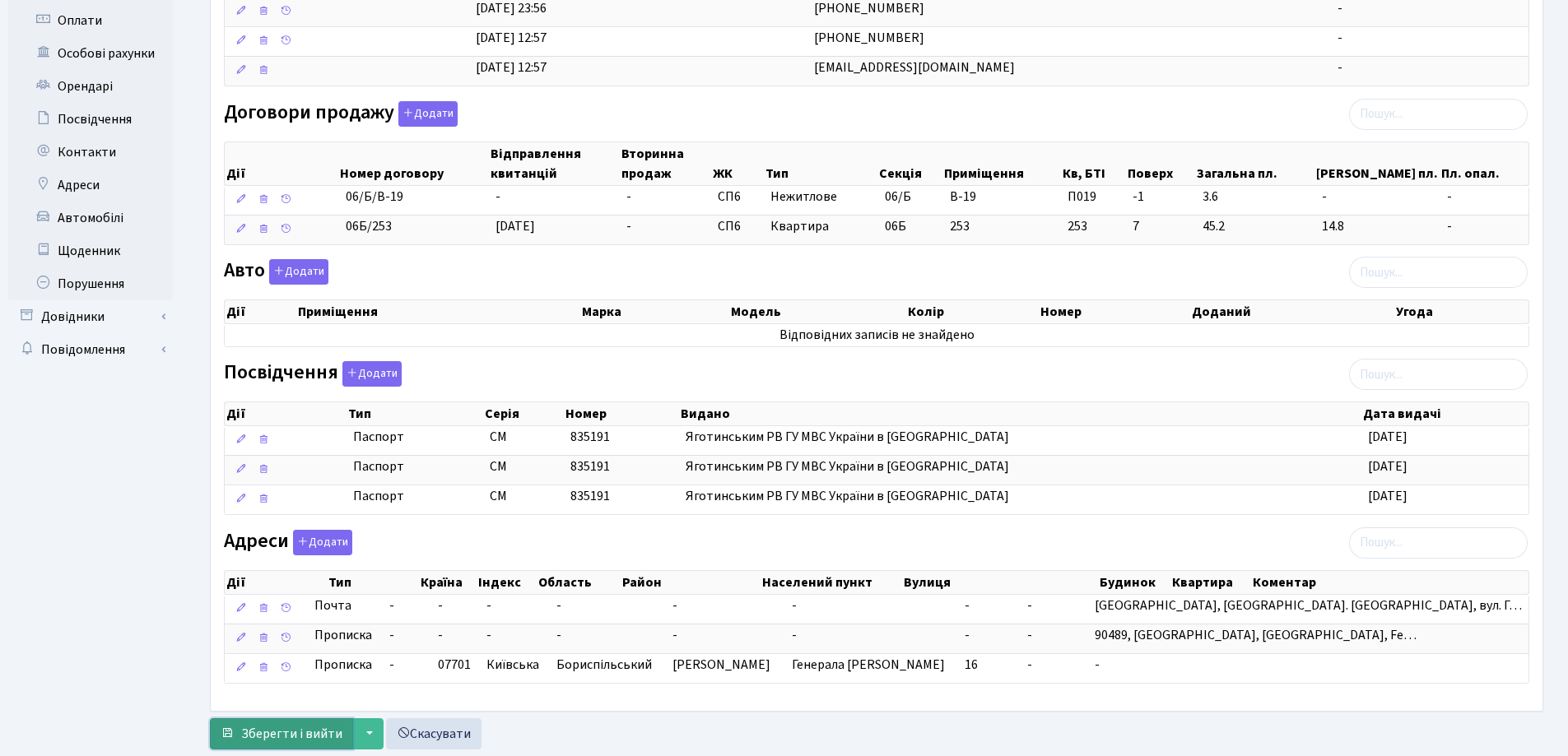
click at [295, 737] on span "Зберегти і вийти" at bounding box center [292, 734] width 101 height 18
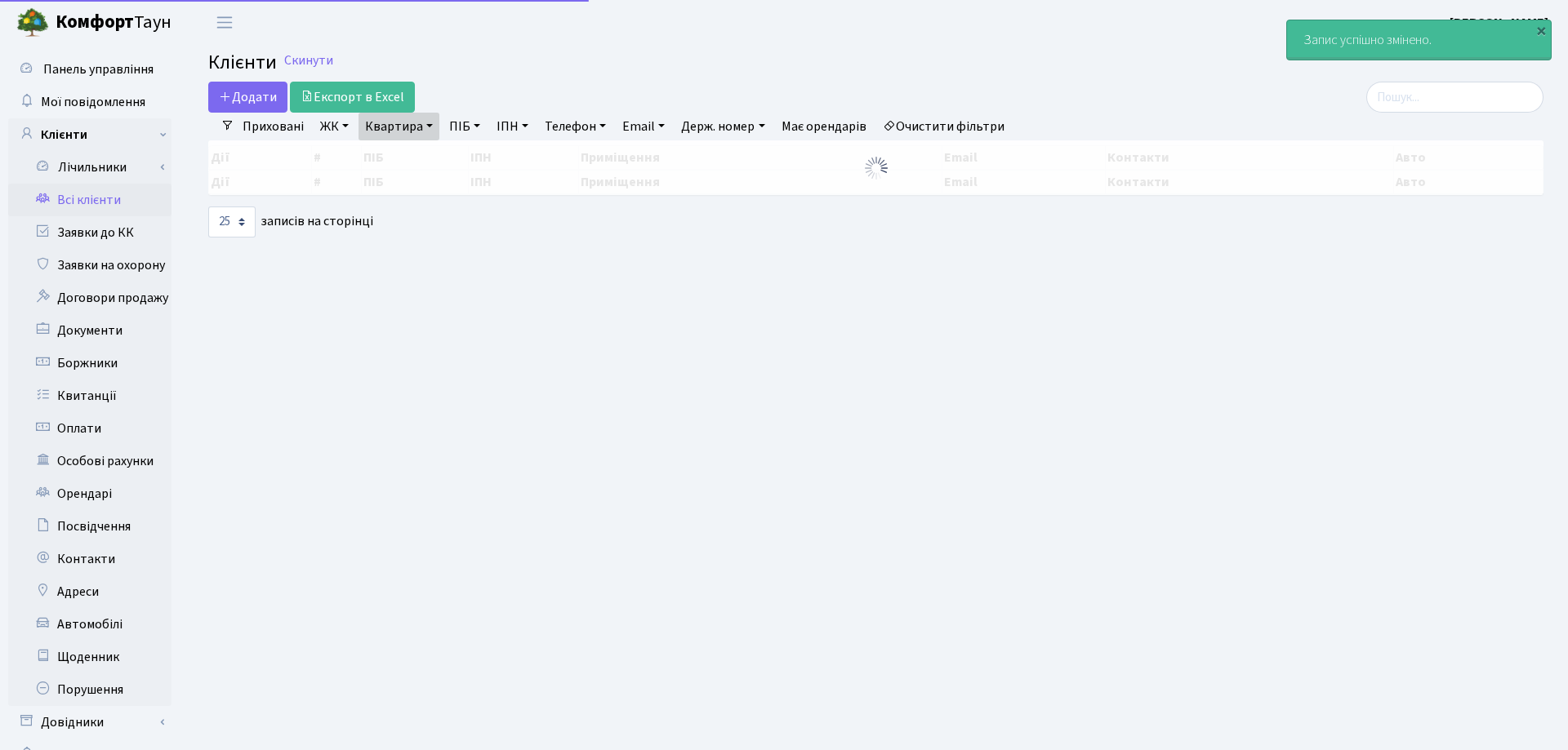
select select "25"
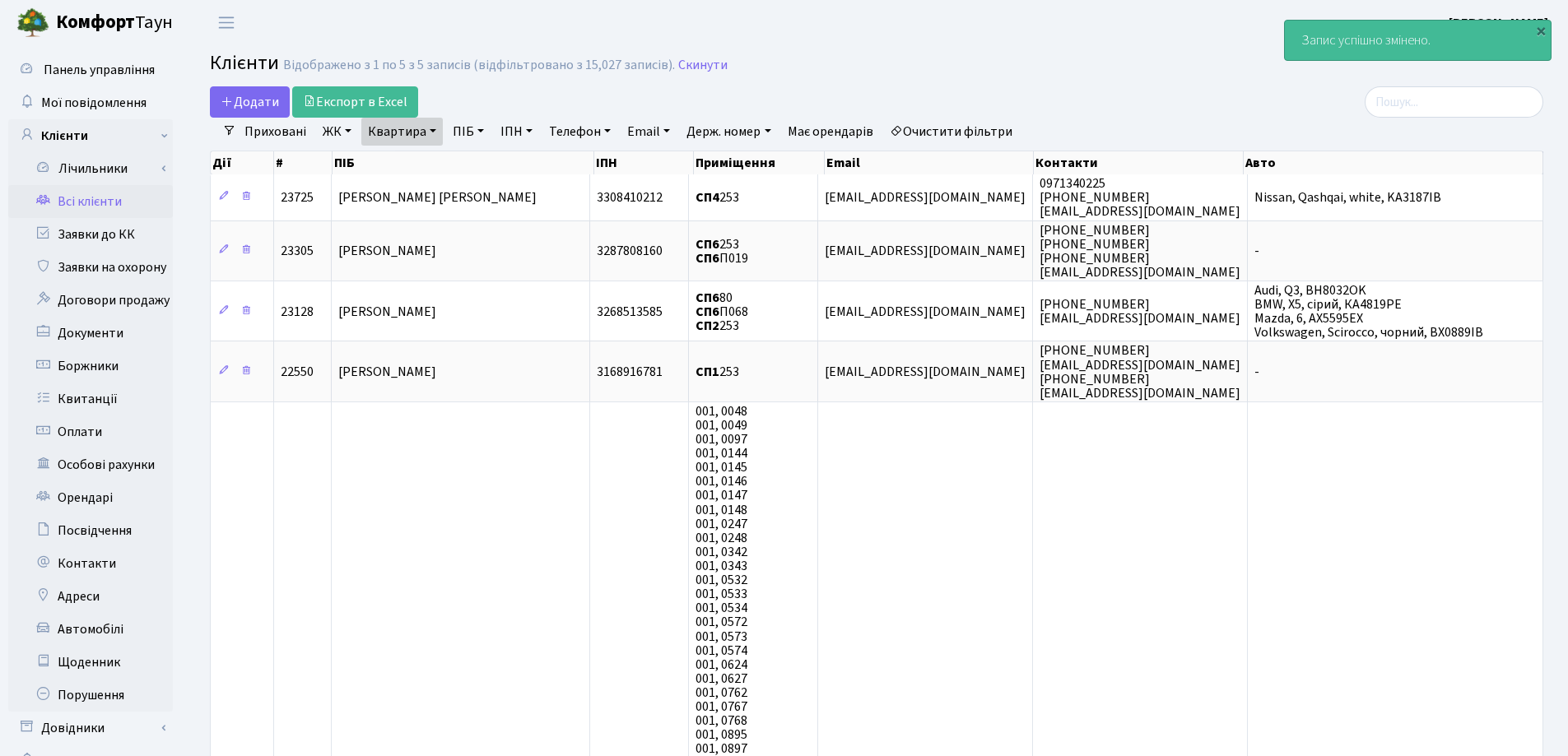
click at [432, 132] on link "Квартира" at bounding box center [402, 131] width 81 height 28
click at [474, 163] on icon at bounding box center [475, 163] width 14 height 14
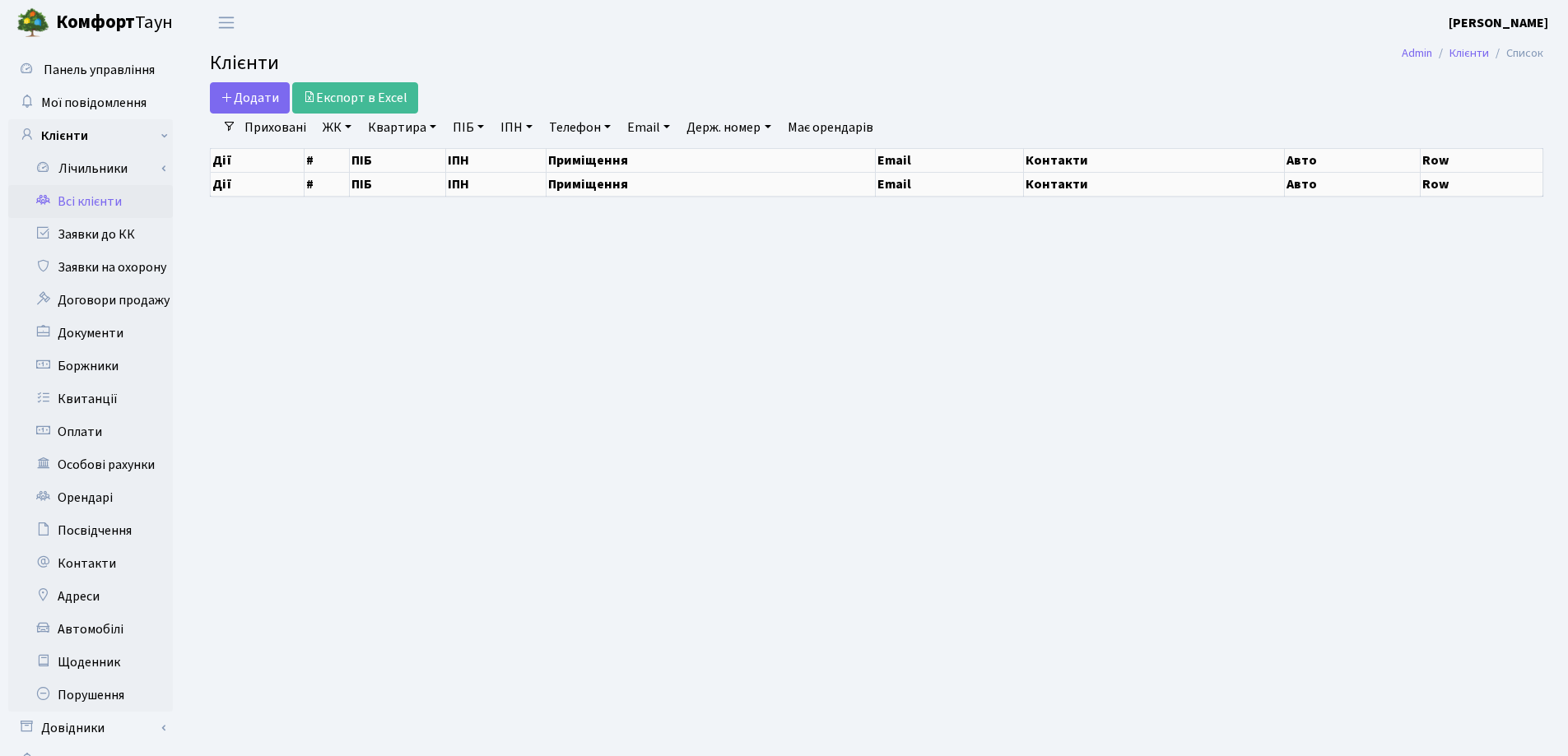
select select "25"
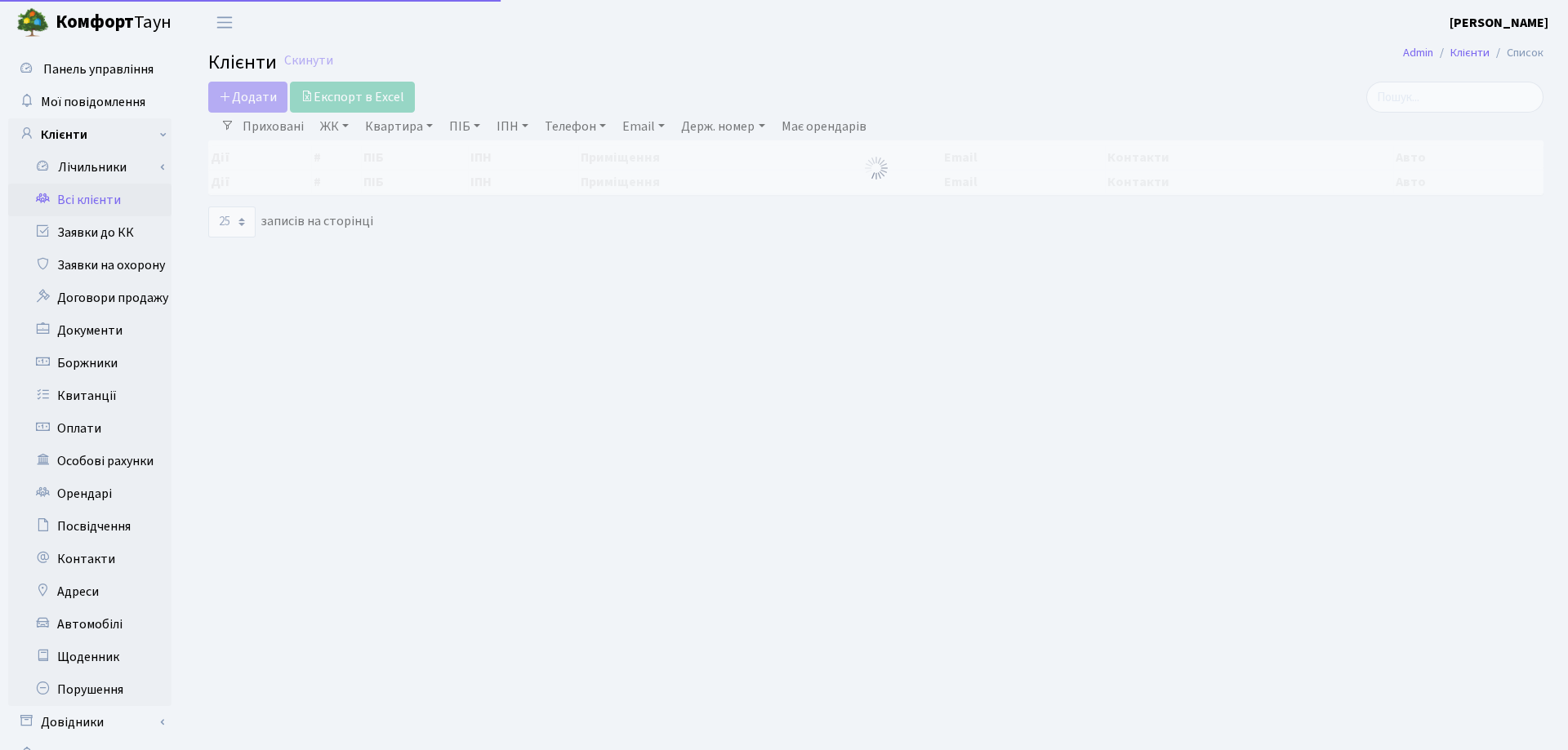
select select "25"
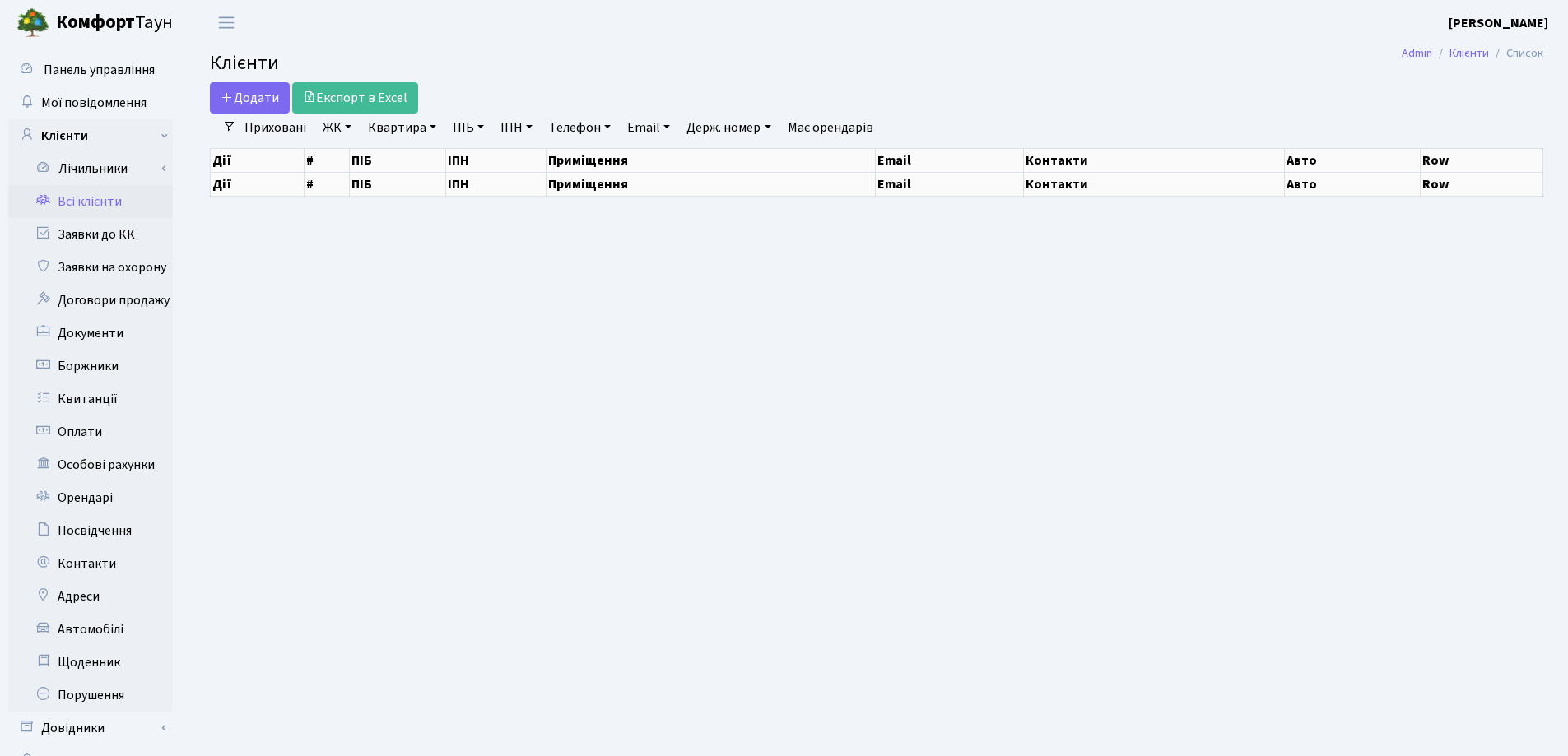
select select "25"
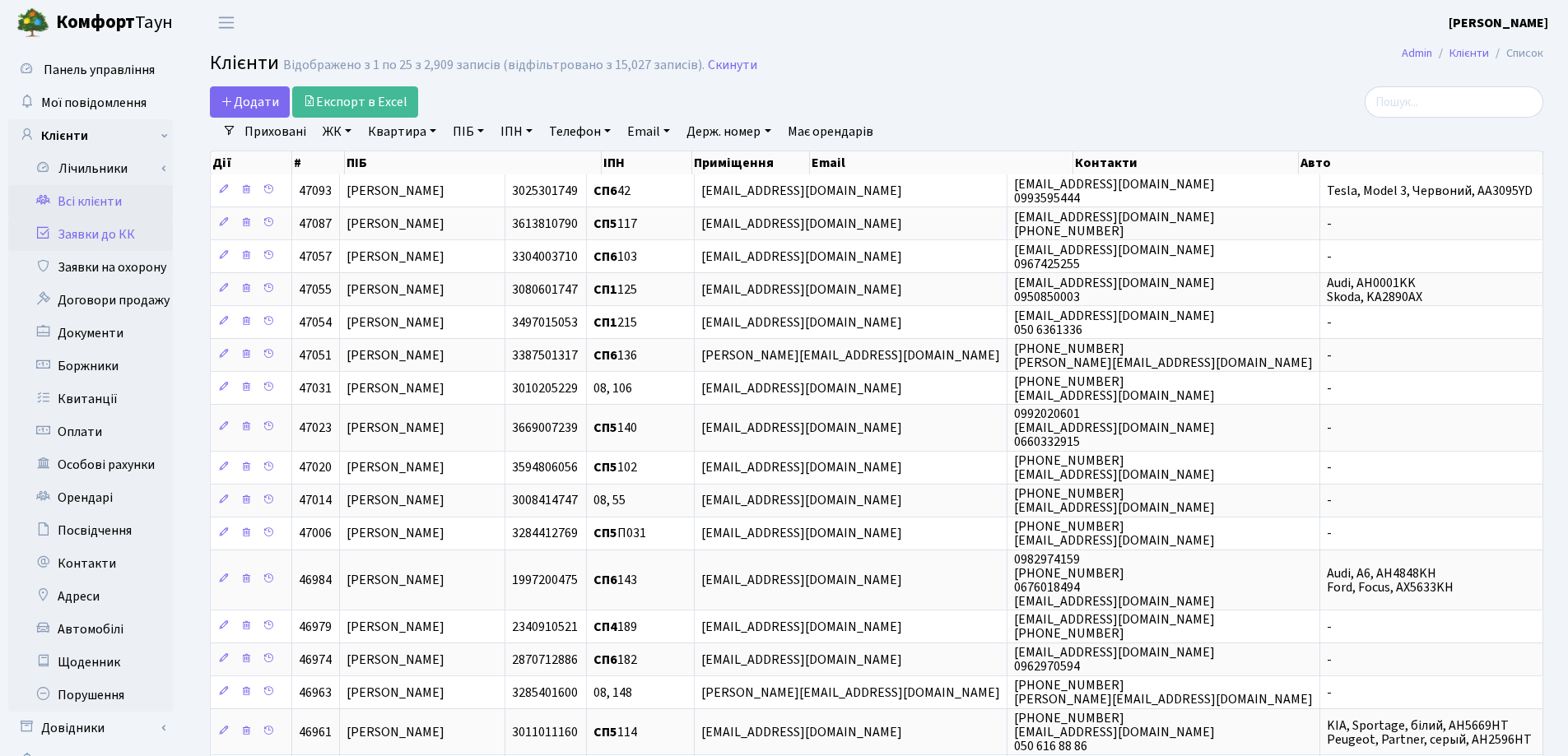
click at [84, 235] on link "Заявки до КК" at bounding box center [90, 234] width 164 height 33
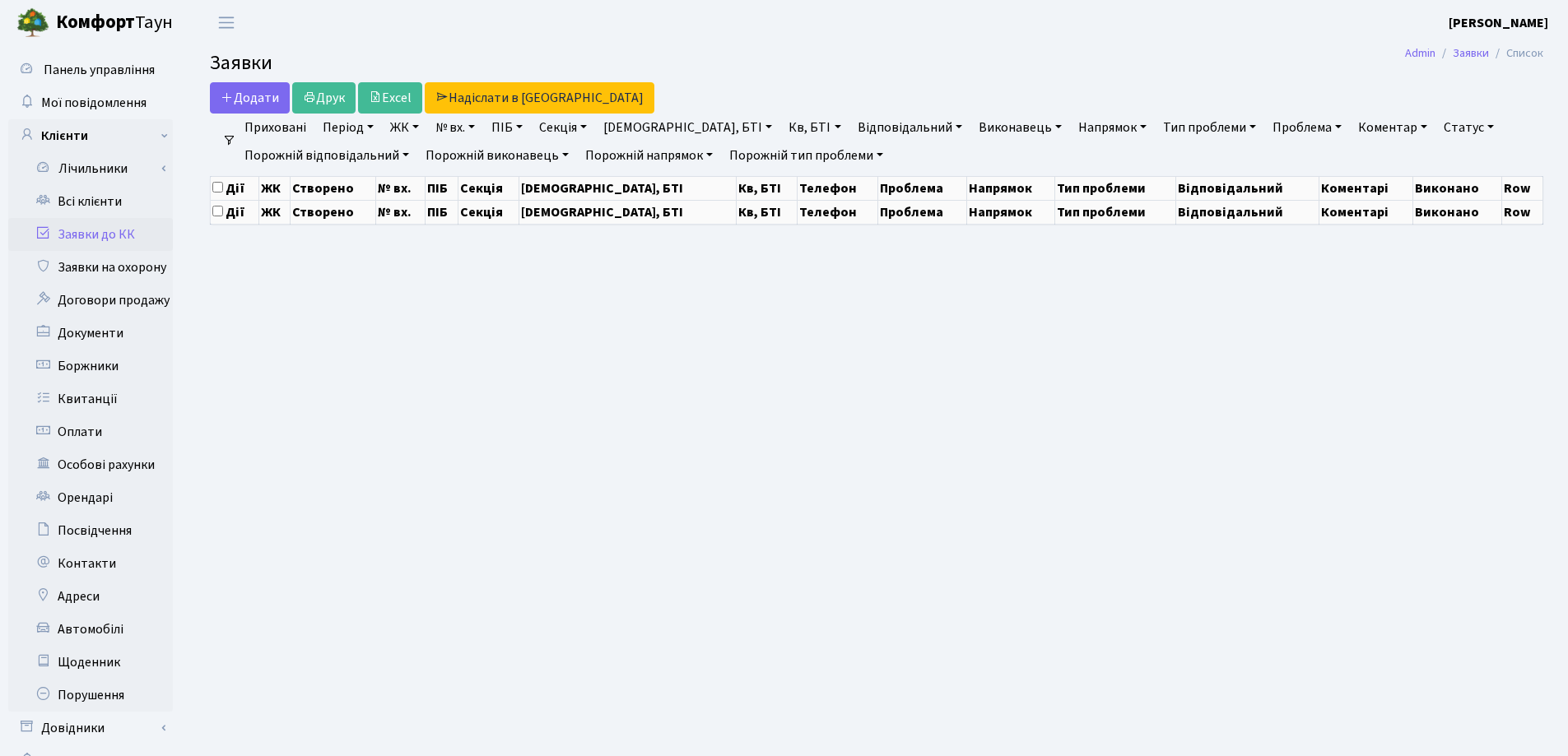
select select "25"
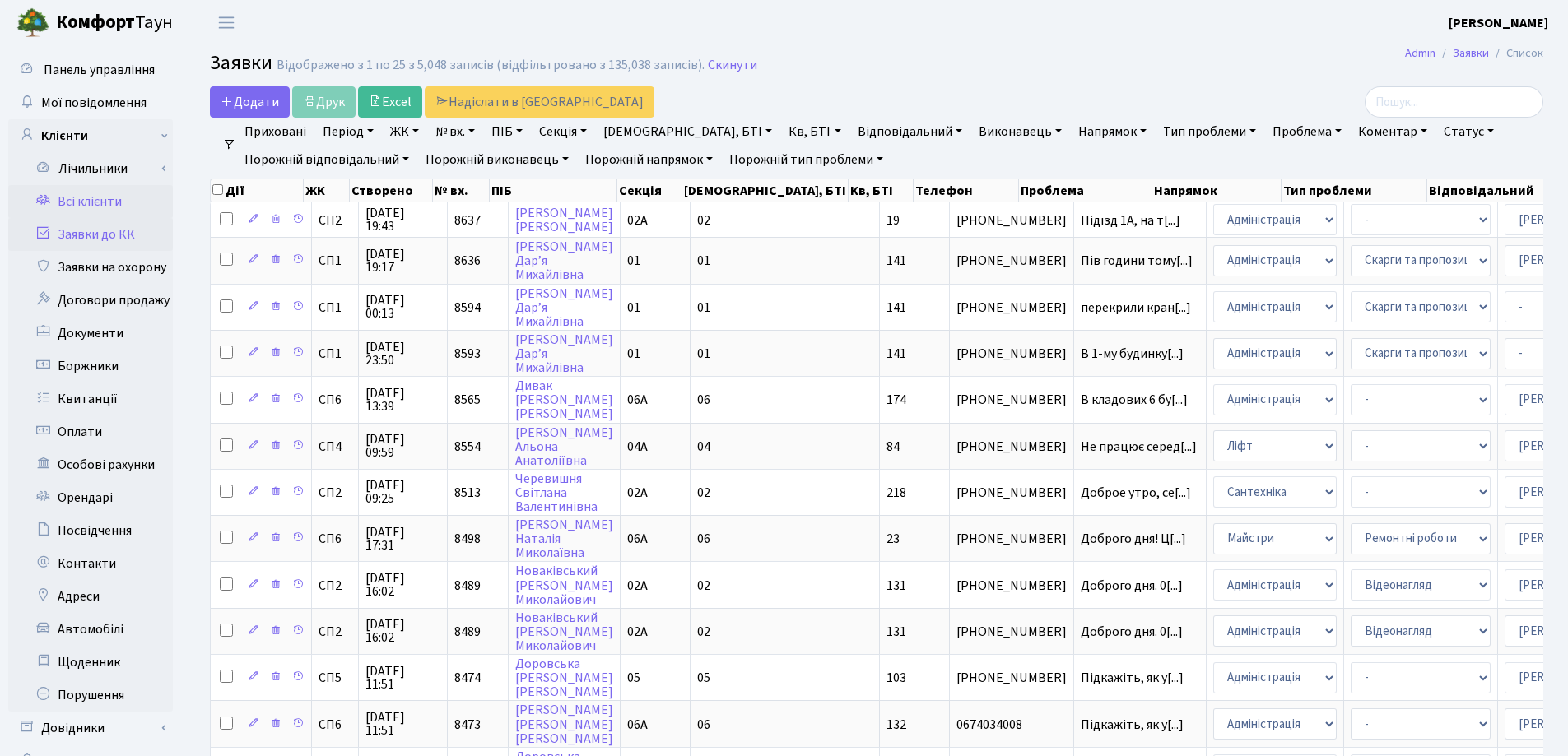
click at [84, 204] on link "Всі клієнти" at bounding box center [90, 201] width 164 height 33
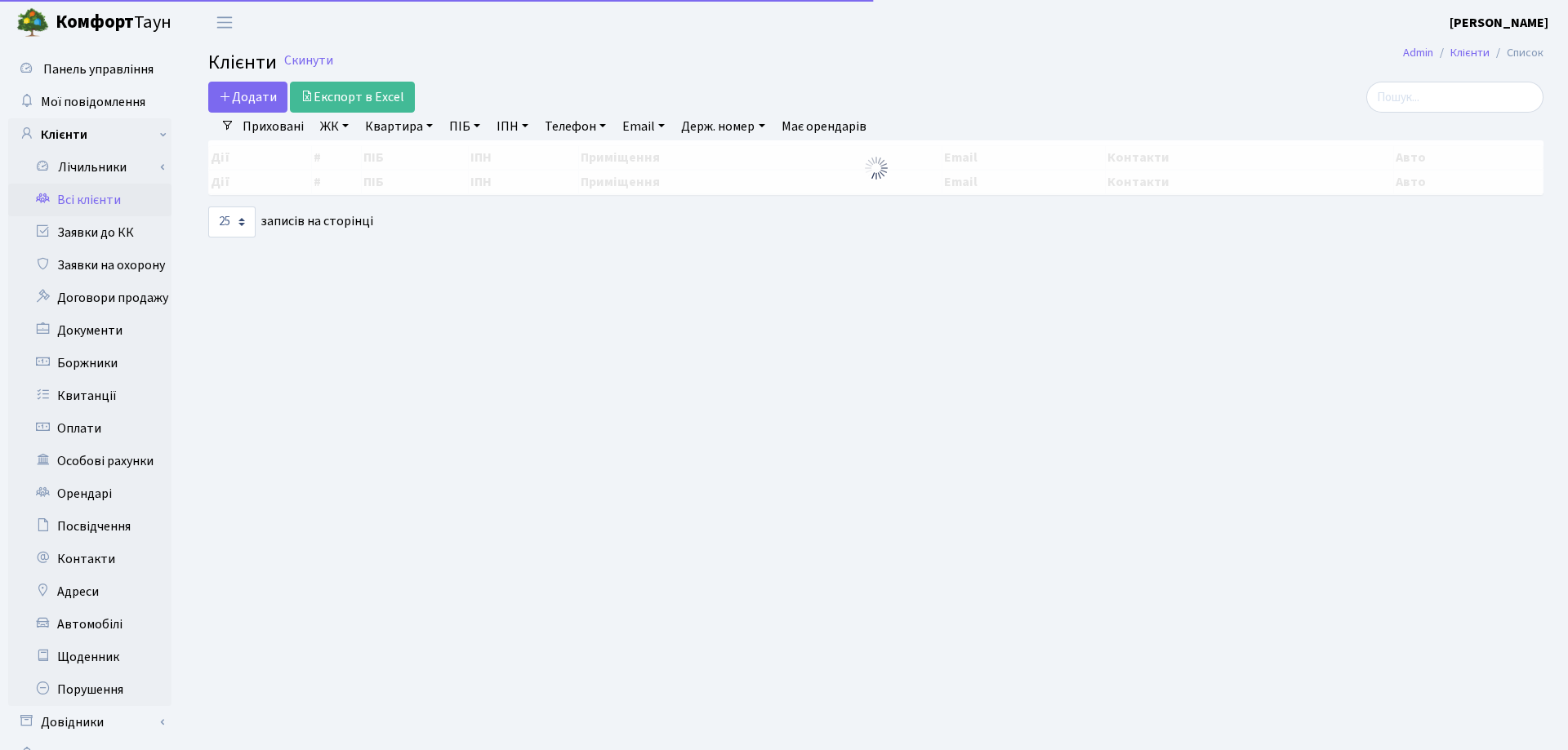
select select "25"
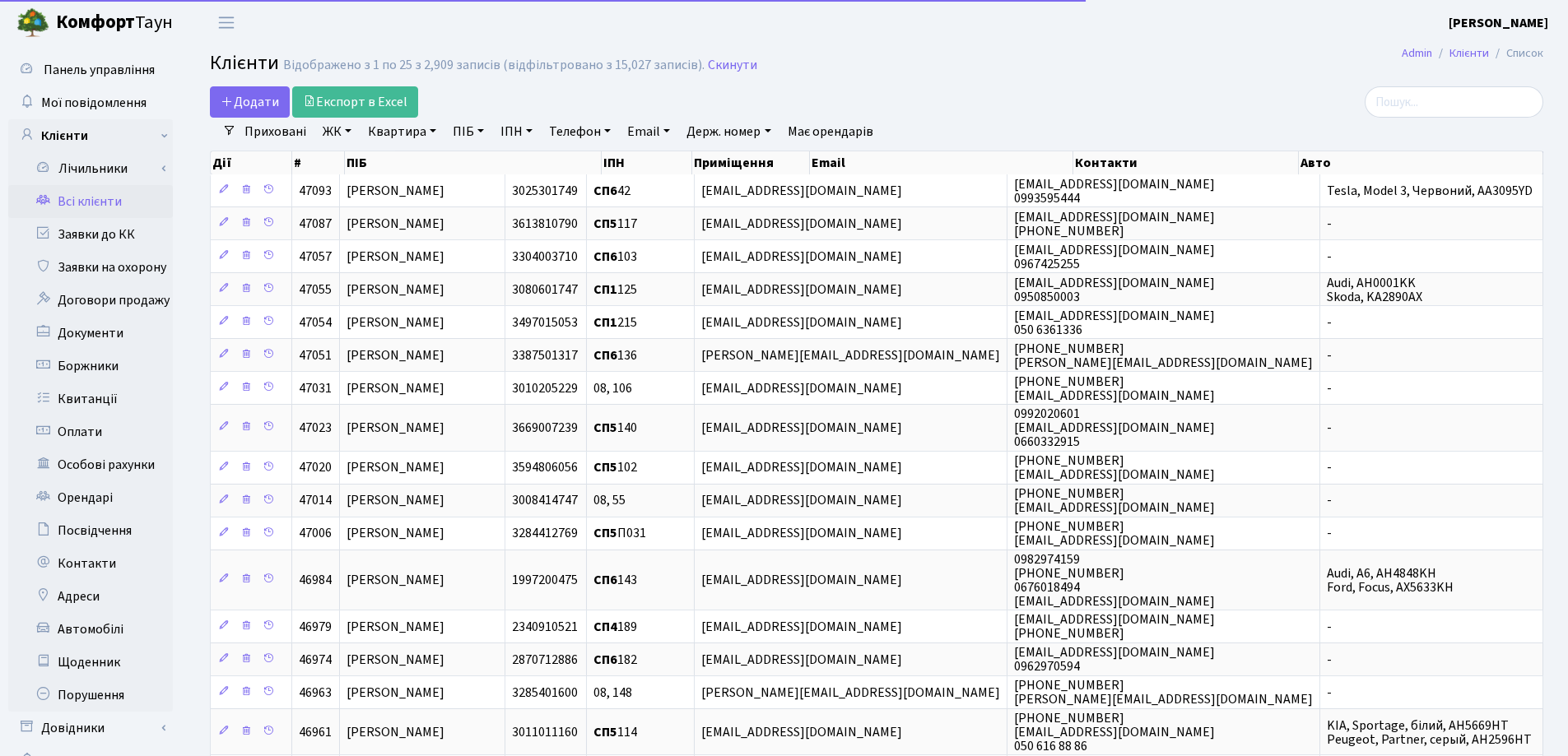
click at [432, 131] on link "Квартира" at bounding box center [402, 131] width 81 height 28
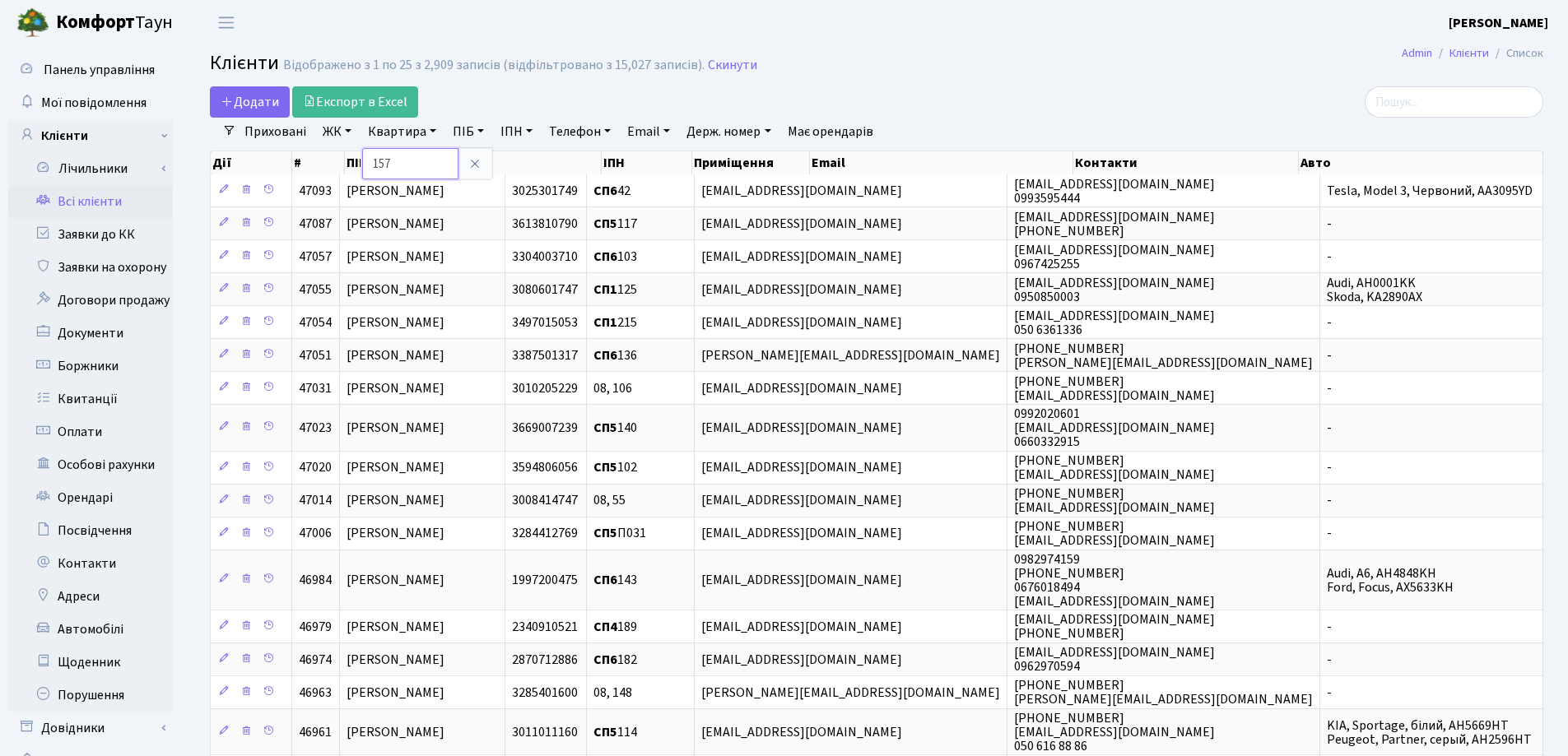
type input "157"
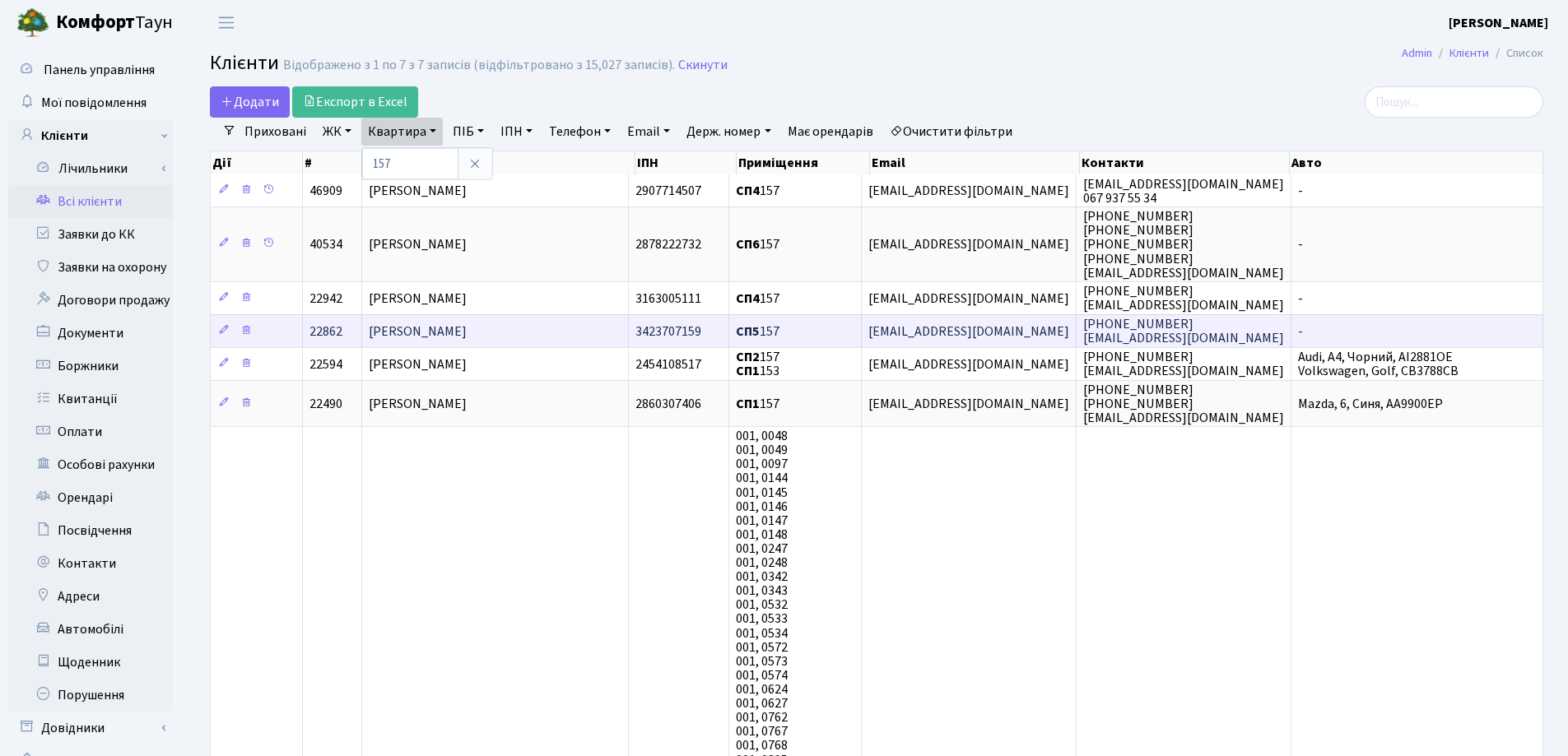
click at [577, 331] on td "[PERSON_NAME]" at bounding box center [495, 331] width 266 height 33
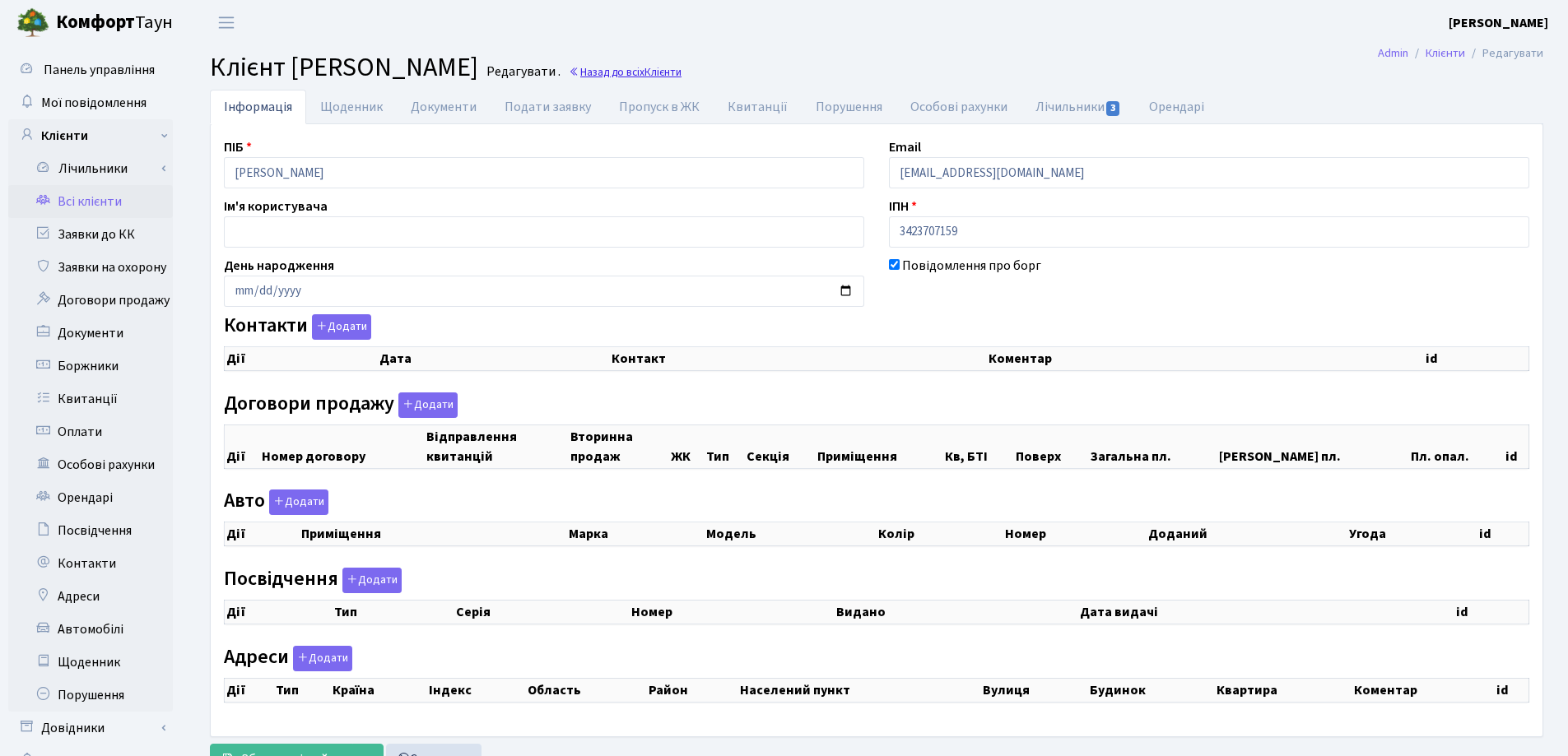
checkbox input "true"
select select "25"
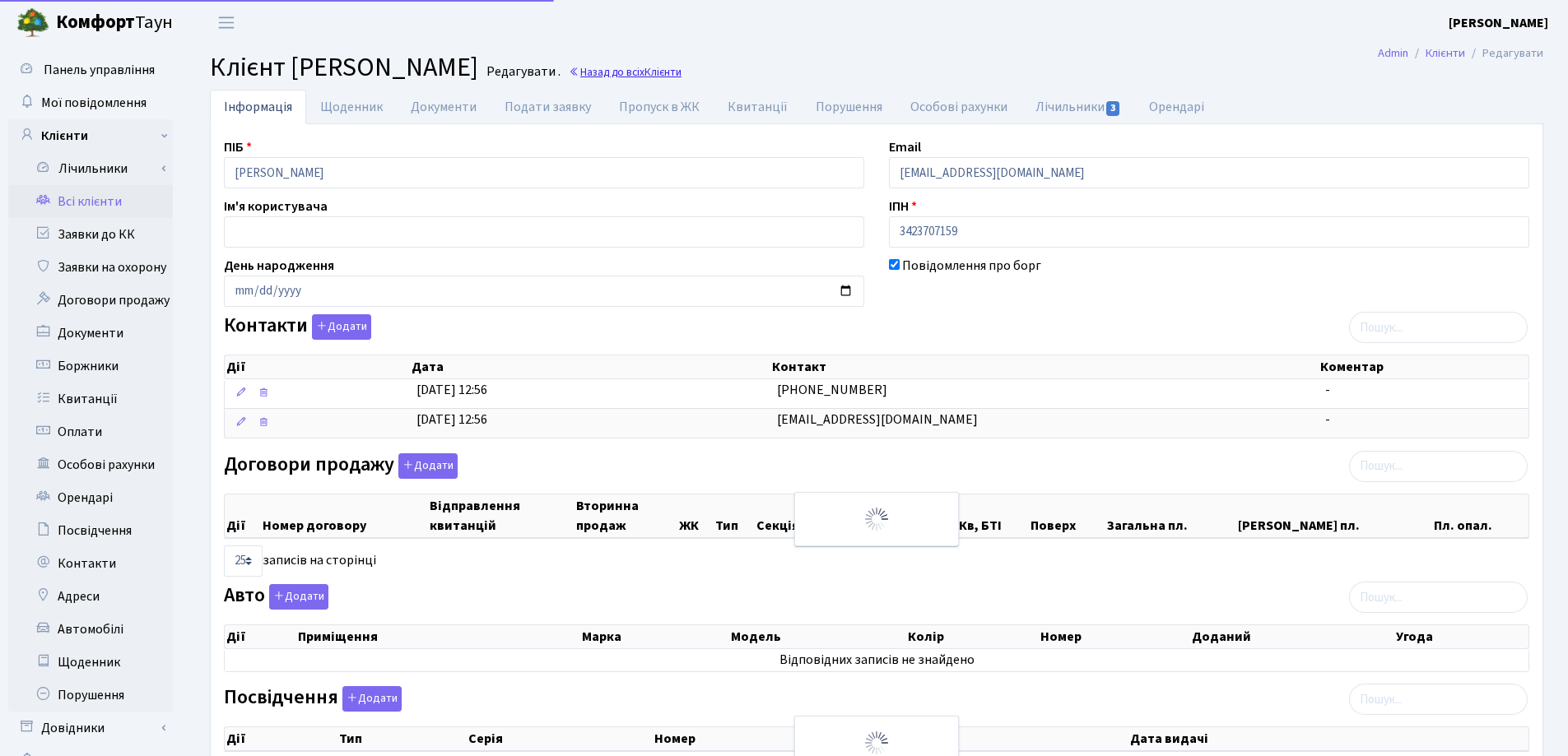
click at [682, 67] on link "Назад до всіх Клієнти" at bounding box center [625, 71] width 113 height 15
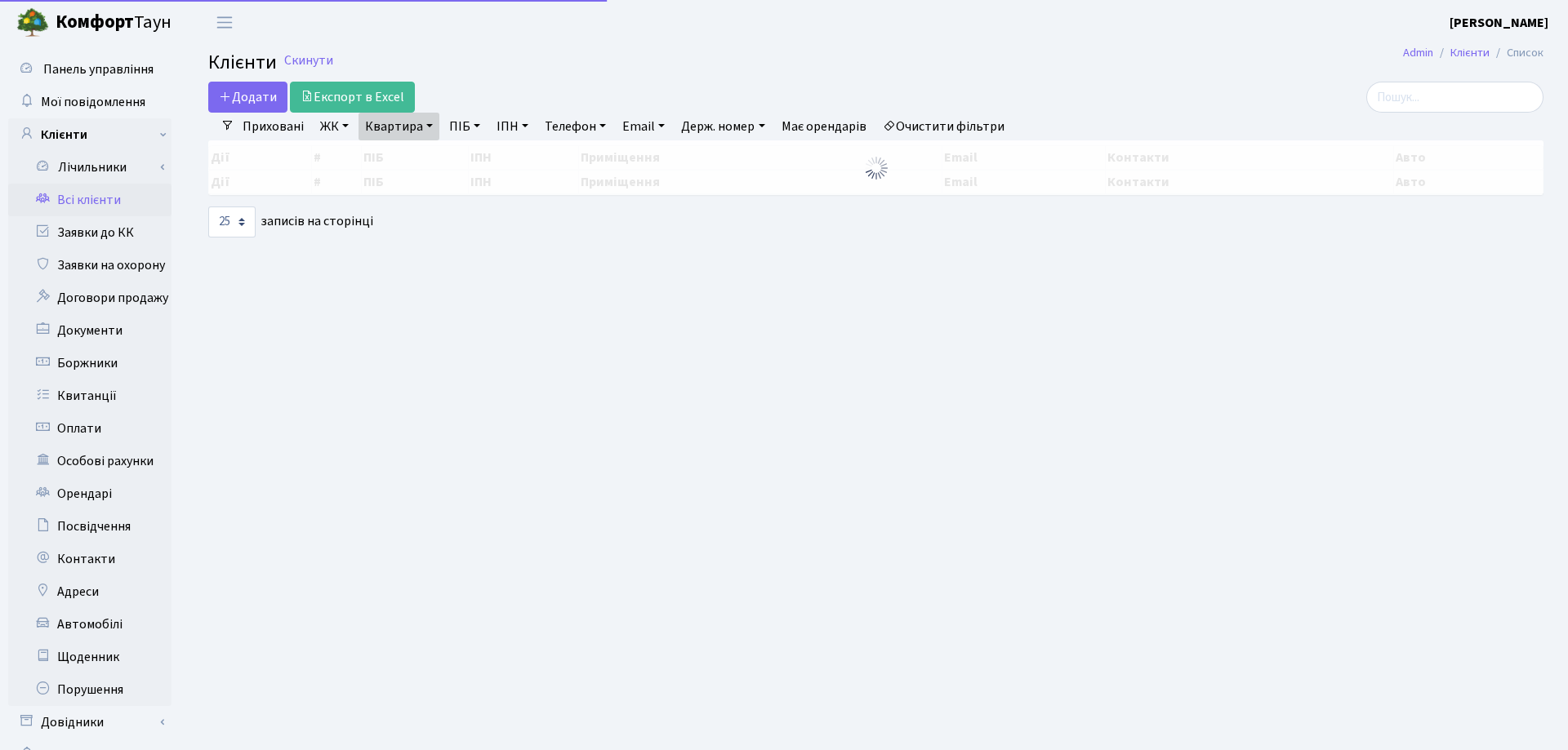
select select "25"
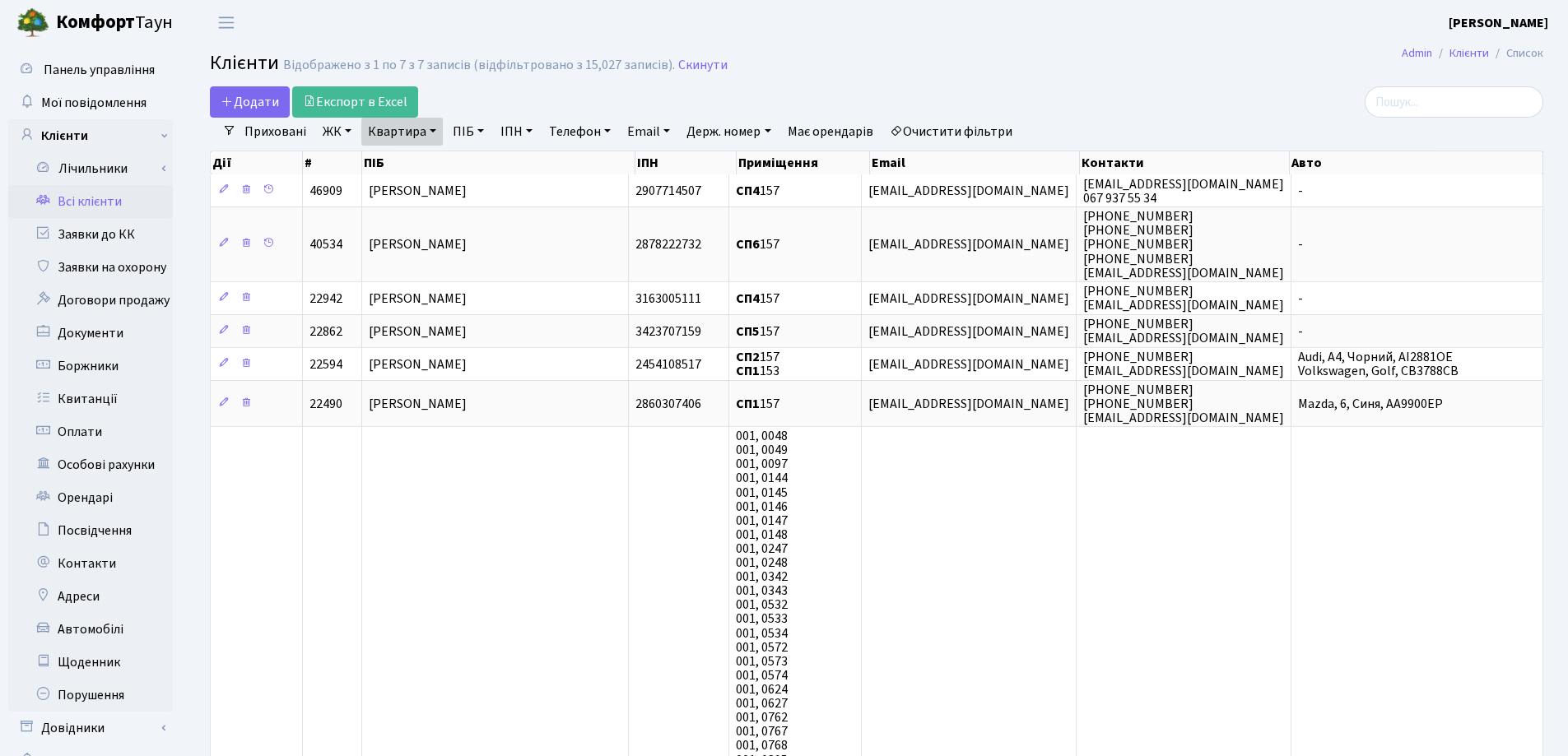
click at [427, 131] on link "Квартира" at bounding box center [402, 131] width 81 height 28
click at [441, 165] on input "157" at bounding box center [410, 163] width 97 height 32
click at [474, 163] on icon at bounding box center [475, 163] width 14 height 14
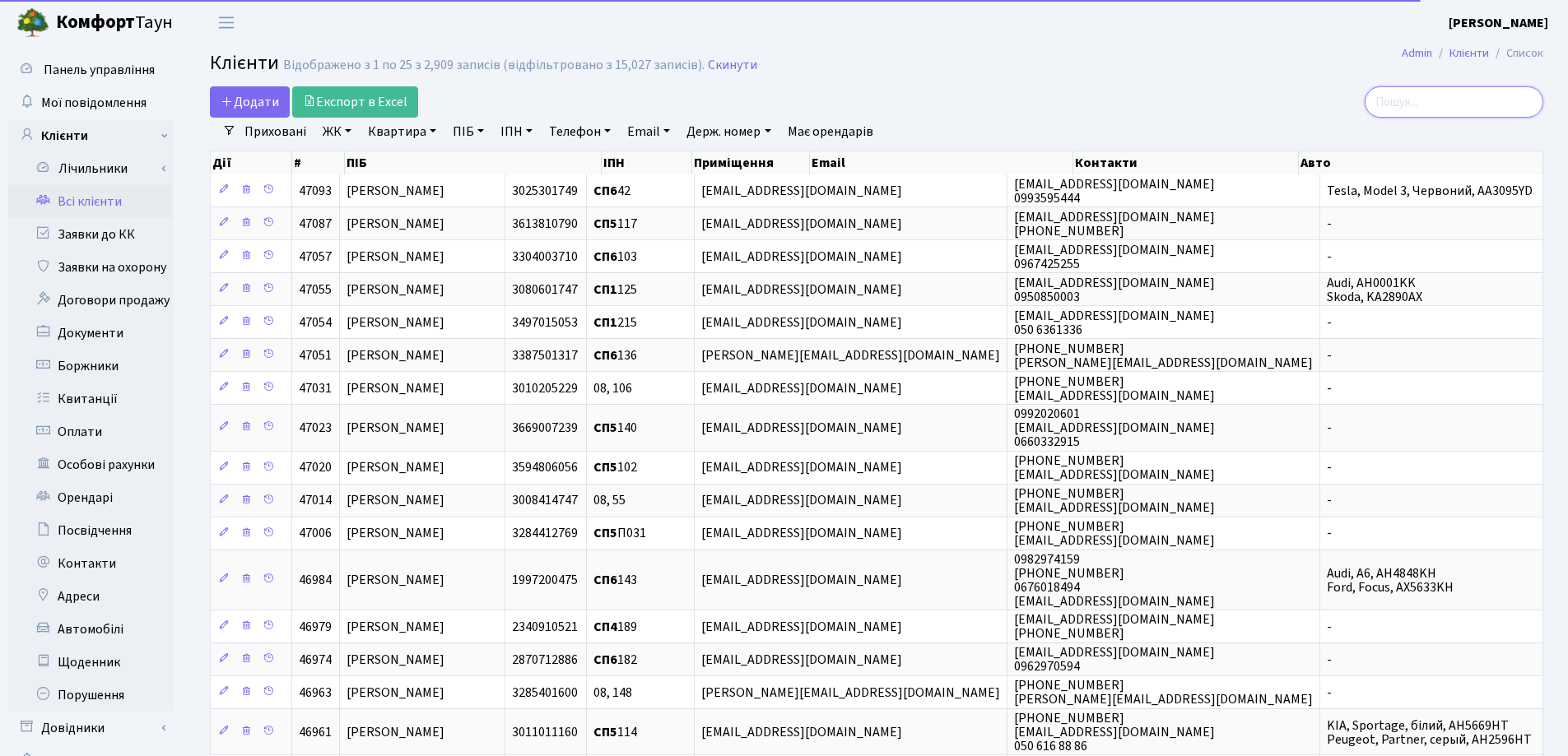
click at [1393, 105] on input "search" at bounding box center [1454, 102] width 179 height 32
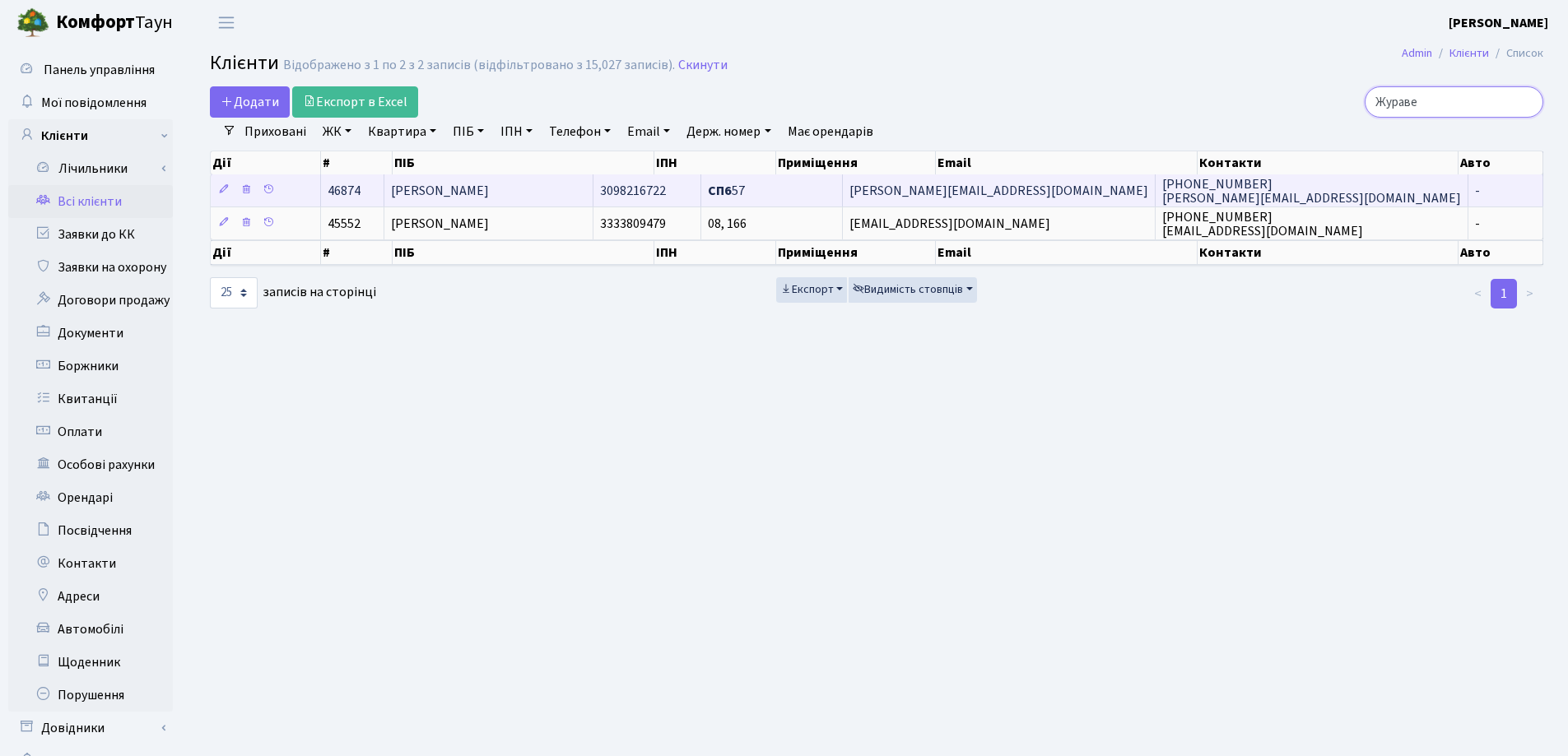
type input "Жураве"
click at [576, 196] on td "Журавель Олена Петрівна" at bounding box center [490, 191] width 210 height 33
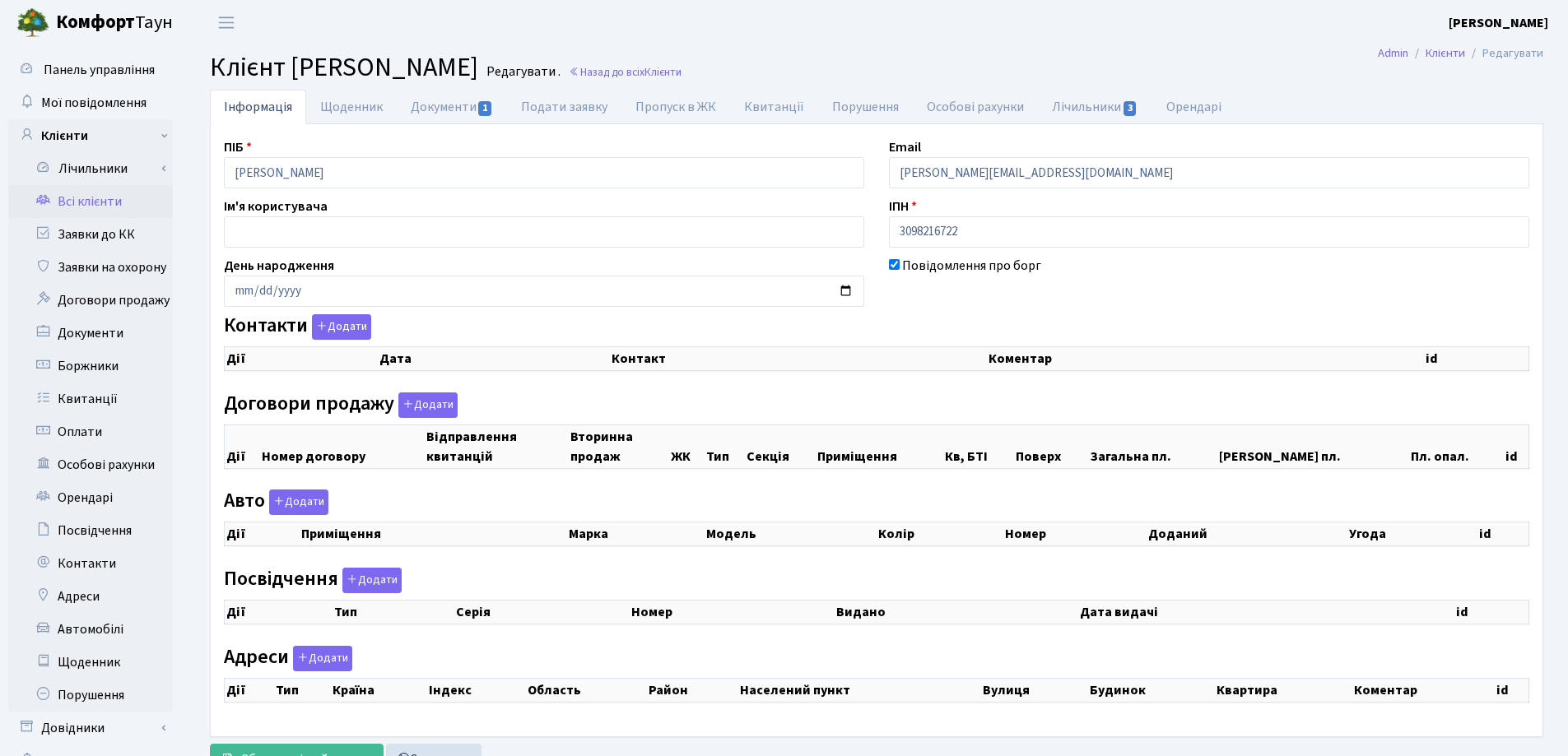
checkbox input "true"
select select "25"
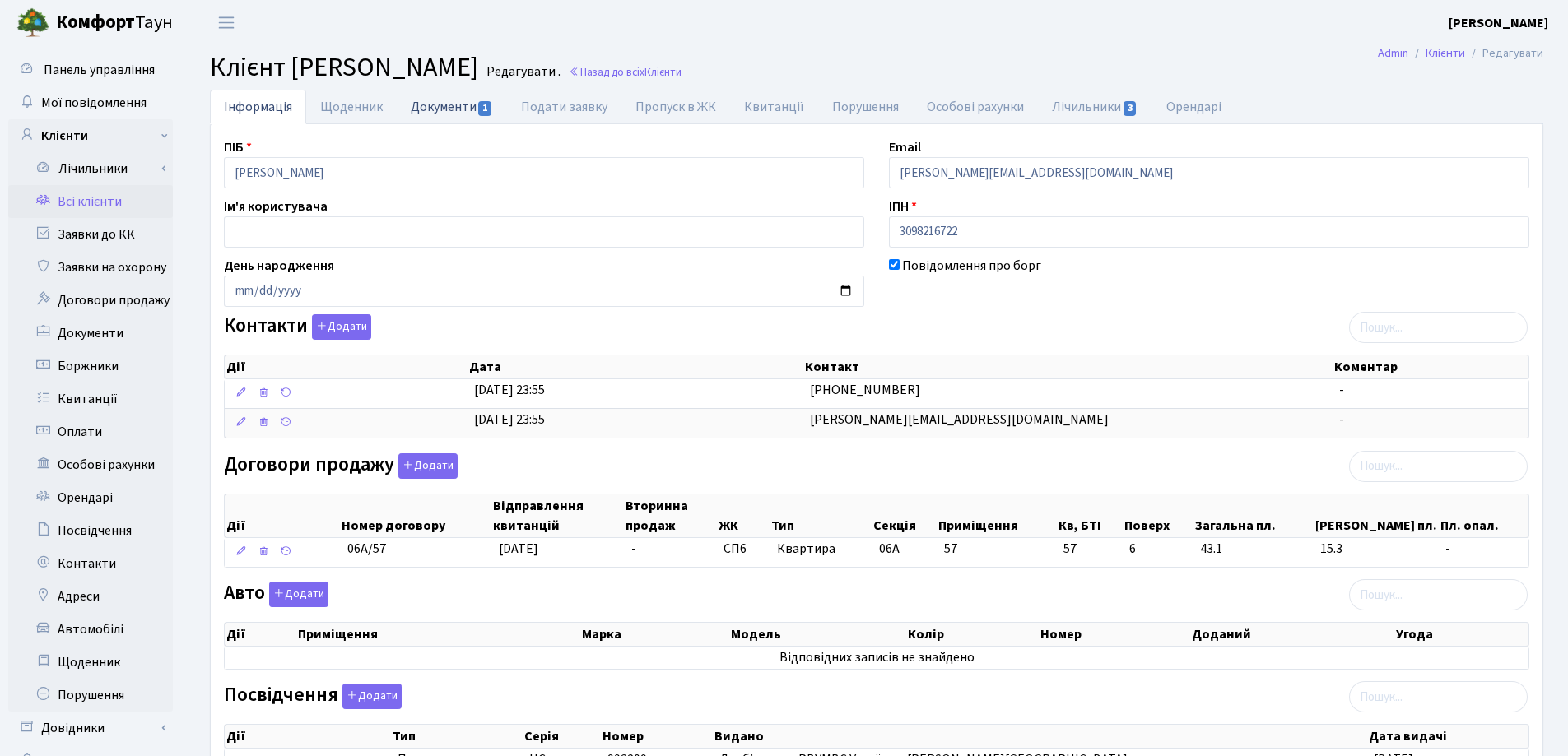
click at [432, 111] on link "Документи 1" at bounding box center [452, 106] width 110 height 33
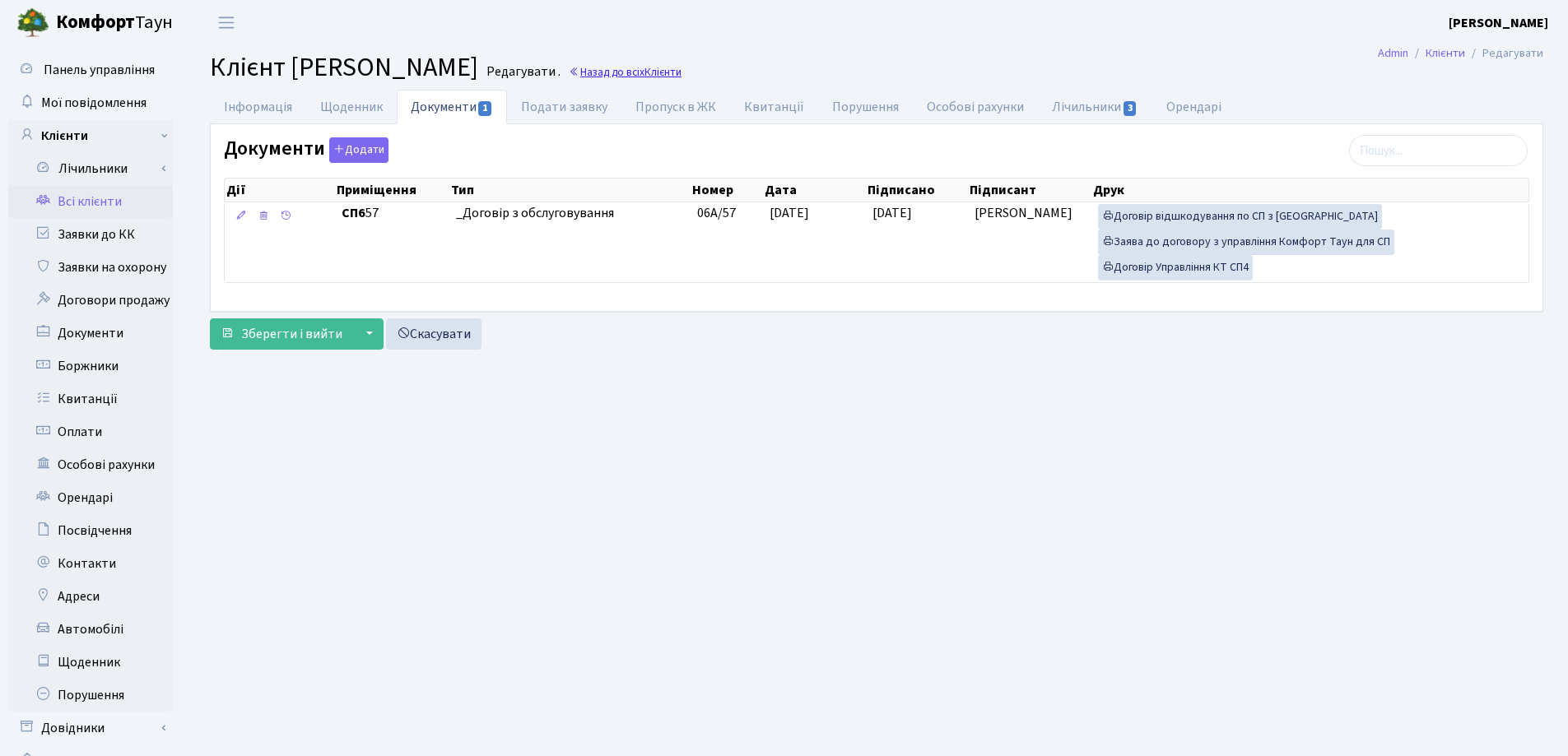
click at [682, 70] on link "Назад до всіх Клієнти" at bounding box center [625, 71] width 113 height 15
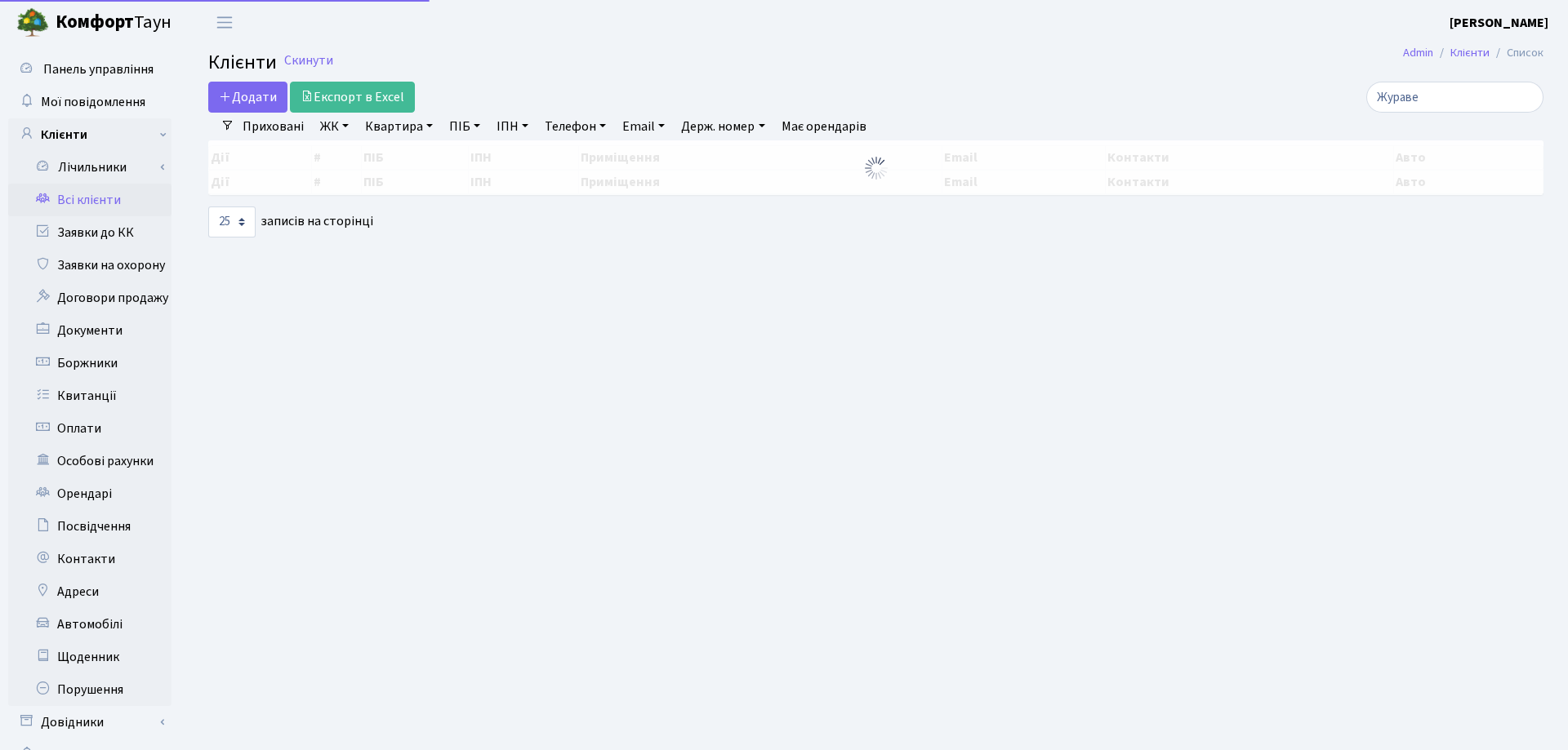
select select "25"
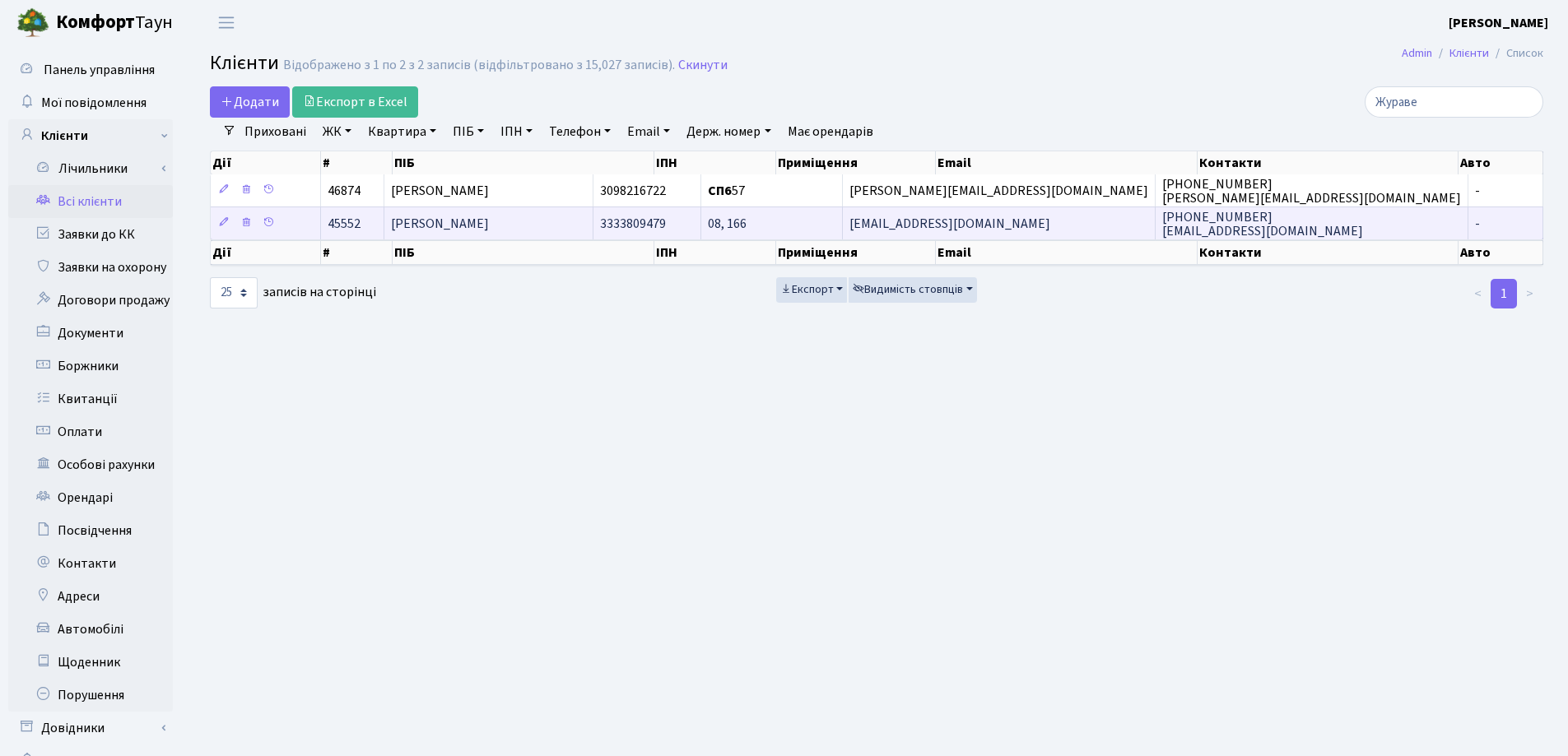
click at [489, 227] on span "[PERSON_NAME]" at bounding box center [440, 224] width 98 height 18
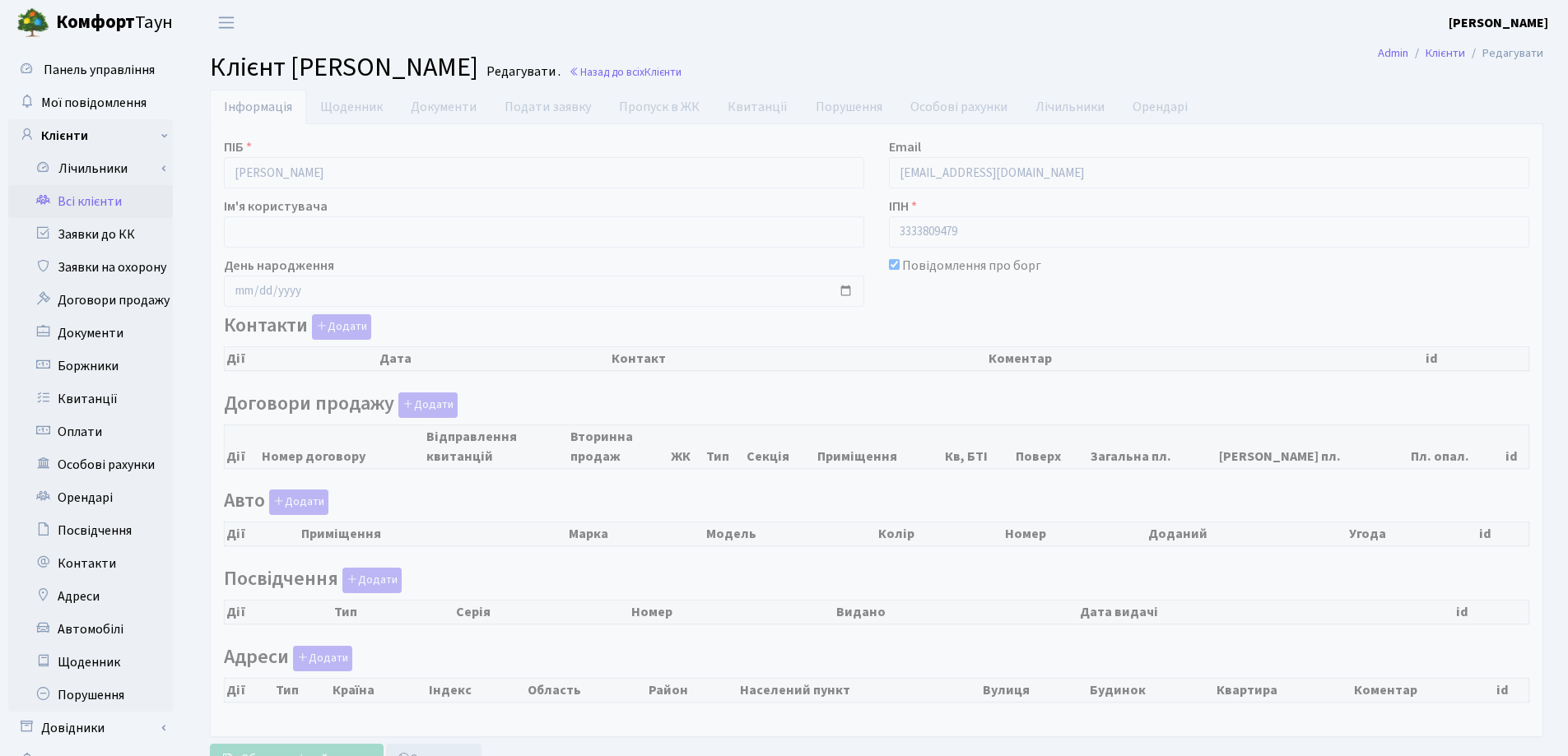
select select "25"
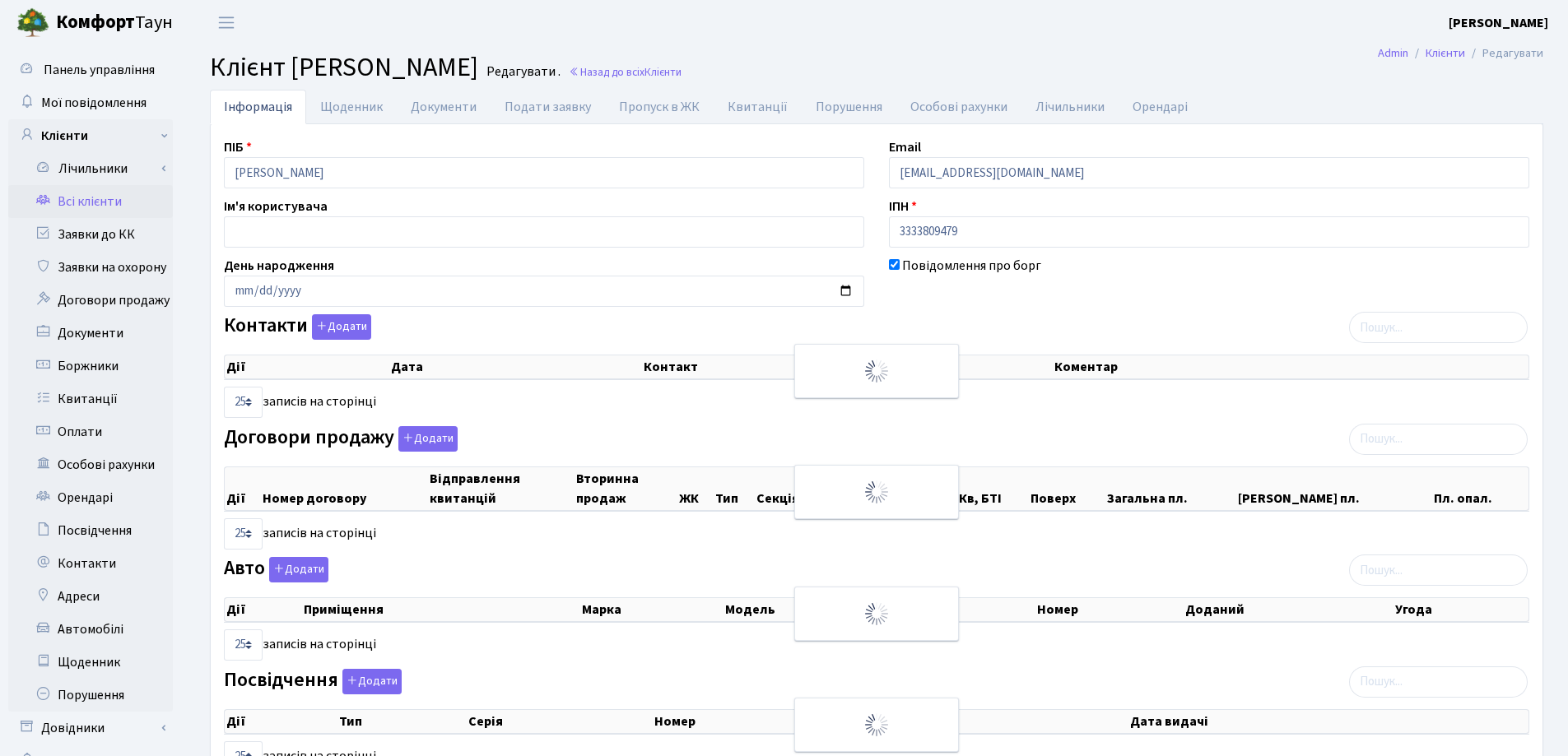
checkbox input "true"
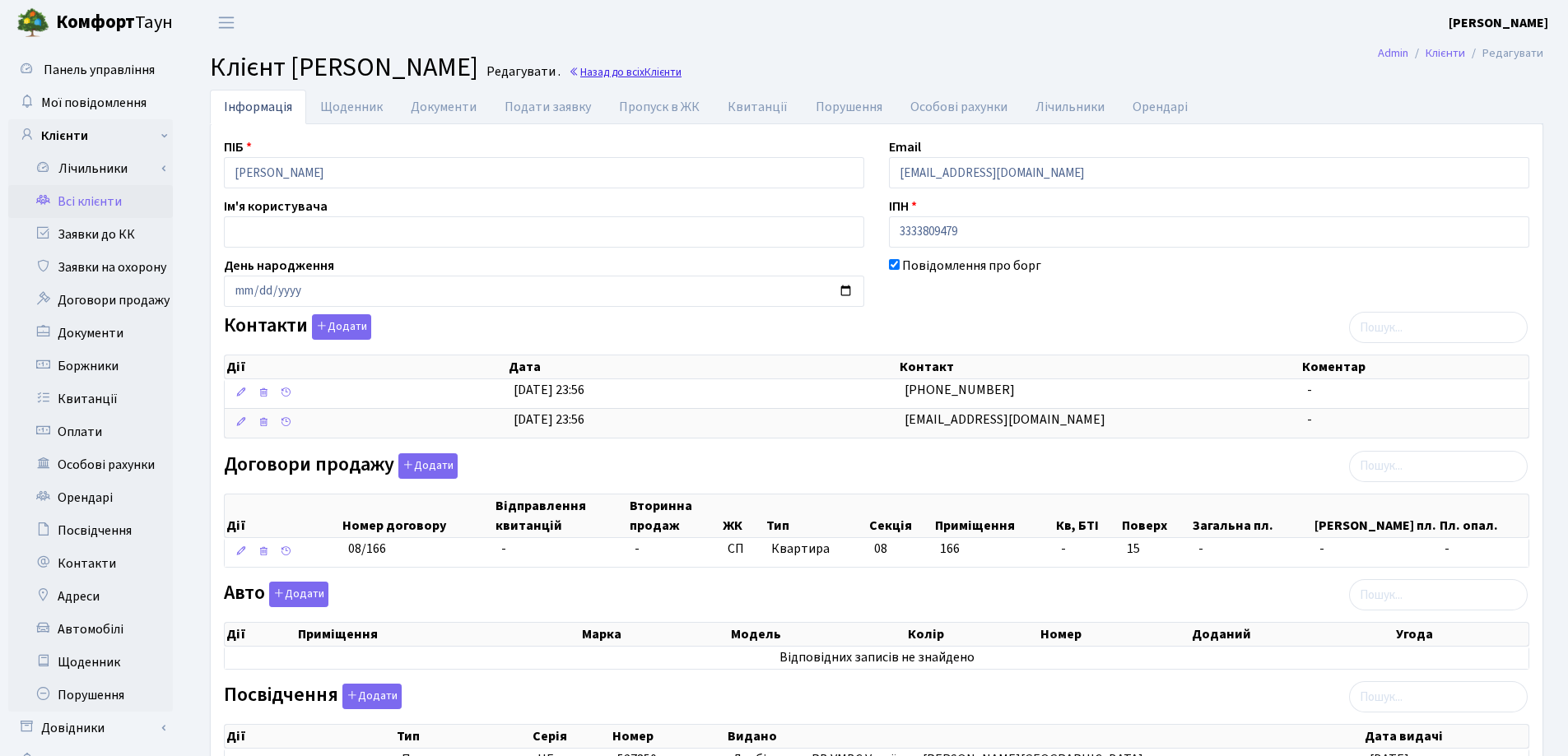
click at [682, 72] on link "Назад до всіх Клієнти" at bounding box center [625, 71] width 113 height 15
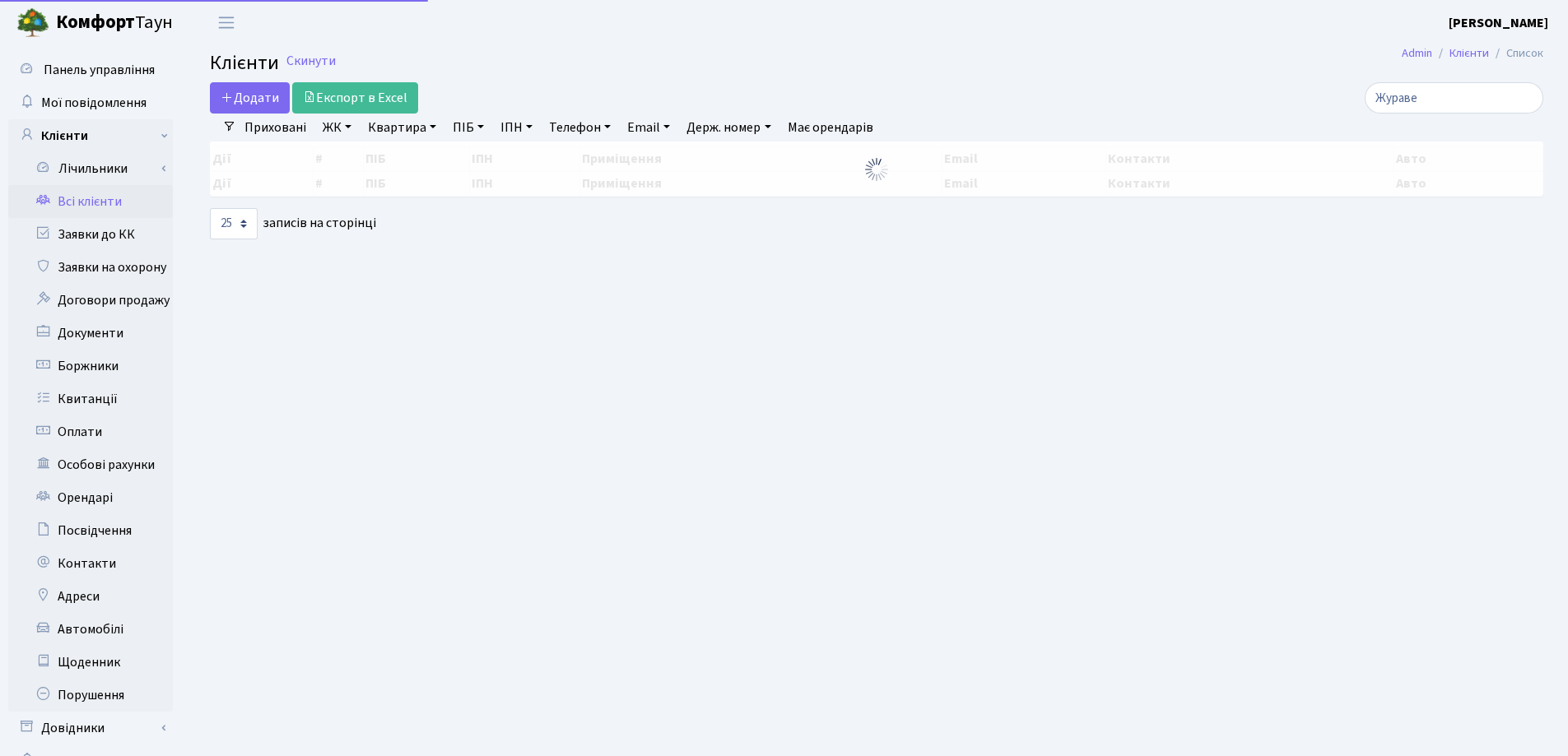
select select "25"
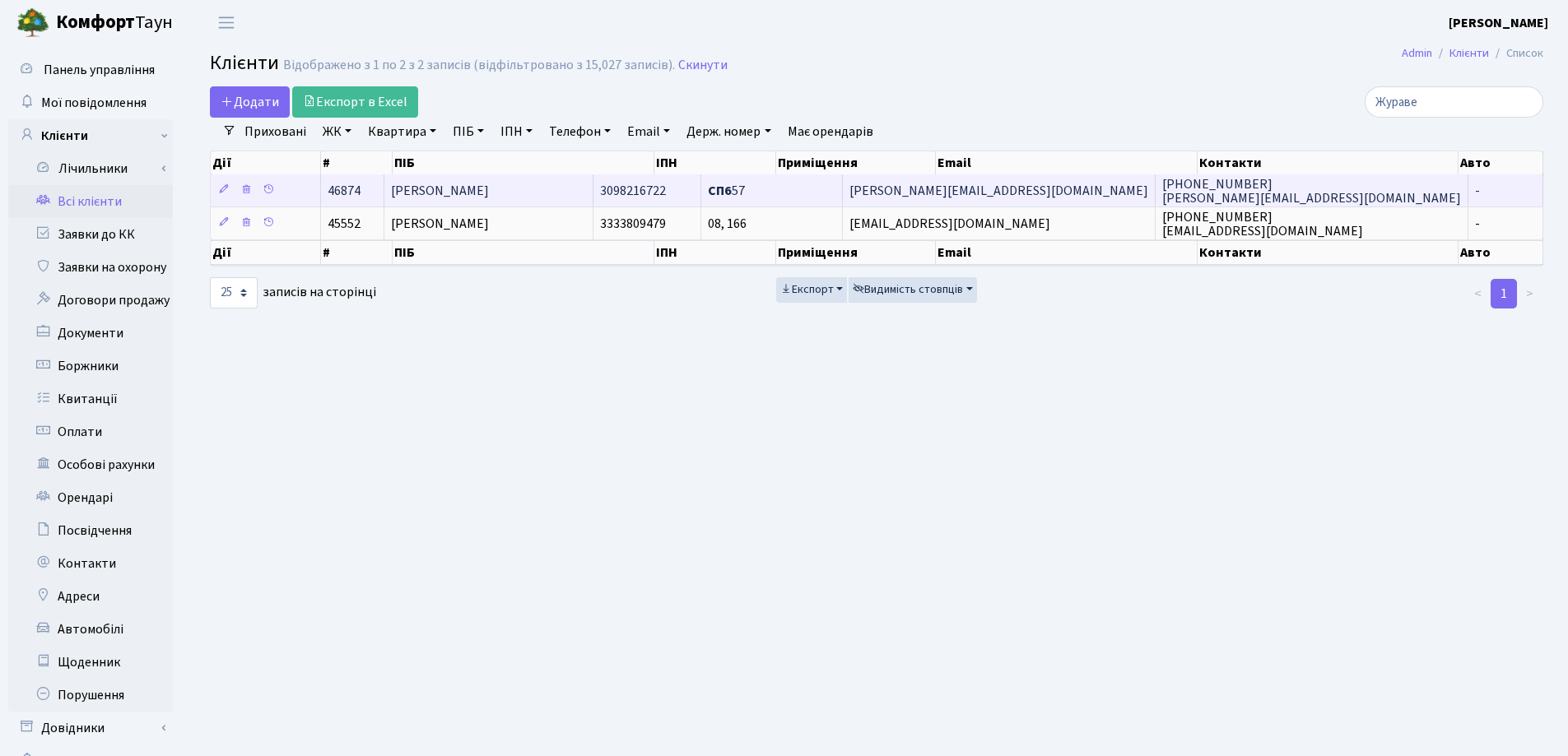
click at [585, 194] on td "[PERSON_NAME]" at bounding box center [490, 191] width 210 height 33
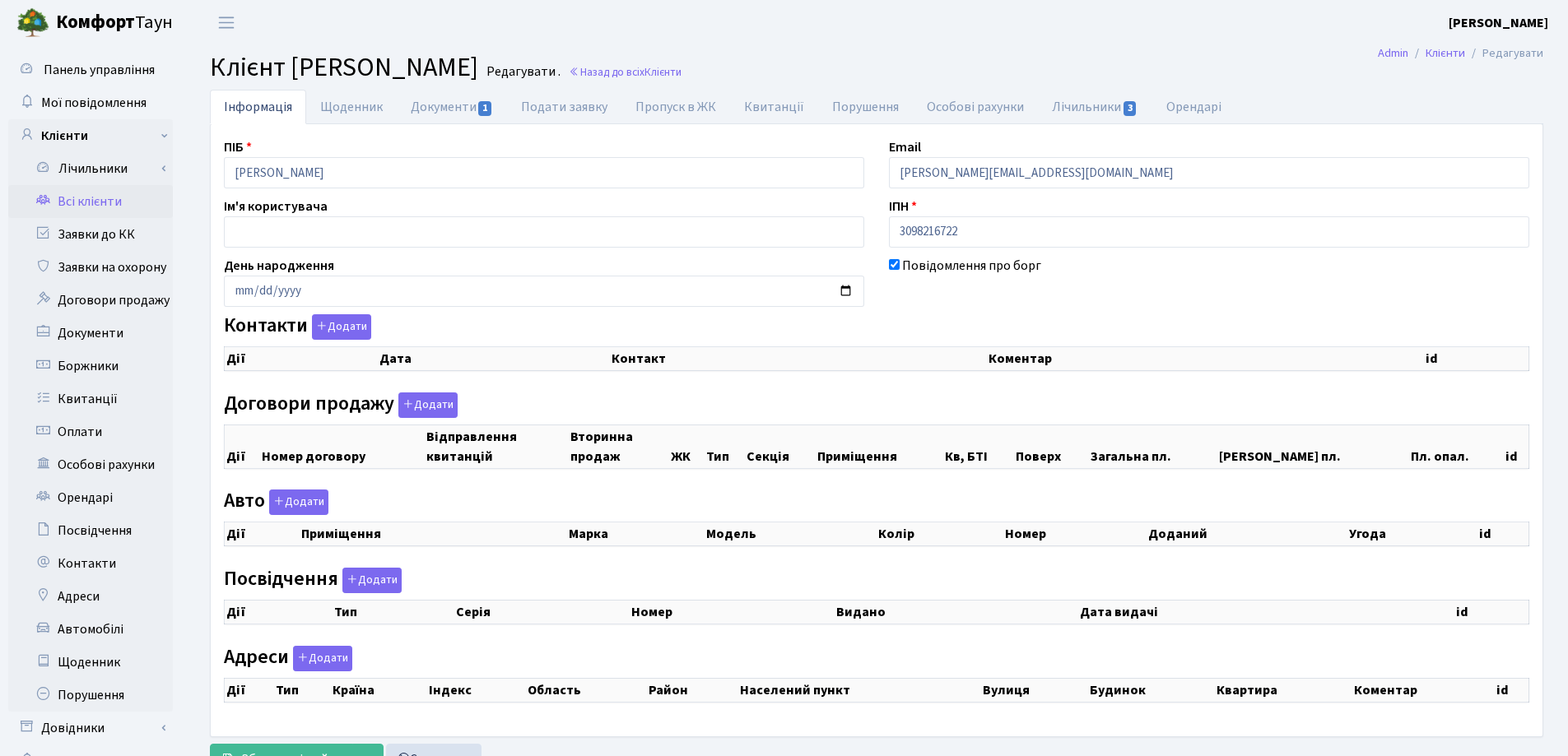
checkbox input "true"
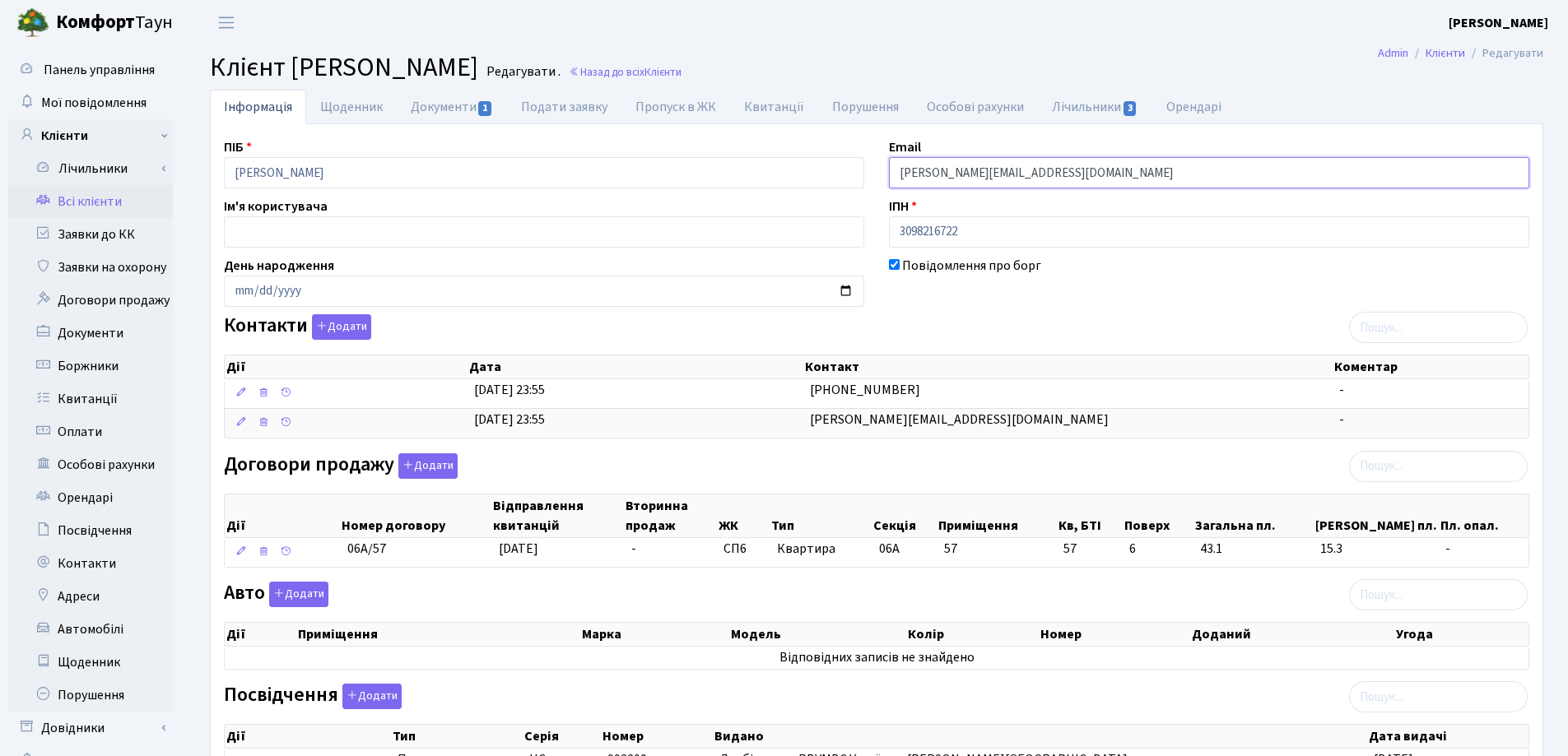
click at [905, 173] on input "[PERSON_NAME][EMAIL_ADDRESS][DOMAIN_NAME]" at bounding box center [1209, 173] width 640 height 32
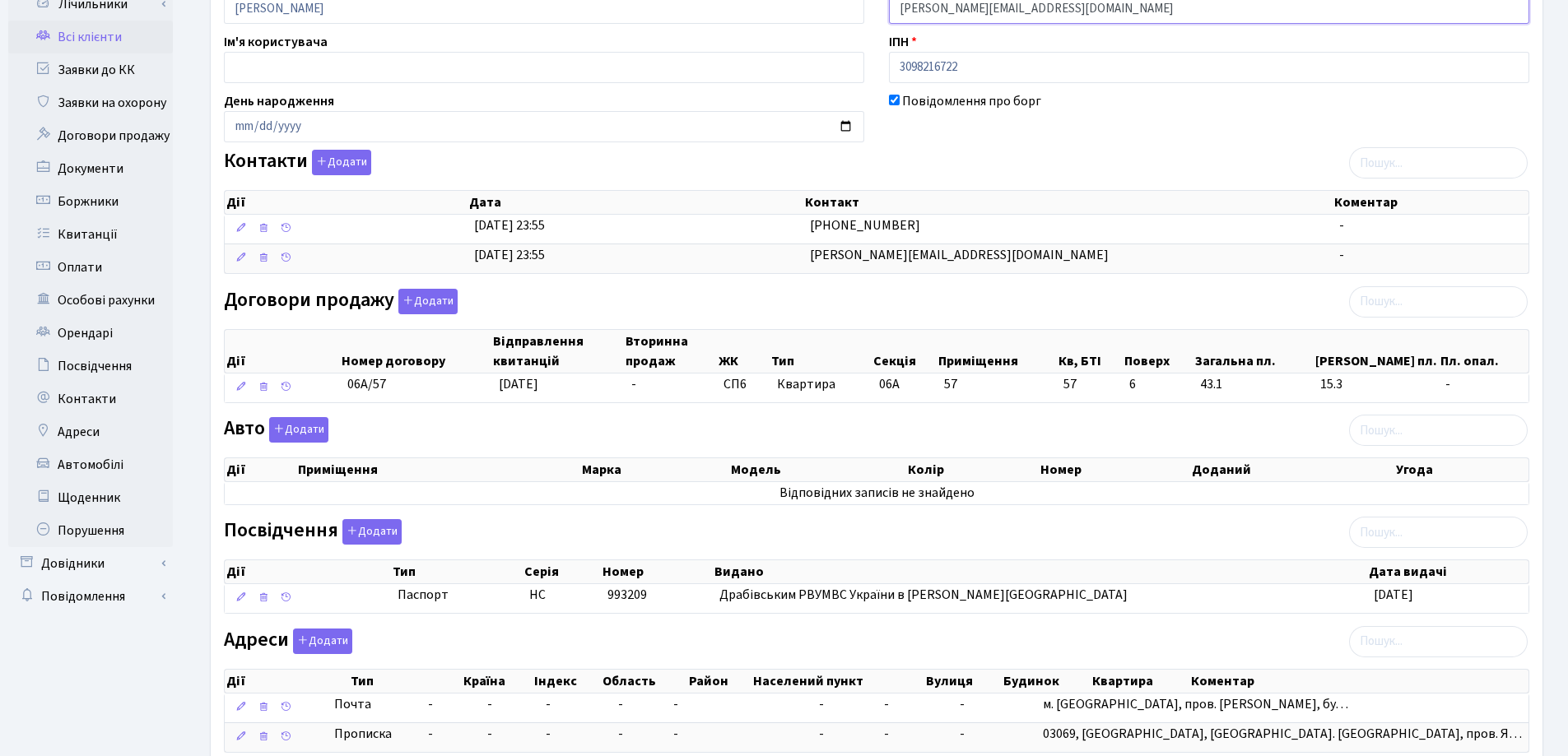
scroll to position [276, 0]
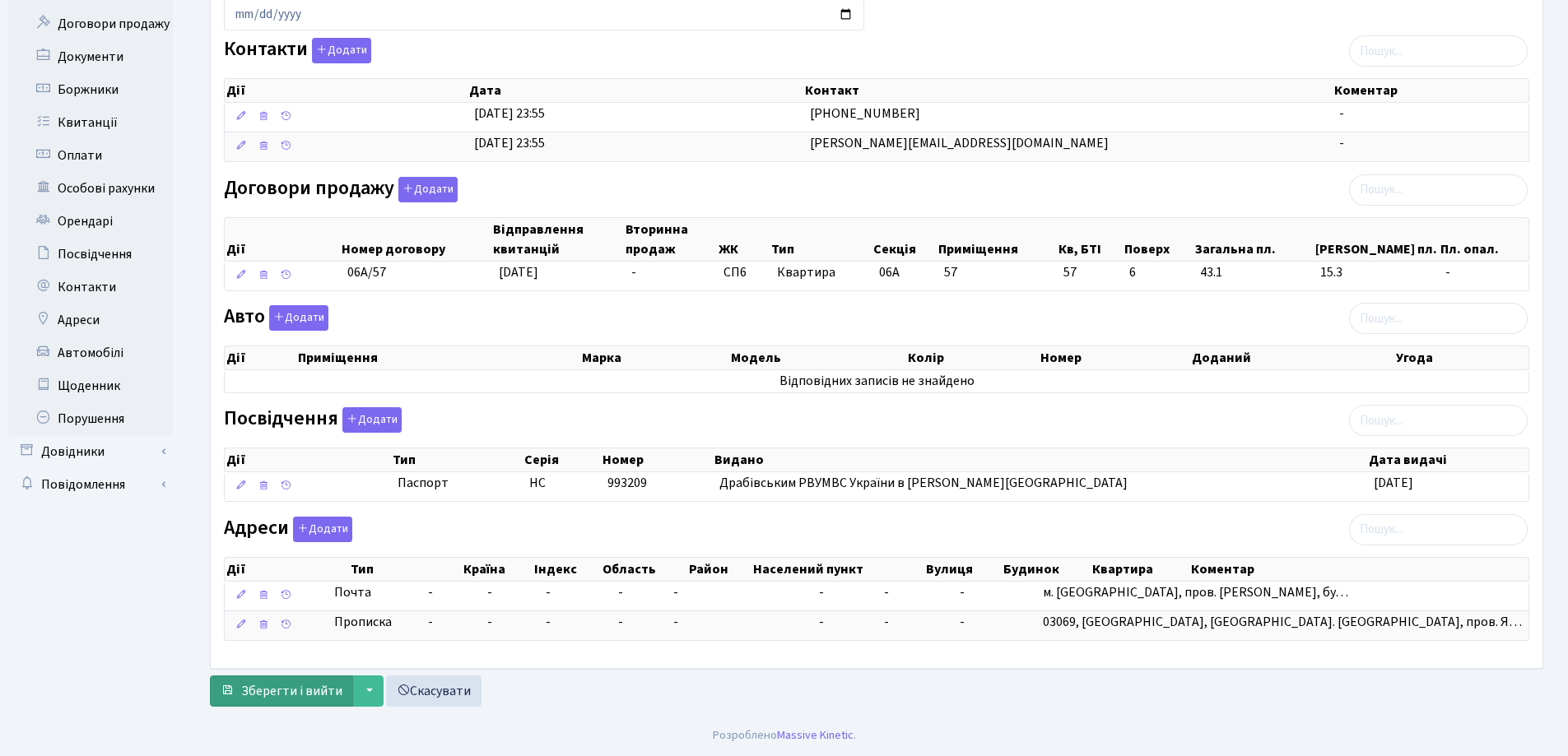
type input "[PERSON_NAME][EMAIL_ADDRESS][DOMAIN_NAME]"
click at [286, 689] on span "Зберегти і вийти" at bounding box center [292, 691] width 101 height 18
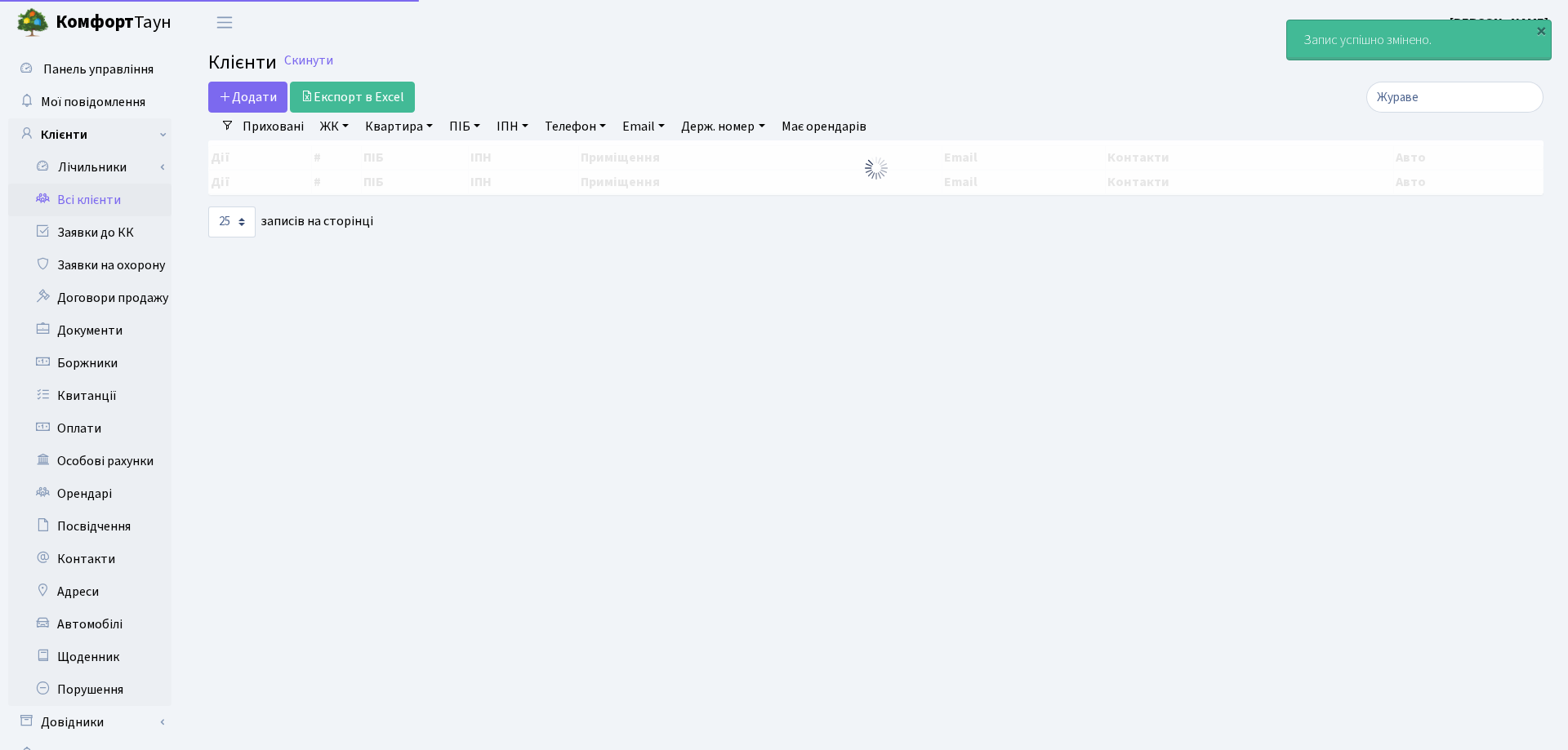
select select "25"
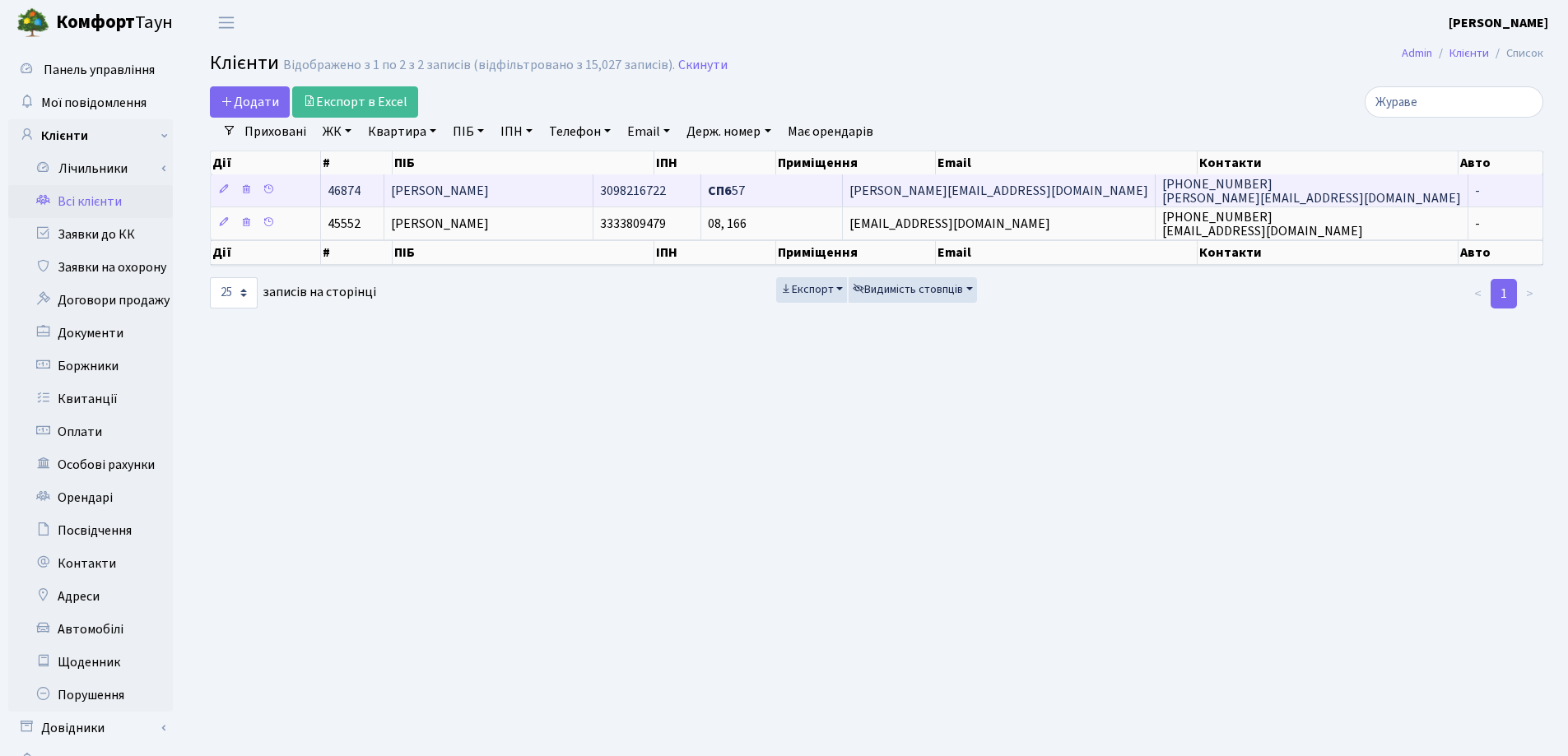
click at [1101, 194] on td "[PERSON_NAME][EMAIL_ADDRESS][DOMAIN_NAME]" at bounding box center [999, 191] width 313 height 33
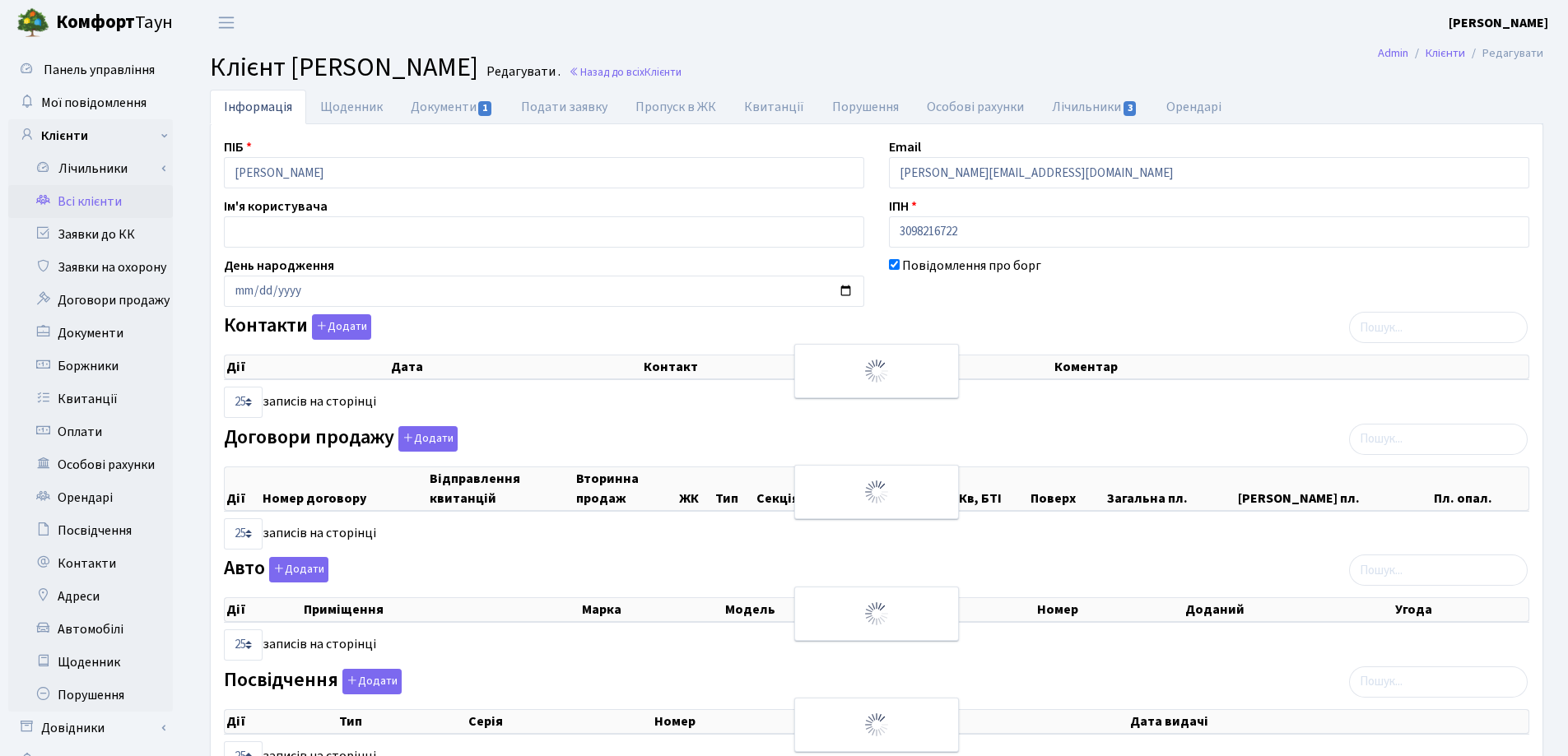
select select "25"
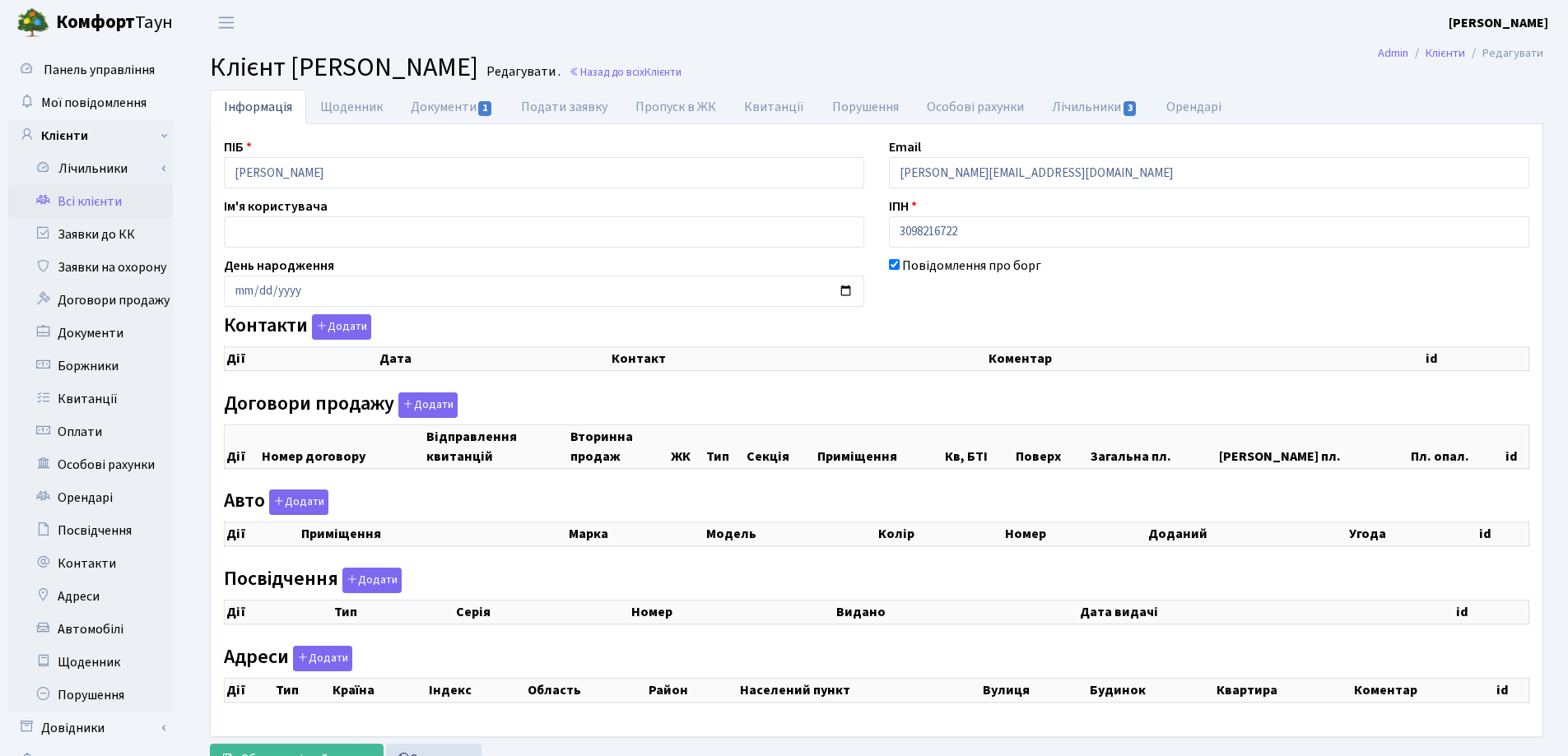
checkbox input "true"
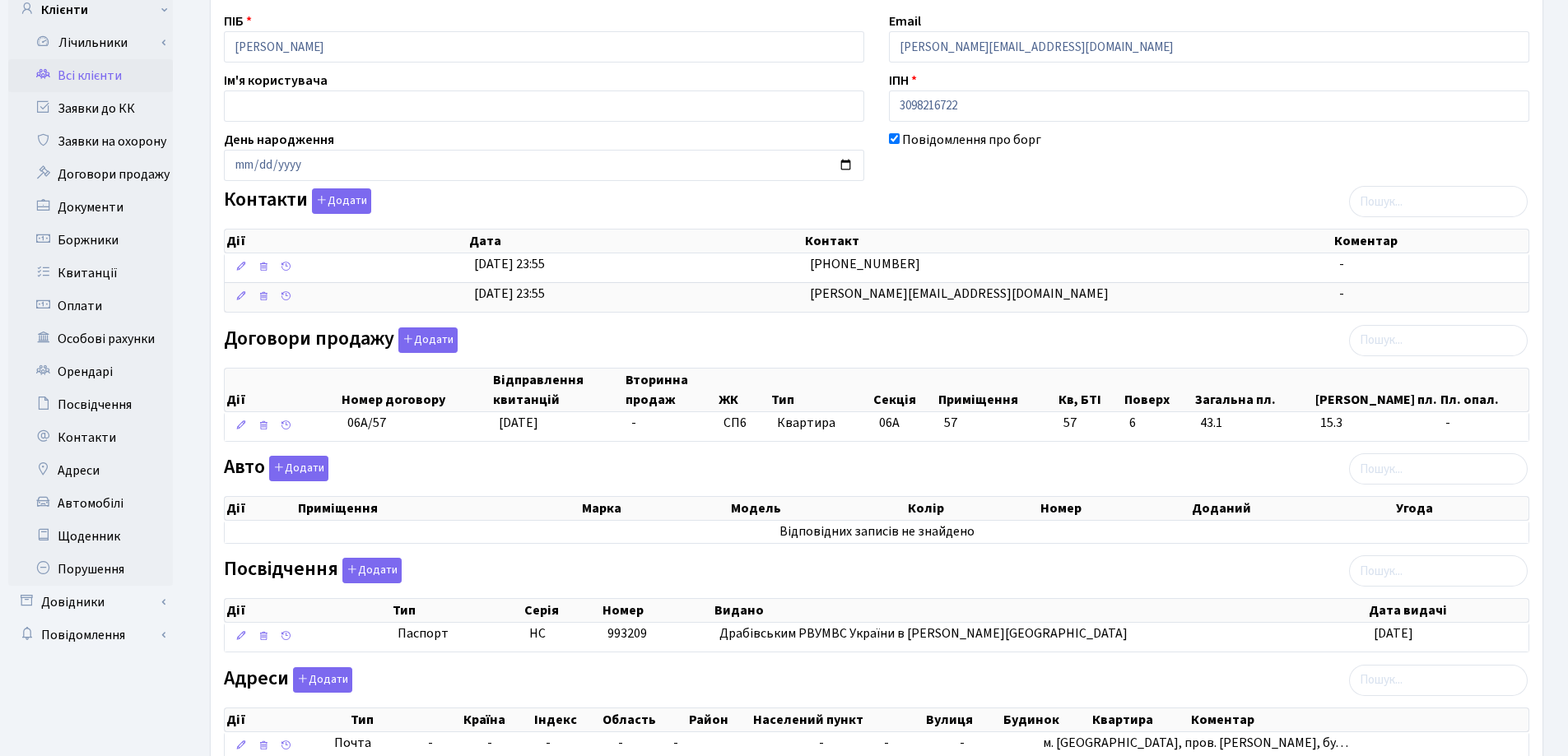
scroll to position [276, 0]
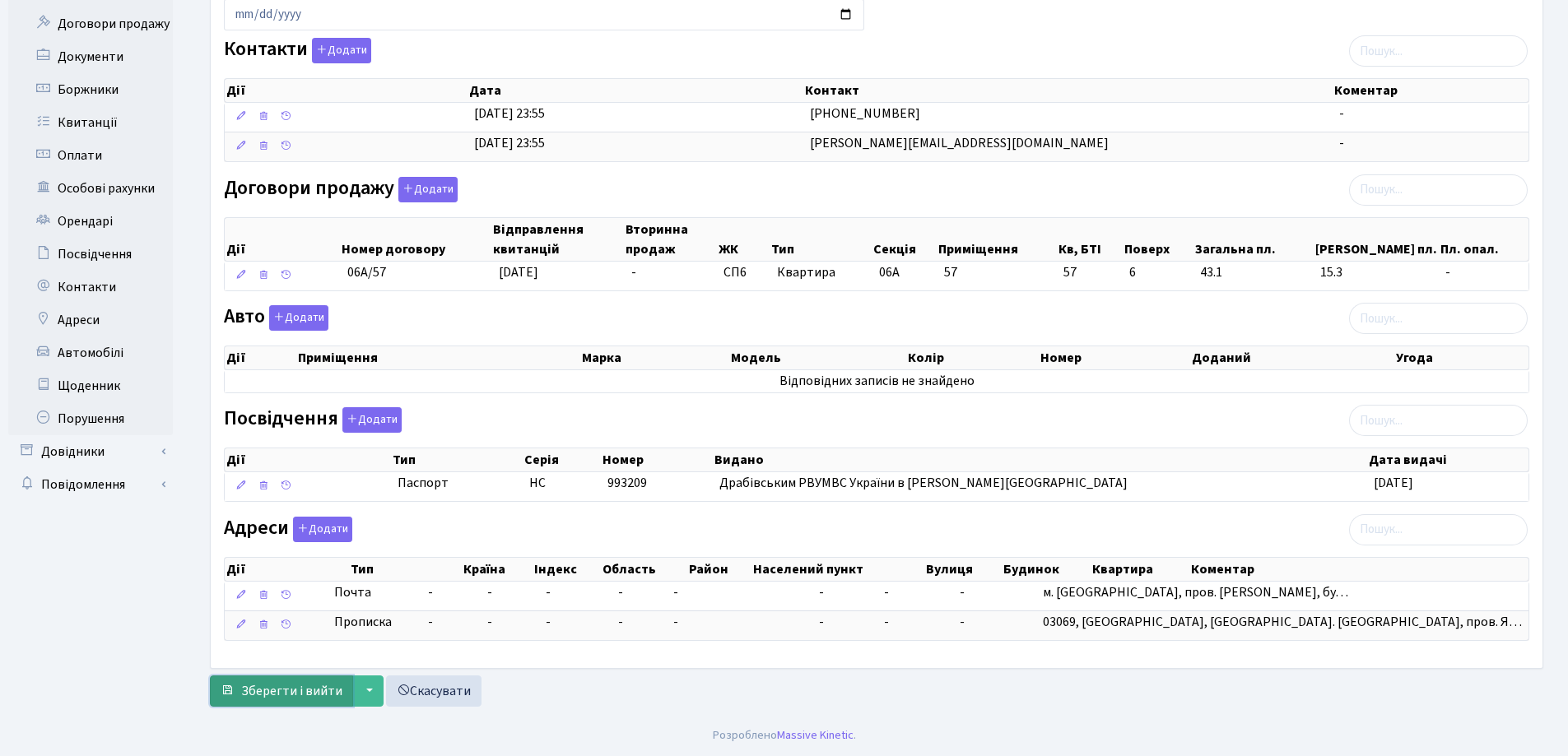
click at [286, 688] on span "Зберегти і вийти" at bounding box center [292, 691] width 101 height 18
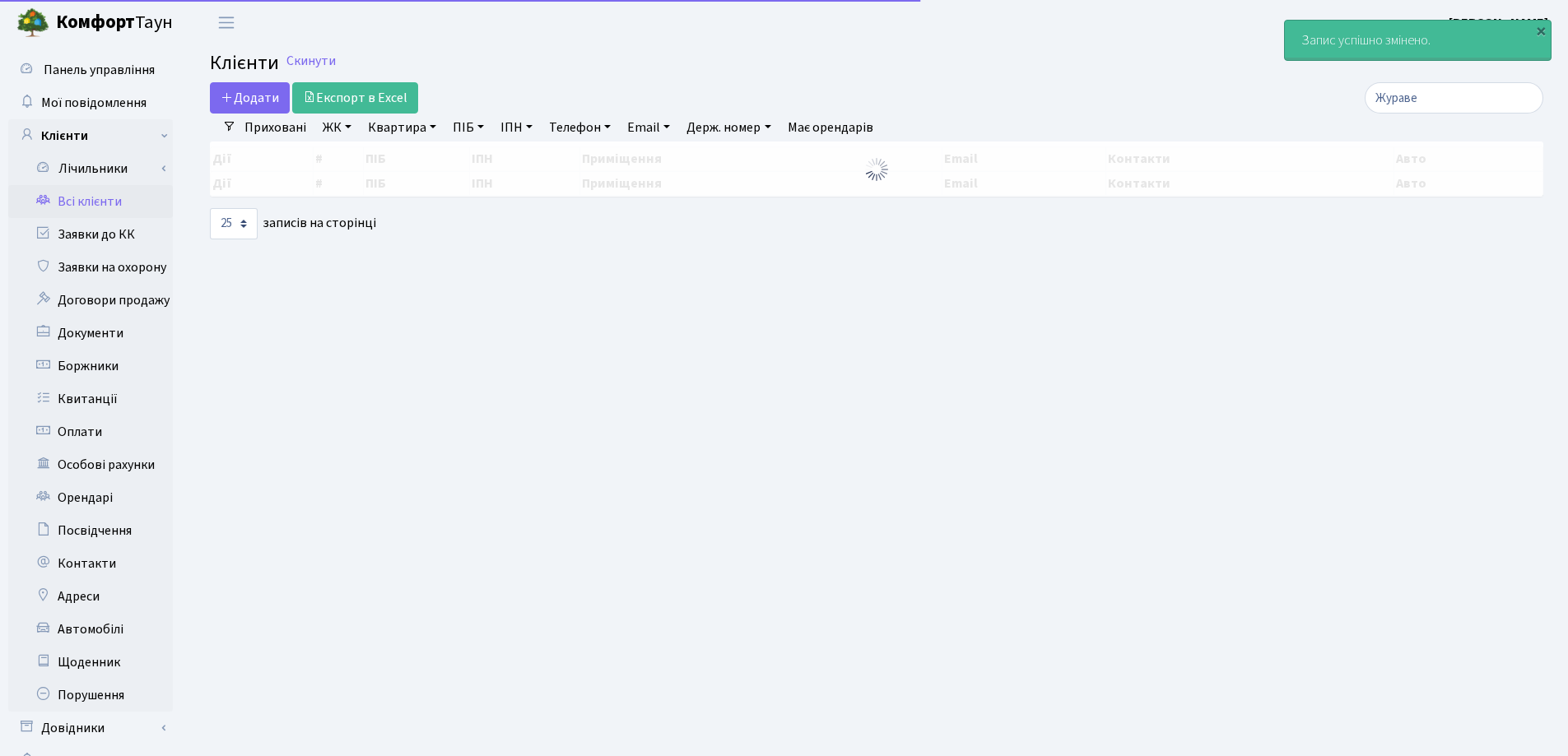
select select "25"
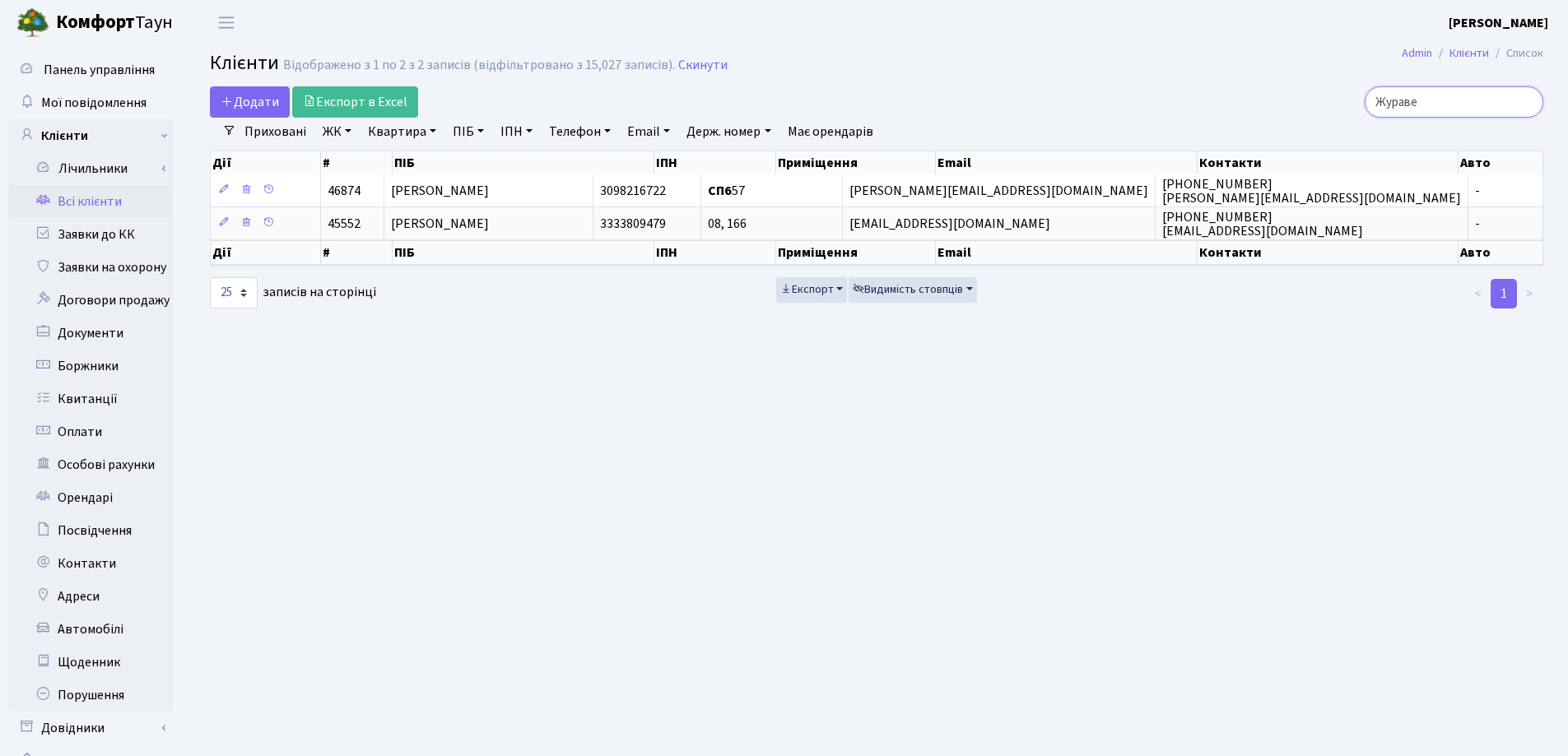
click at [1525, 107] on input "Жураве" at bounding box center [1454, 102] width 179 height 32
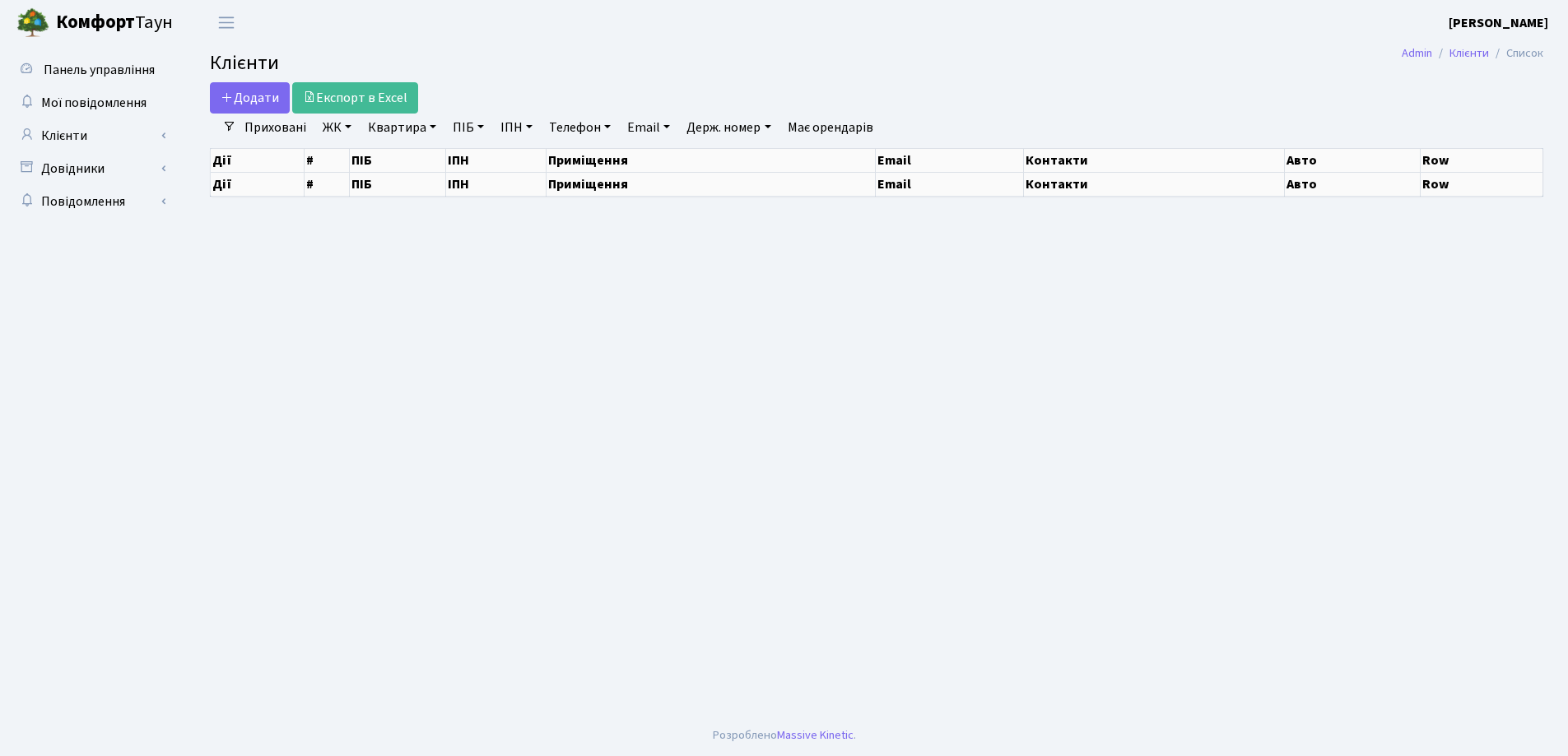
select select "25"
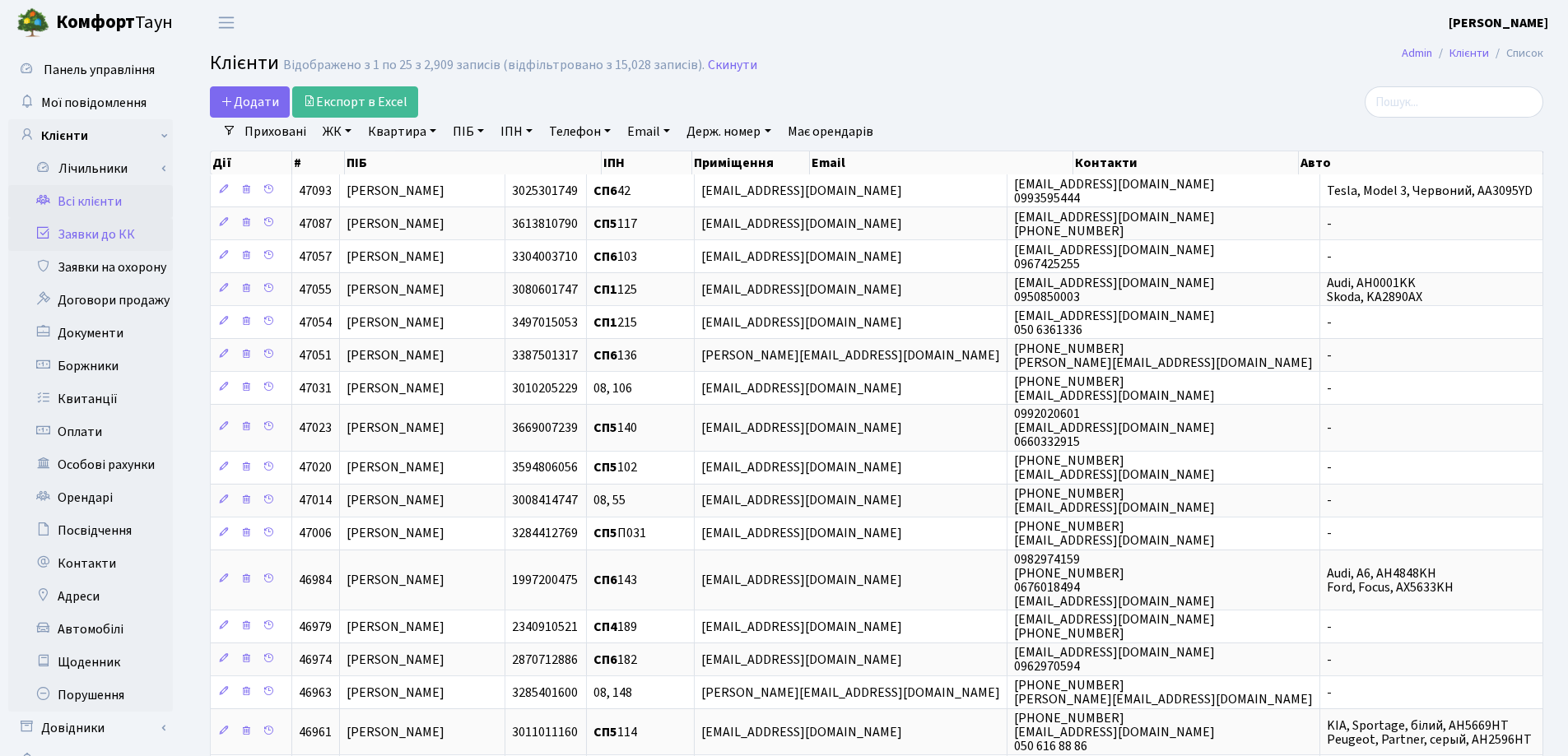
click at [101, 231] on link "Заявки до КК" at bounding box center [90, 234] width 164 height 33
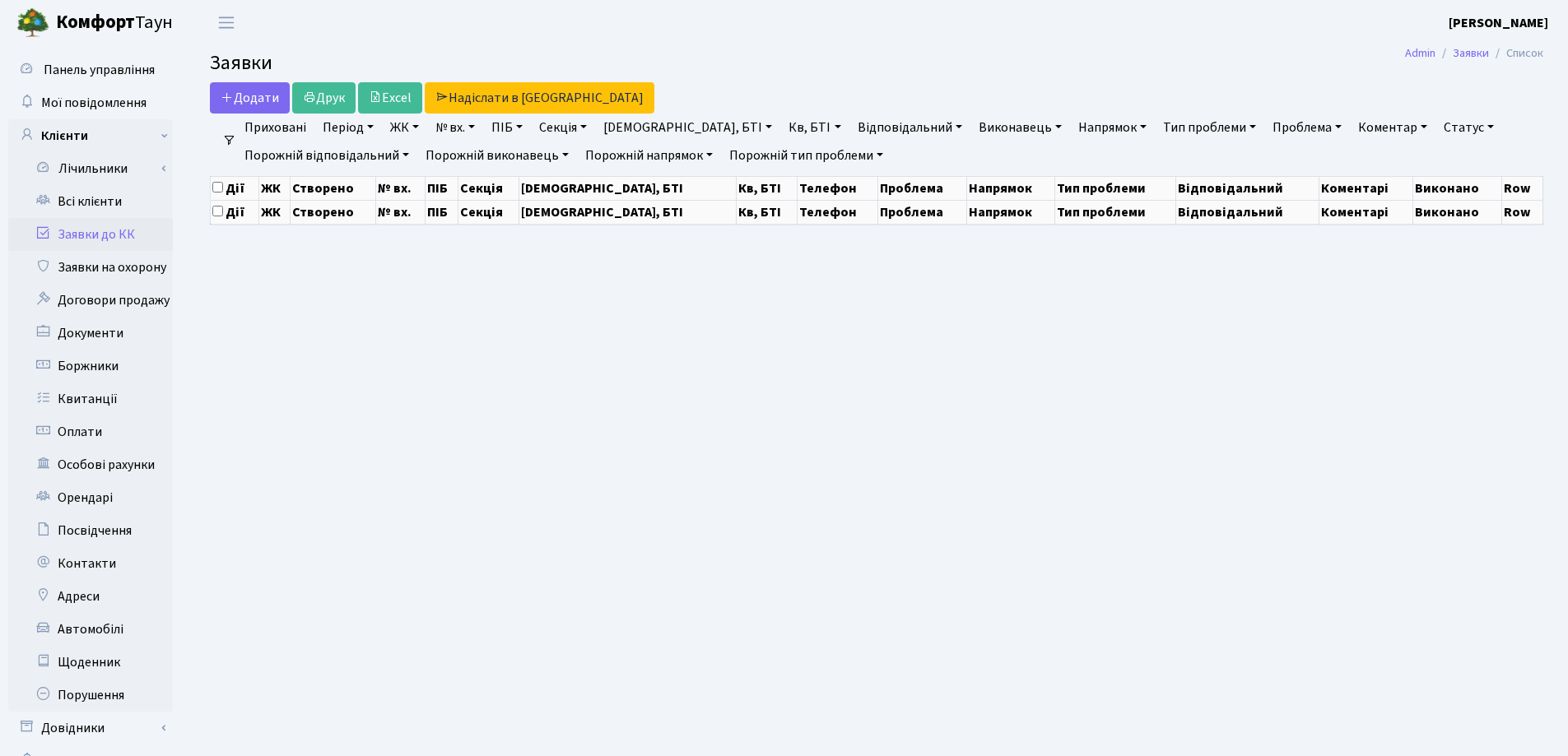
select select "25"
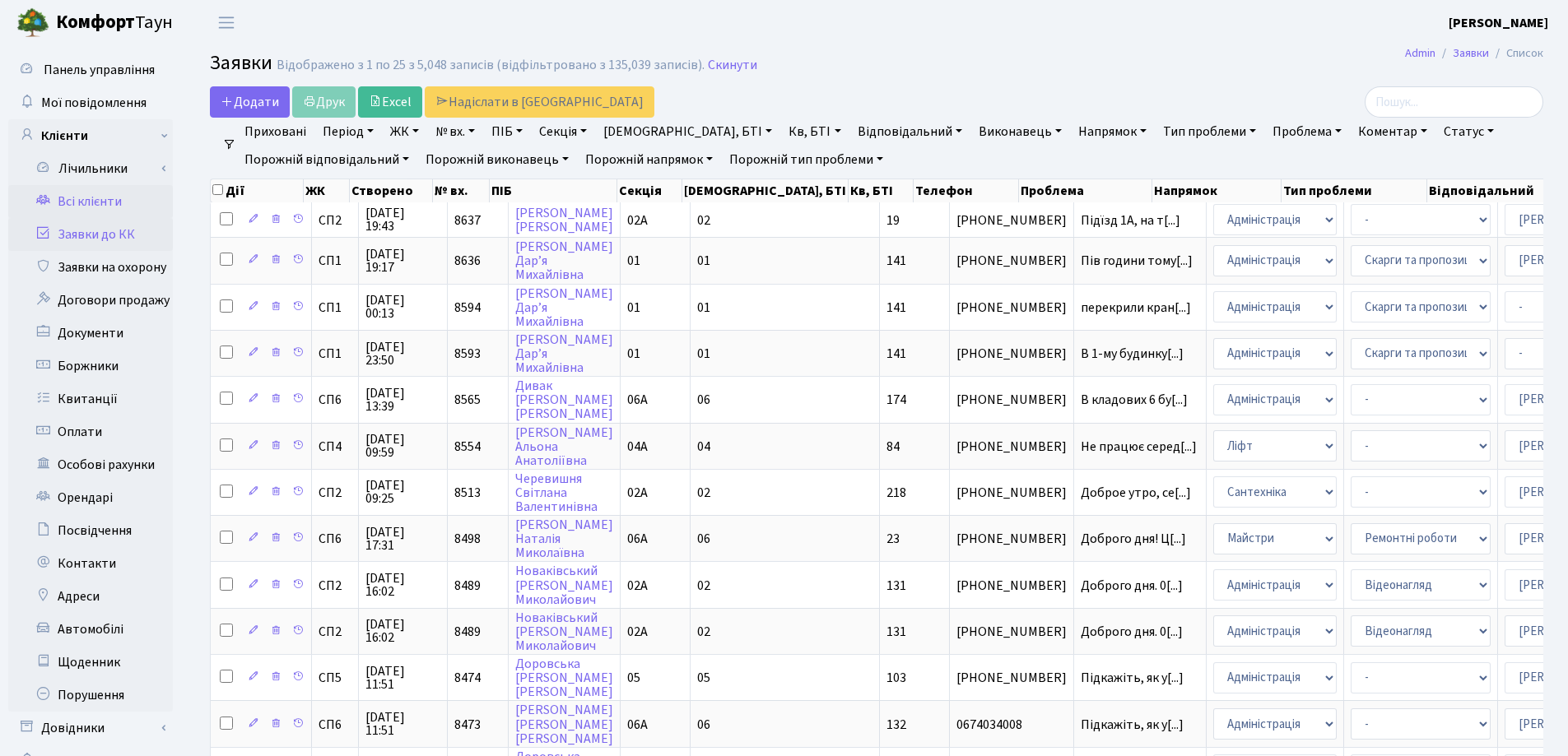
click at [98, 201] on link "Всі клієнти" at bounding box center [90, 201] width 164 height 33
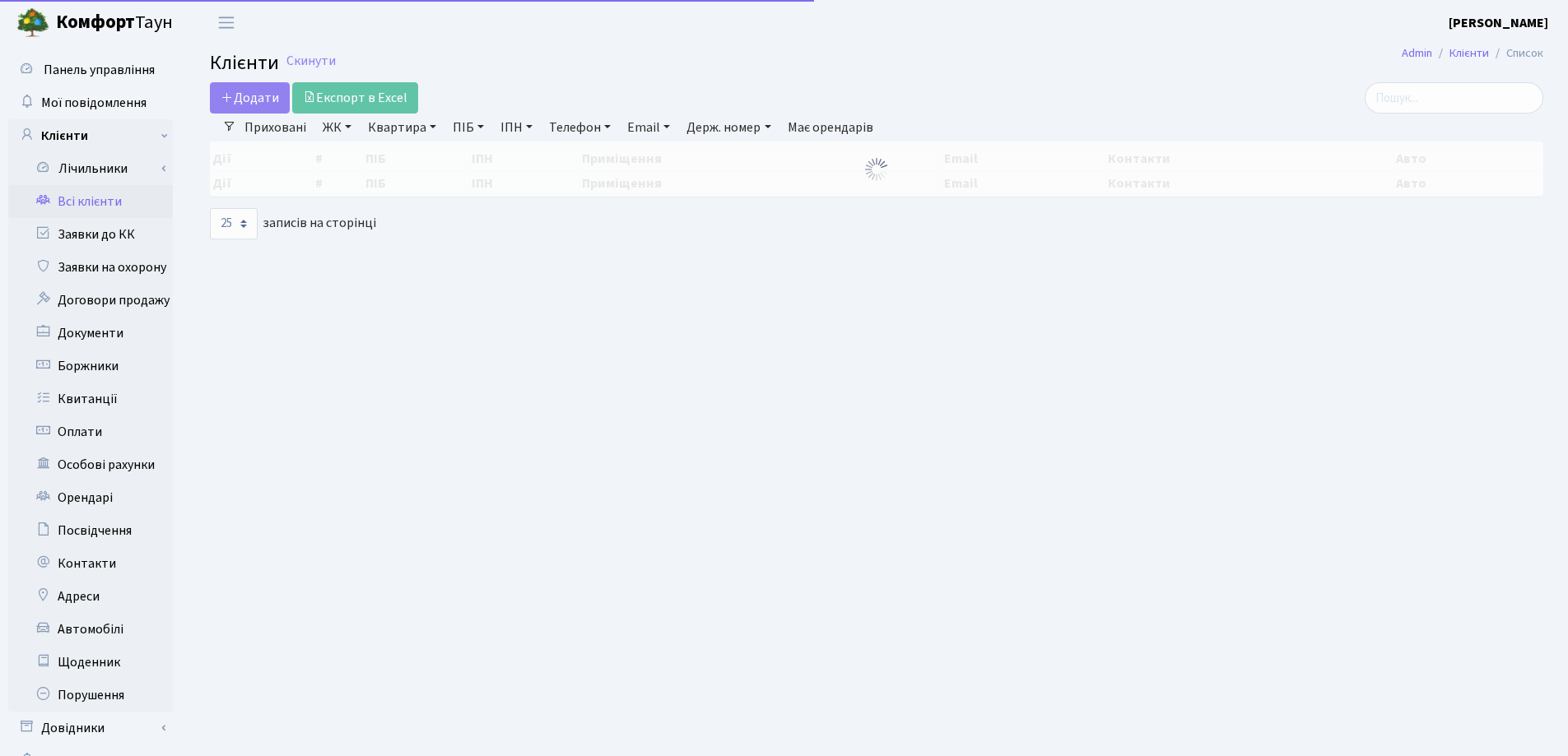
select select "25"
